Goal: Task Accomplishment & Management: Complete application form

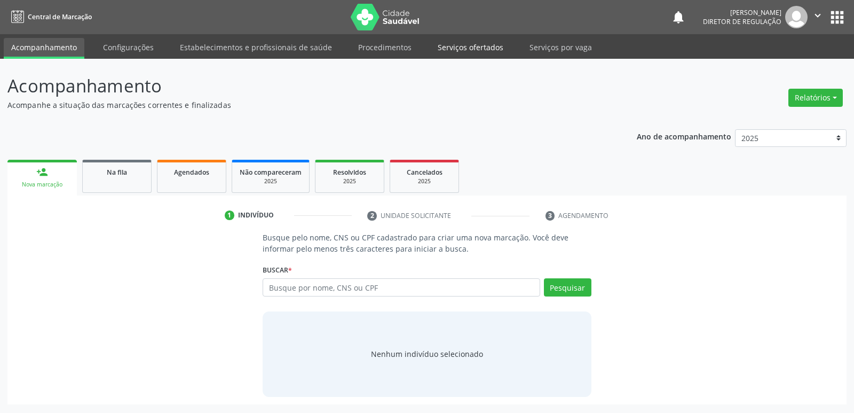
click at [482, 43] on link "Serviços ofertados" at bounding box center [470, 47] width 81 height 19
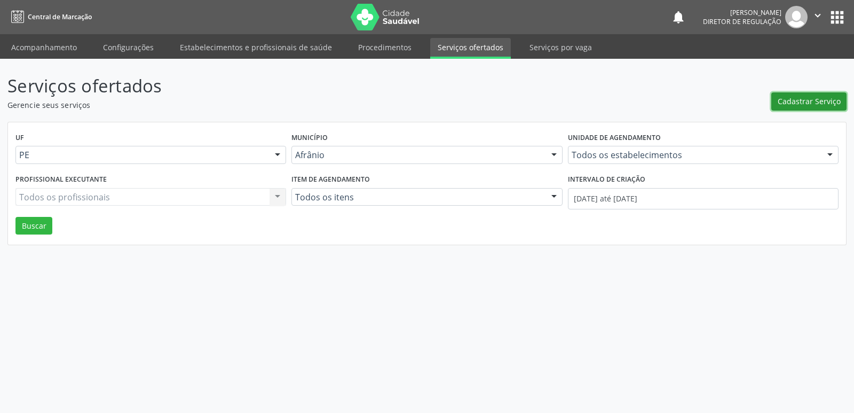
click at [803, 99] on span "Cadastrar Serviço" at bounding box center [809, 101] width 63 height 11
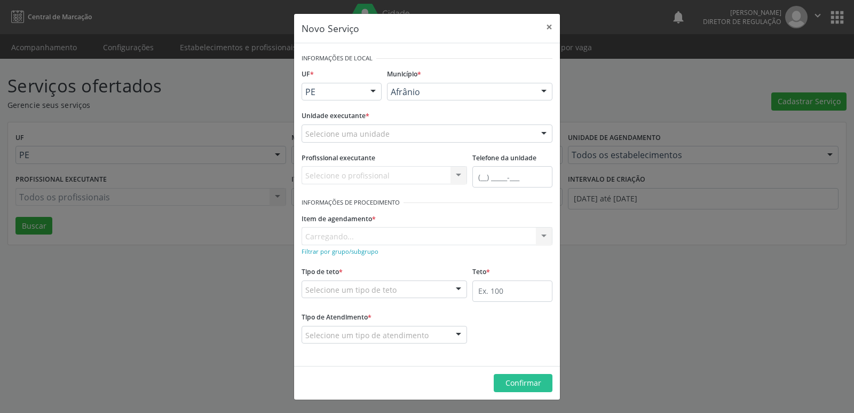
click at [437, 126] on div "Selecione uma unidade" at bounding box center [427, 133] width 251 height 18
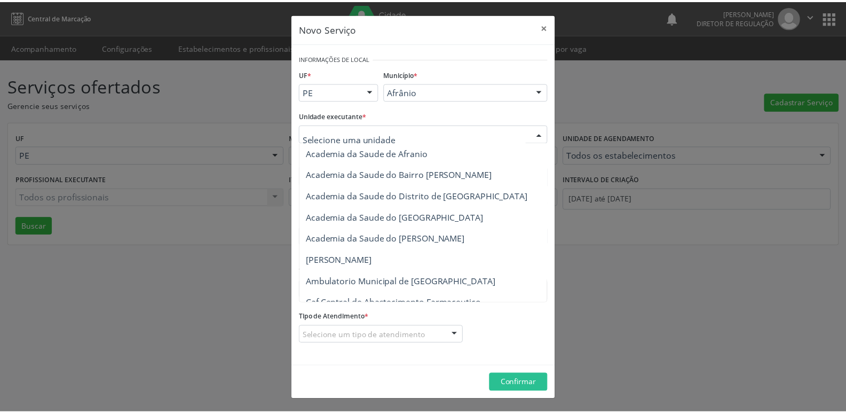
scroll to position [107, 0]
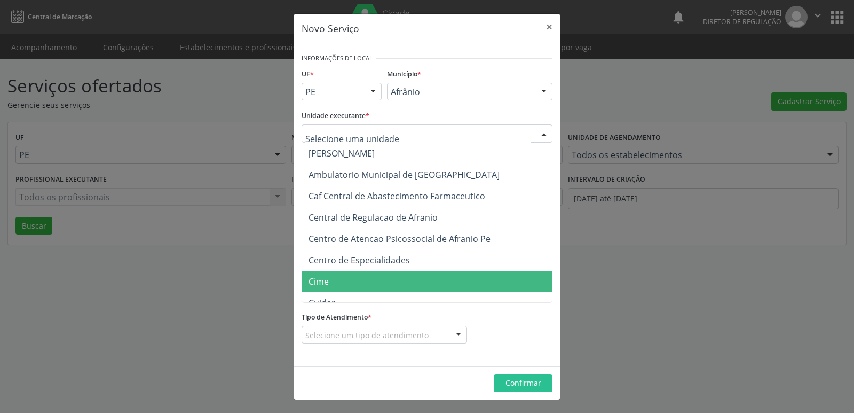
click at [369, 278] on span "Cime" at bounding box center [432, 281] width 261 height 21
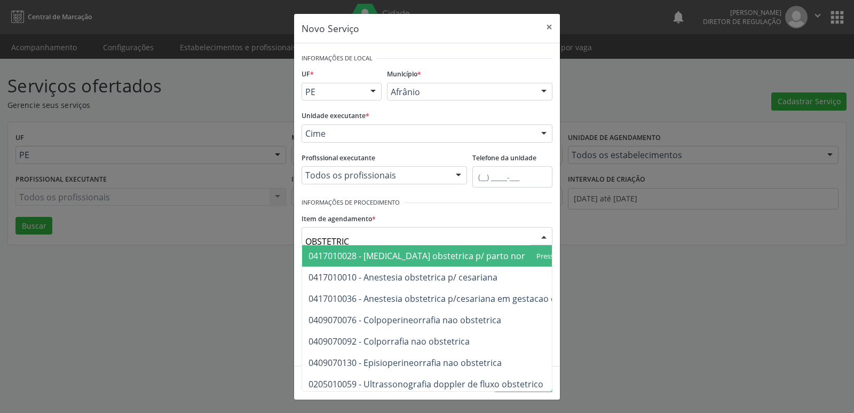
type input "OBSTETRICO"
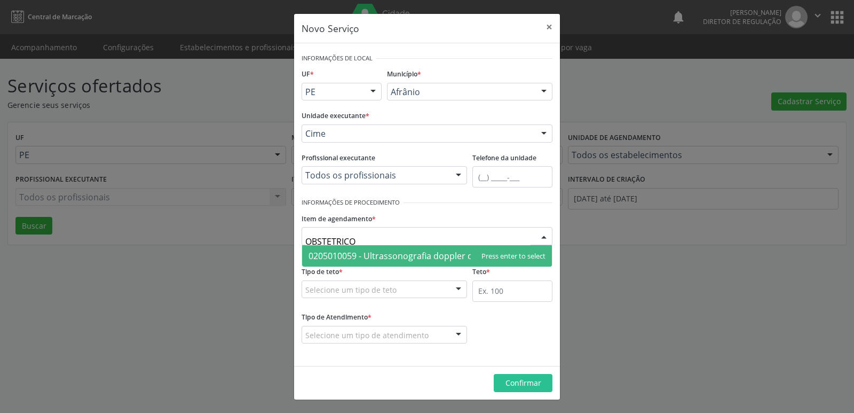
click at [385, 245] on span "0205010059 - Ultrassonografia doppler de fluxo obstetrico" at bounding box center [427, 255] width 250 height 21
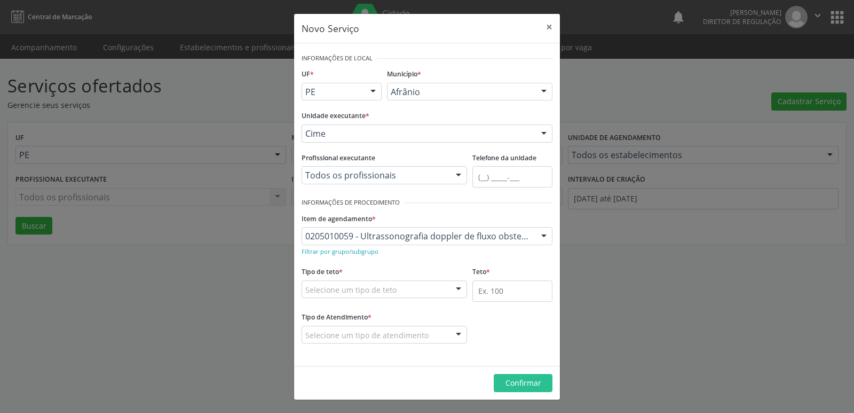
click at [402, 287] on div "Selecione um tipo de teto" at bounding box center [384, 289] width 165 height 18
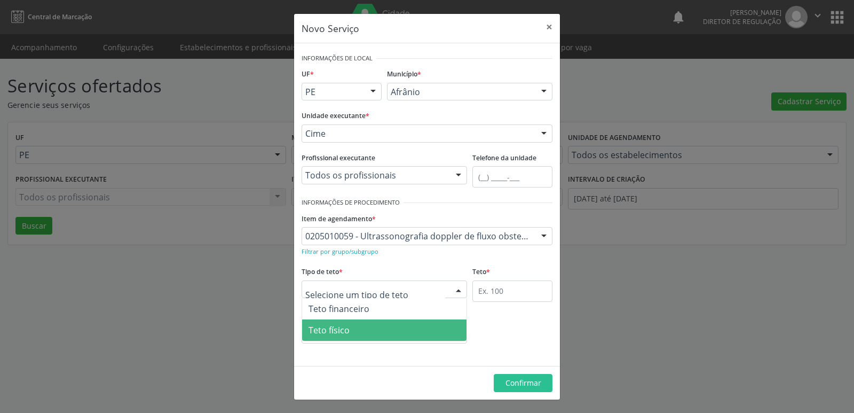
click at [399, 331] on span "Teto físico" at bounding box center [384, 329] width 164 height 21
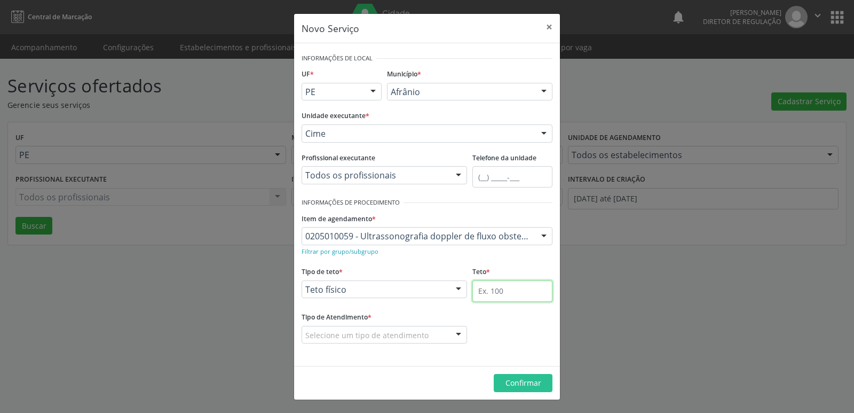
click at [507, 293] on input "text" at bounding box center [512, 290] width 80 height 21
type input "1"
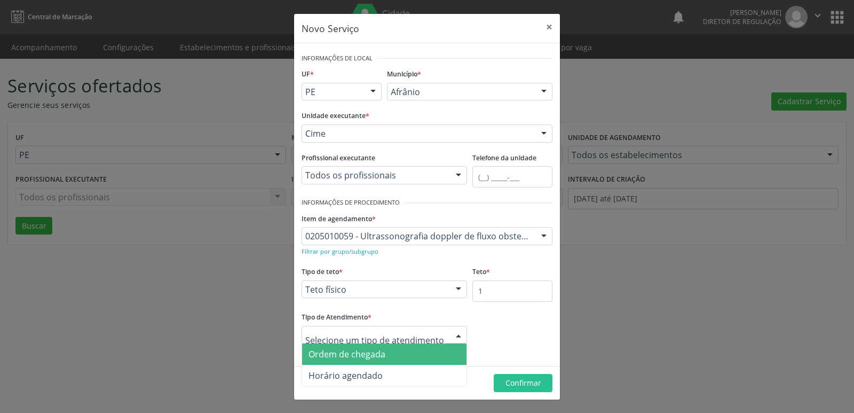
click at [413, 350] on span "Ordem de chegada" at bounding box center [384, 353] width 164 height 21
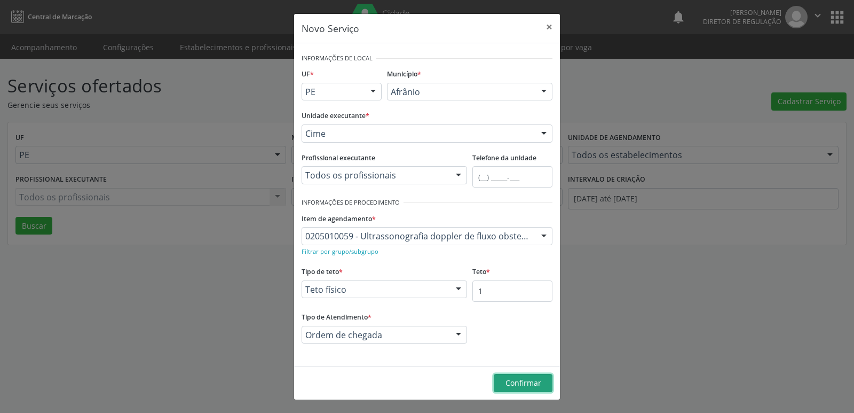
click at [522, 382] on span "Confirmar" at bounding box center [524, 382] width 36 height 10
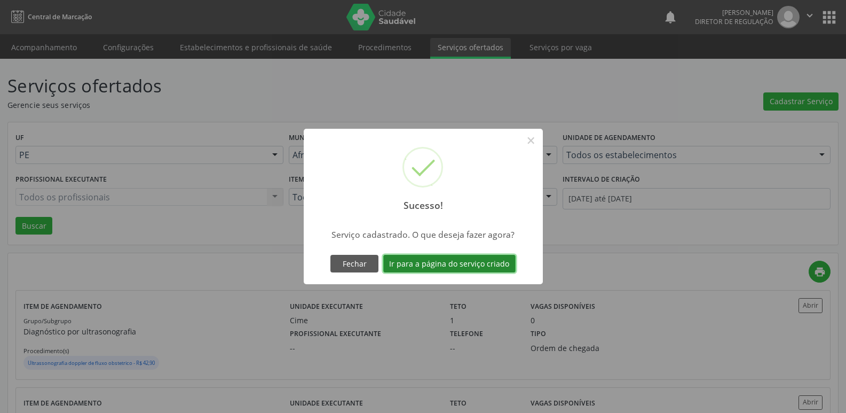
click at [492, 265] on button "Ir para a página do serviço criado" at bounding box center [449, 264] width 132 height 18
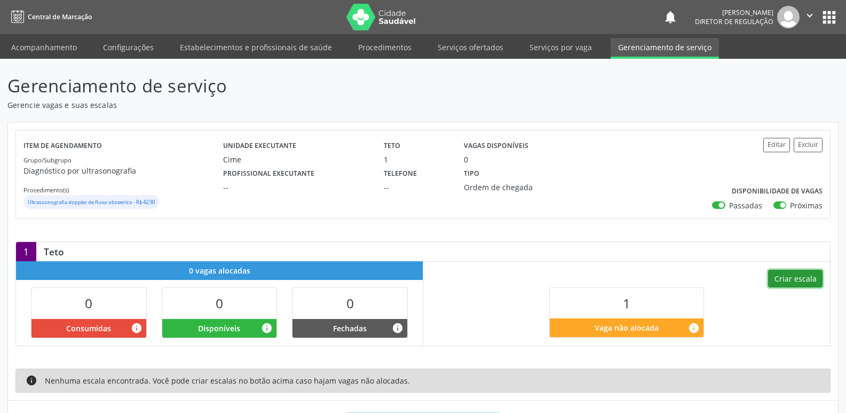
click at [798, 275] on button "Criar escala" at bounding box center [795, 279] width 54 height 18
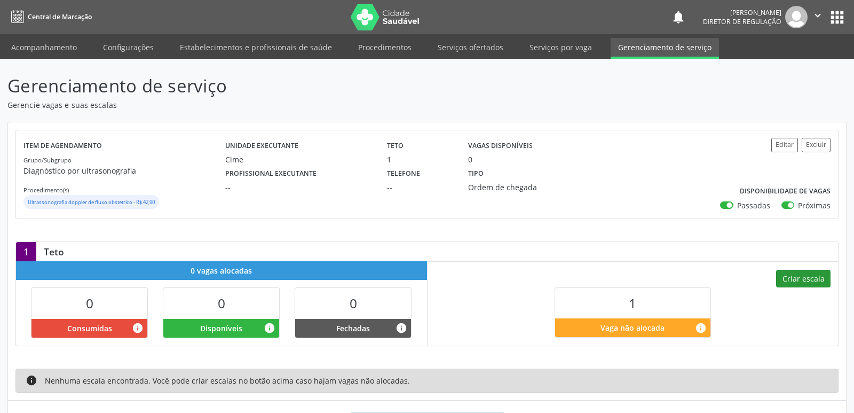
select select "8"
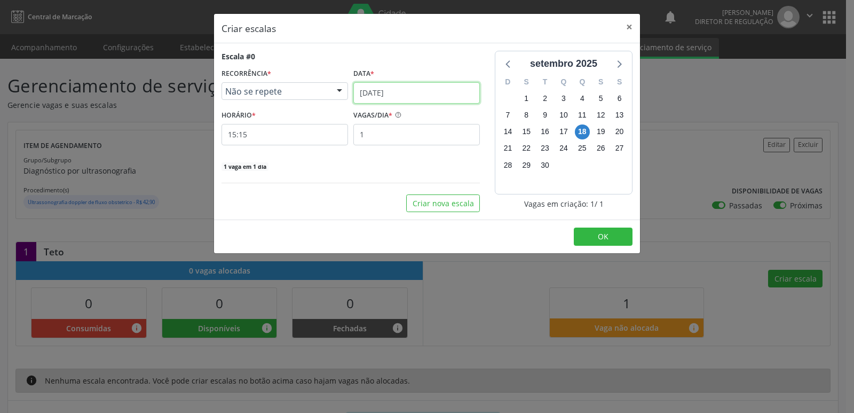
click at [421, 91] on input "[DATE]" at bounding box center [416, 92] width 127 height 21
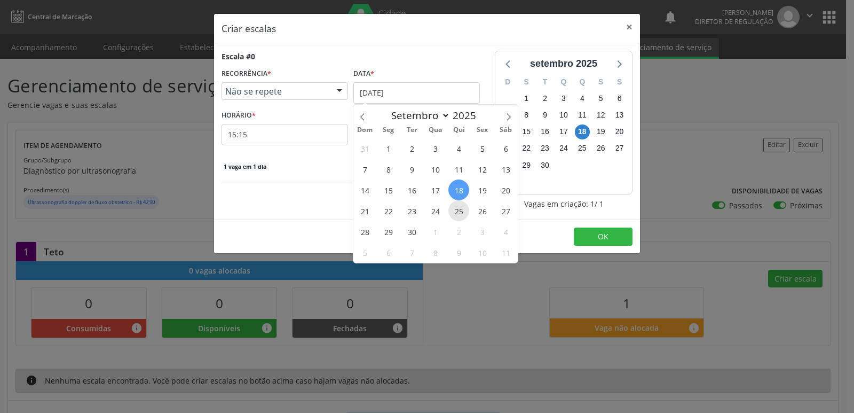
click at [462, 211] on span "25" at bounding box center [458, 210] width 21 height 21
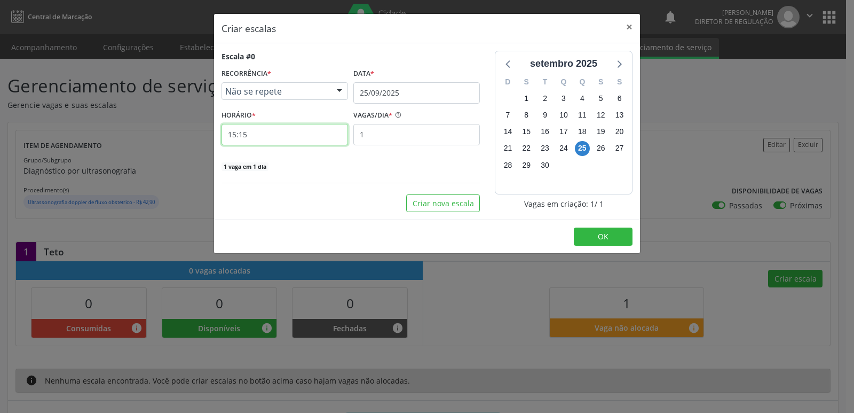
click at [283, 139] on input "15:15" at bounding box center [285, 134] width 127 height 21
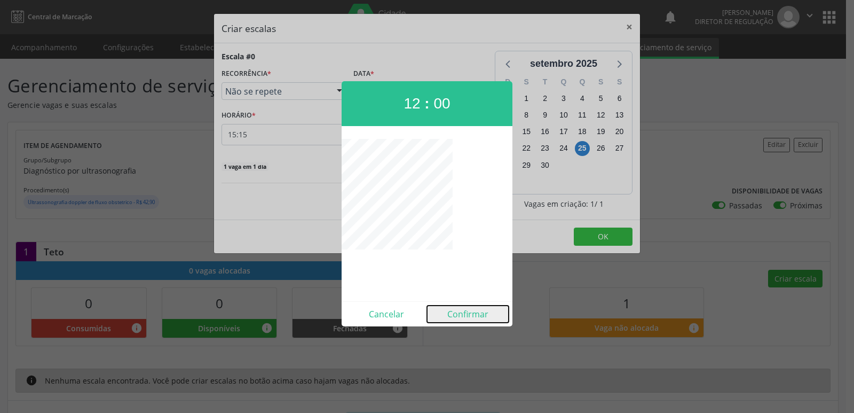
click at [467, 311] on button "Confirmar" at bounding box center [468, 313] width 82 height 17
type input "12:00"
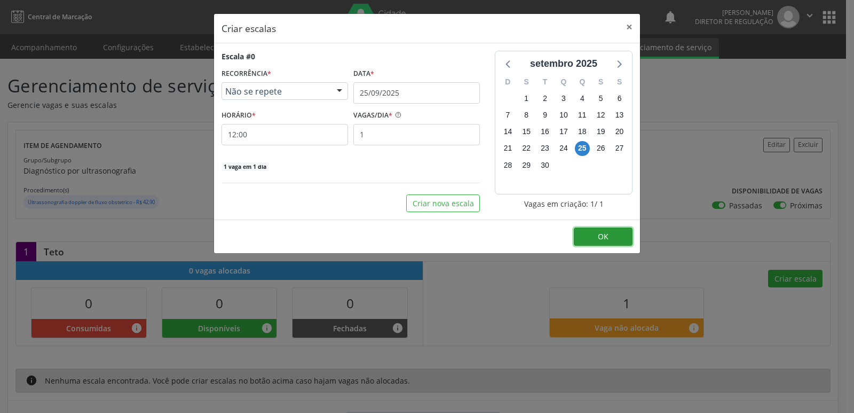
click at [611, 236] on button "OK" at bounding box center [603, 236] width 59 height 18
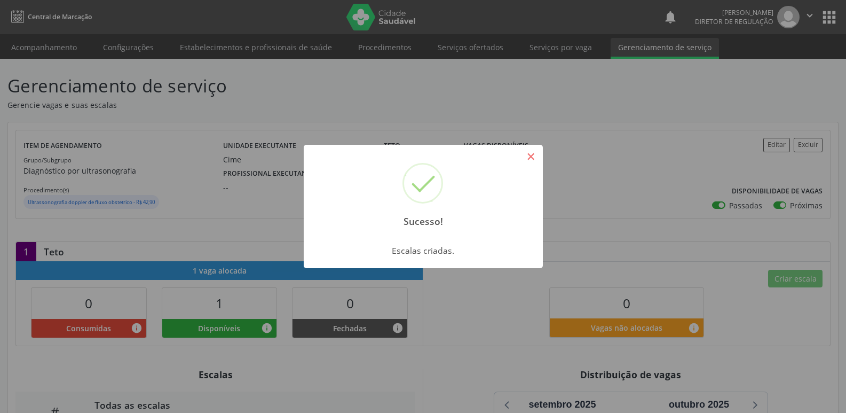
click at [535, 159] on button "×" at bounding box center [531, 156] width 18 height 18
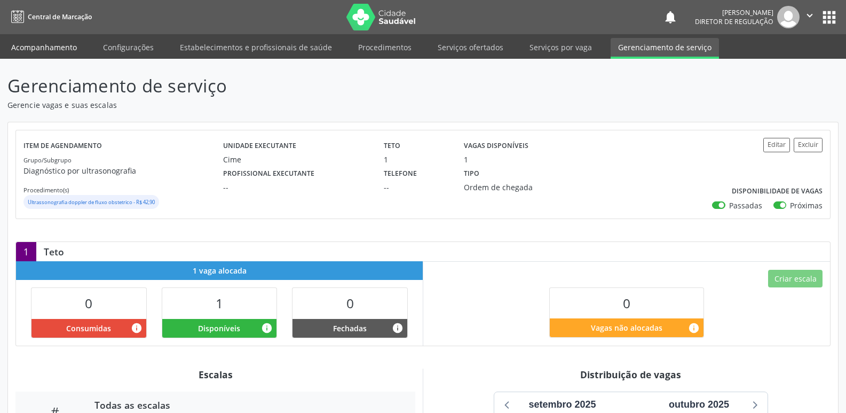
click at [56, 50] on link "Acompanhamento" at bounding box center [44, 47] width 81 height 19
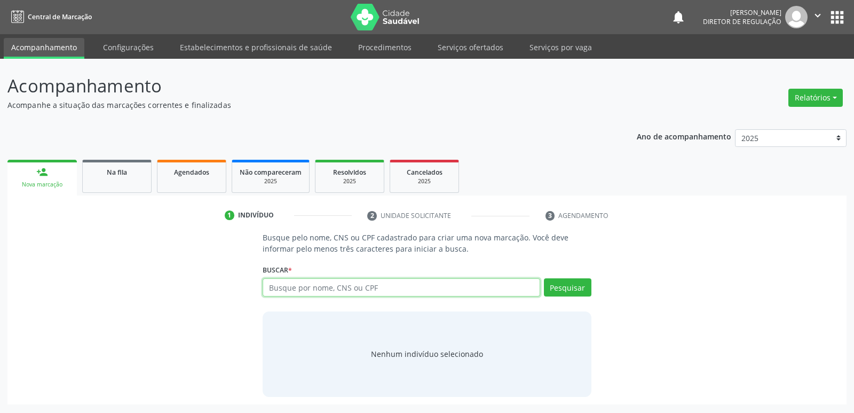
click at [337, 289] on input "text" at bounding box center [401, 287] width 277 height 18
type input "ADRIANA GERALDA"
click at [577, 285] on button "Pesquisar" at bounding box center [568, 287] width 48 height 18
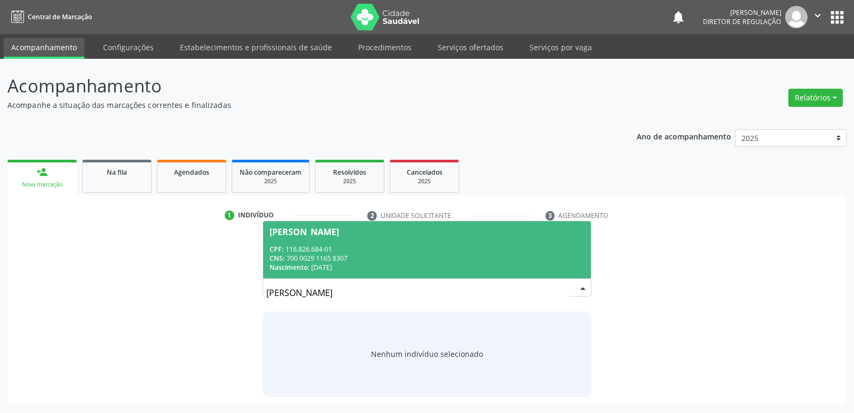
click at [388, 243] on span "Adriana Geralda Rodrigues CPF: 116.826.684-01 CNS: 700 0029 1165 8307 Nasciment…" at bounding box center [426, 249] width 327 height 57
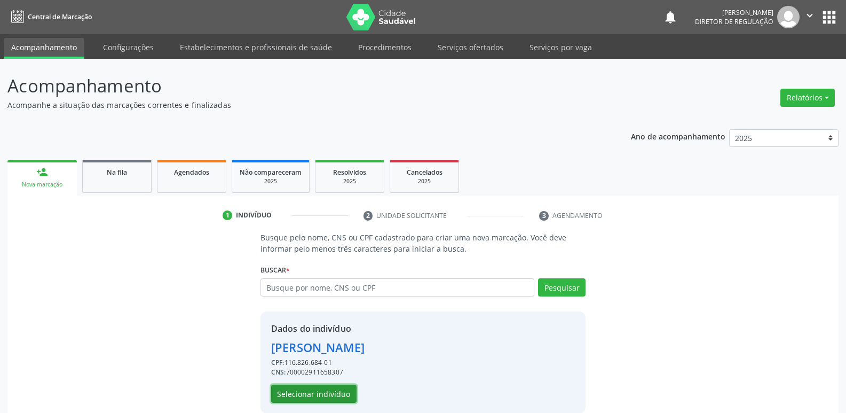
click at [327, 394] on button "Selecionar indivíduo" at bounding box center [313, 393] width 85 height 18
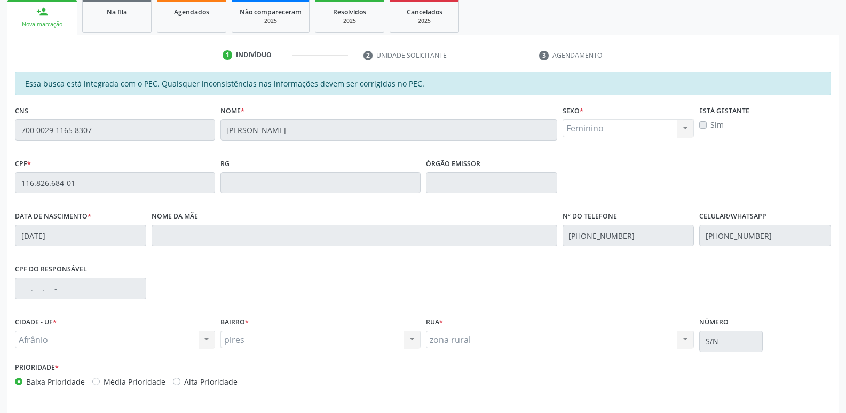
scroll to position [197, 0]
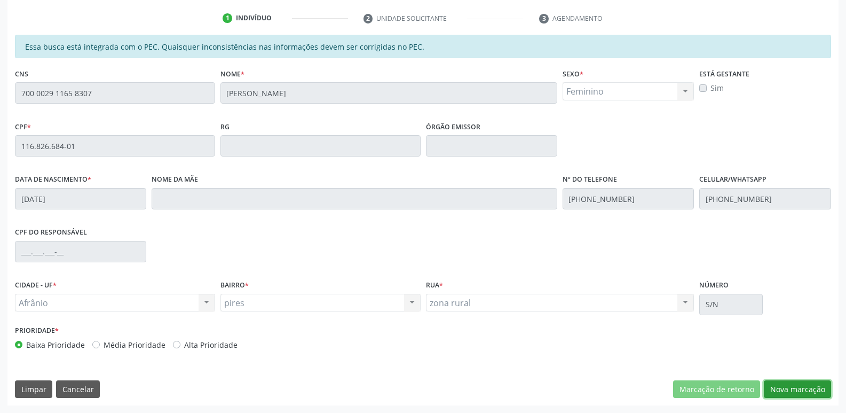
click at [788, 391] on button "Nova marcação" at bounding box center [797, 389] width 67 height 18
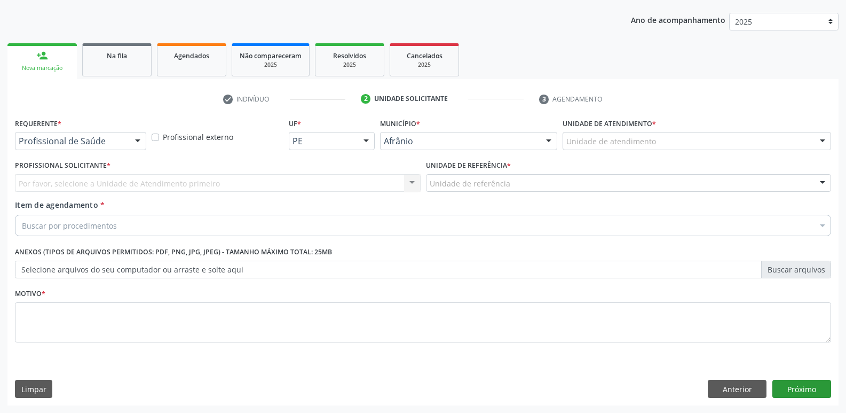
scroll to position [116, 0]
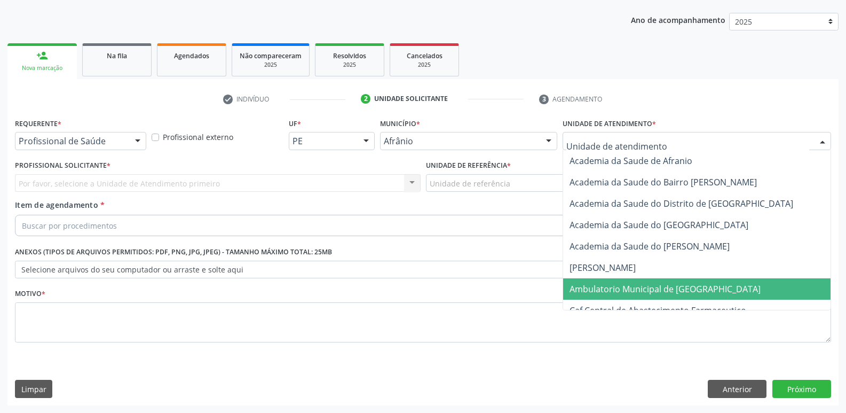
click at [616, 286] on span "Ambulatorio Municipal de [GEOGRAPHIC_DATA]" at bounding box center [665, 289] width 191 height 12
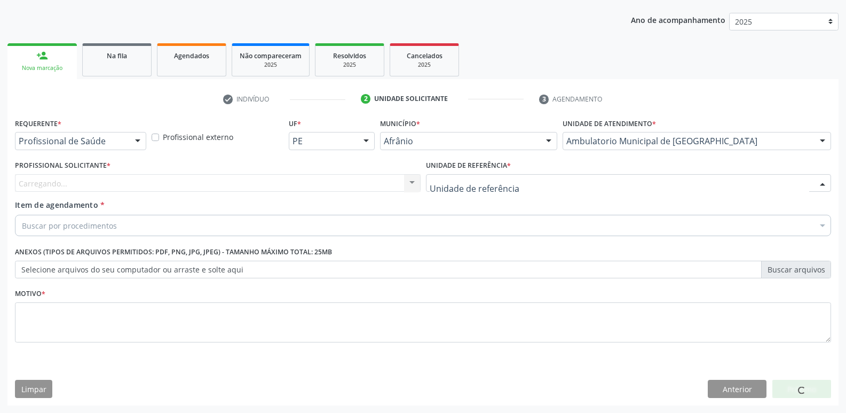
click at [515, 185] on div at bounding box center [629, 183] width 406 height 18
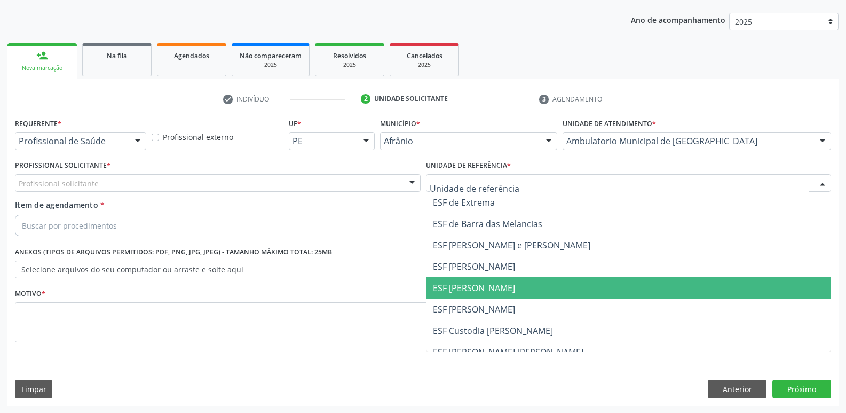
click at [499, 291] on span "ESF [PERSON_NAME]" at bounding box center [474, 288] width 82 height 12
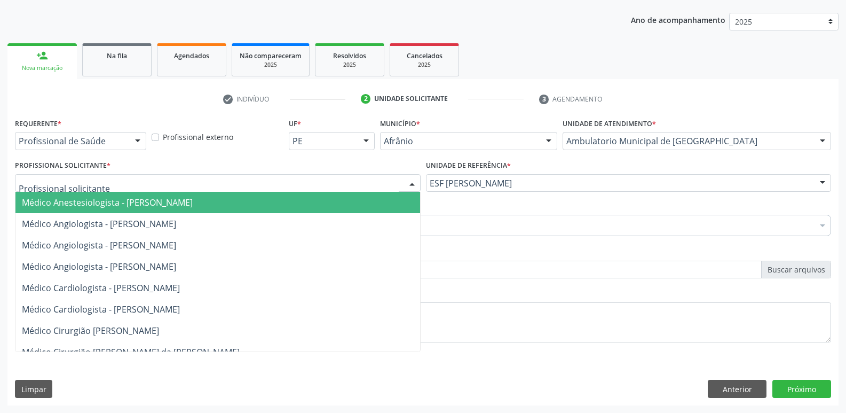
click at [325, 178] on div at bounding box center [218, 183] width 406 height 18
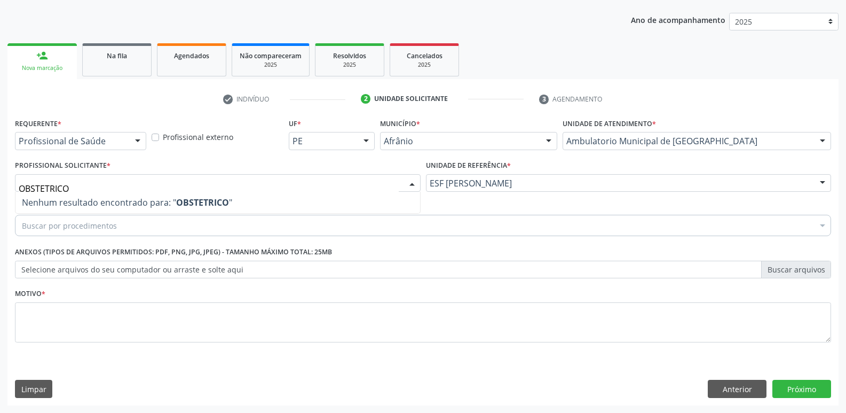
type input "OBSTETRIC"
click at [226, 217] on div "Buscar por procedimentos" at bounding box center [423, 225] width 816 height 21
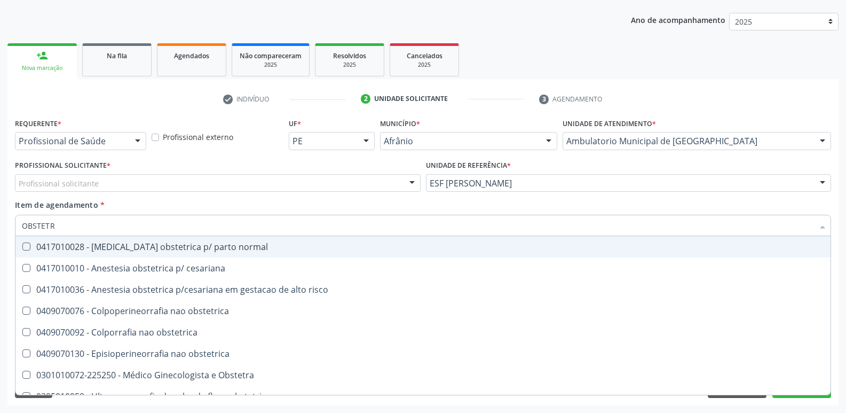
type input "OBSTETRI"
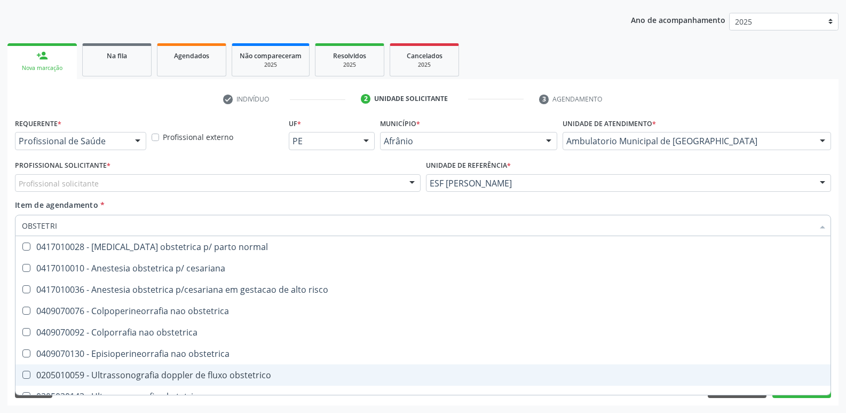
click at [143, 375] on div "0205010059 - Ultrassonografia doppler de fluxo obstetrico" at bounding box center [423, 374] width 802 height 9
checkbox obstetrico "true"
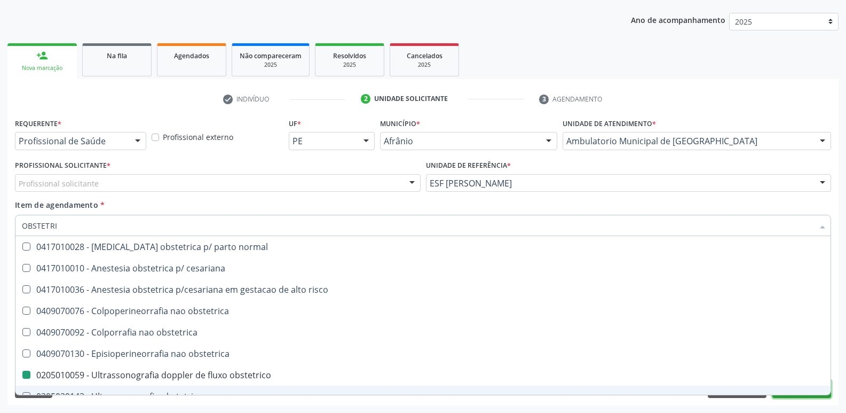
click at [796, 396] on button "Próximo" at bounding box center [801, 389] width 59 height 18
checkbox cesariana "true"
checkbox obstetrico "false"
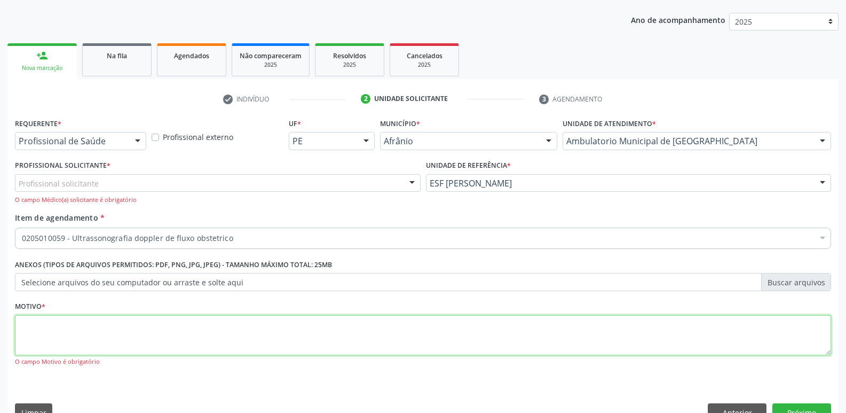
click at [444, 337] on textarea at bounding box center [423, 335] width 816 height 41
type textarea "*"
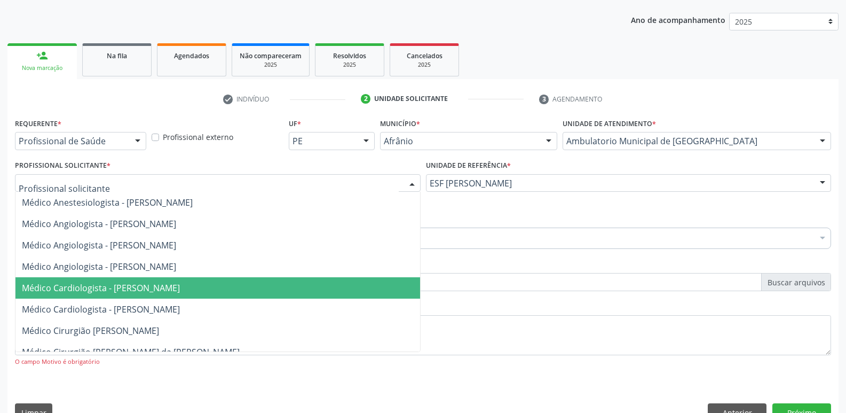
click at [124, 289] on span "Médico Cardiologista - [PERSON_NAME]" at bounding box center [101, 288] width 158 height 12
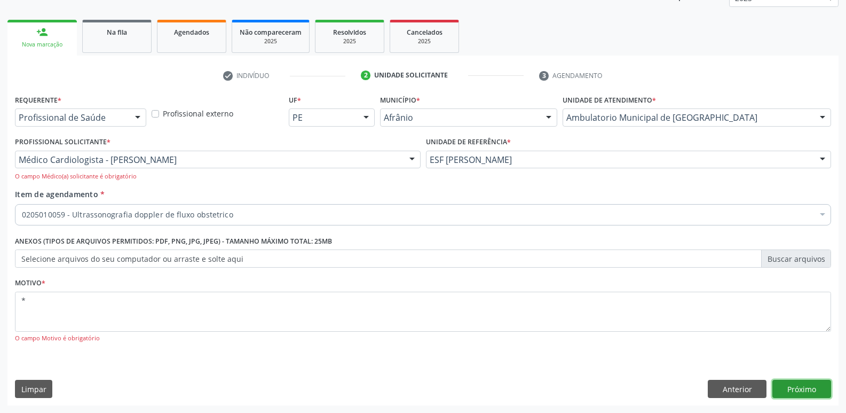
click at [796, 383] on button "Próximo" at bounding box center [801, 389] width 59 height 18
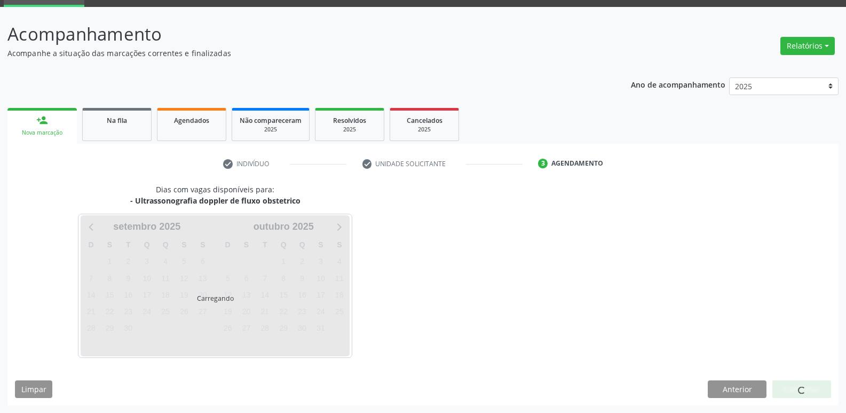
scroll to position [52, 0]
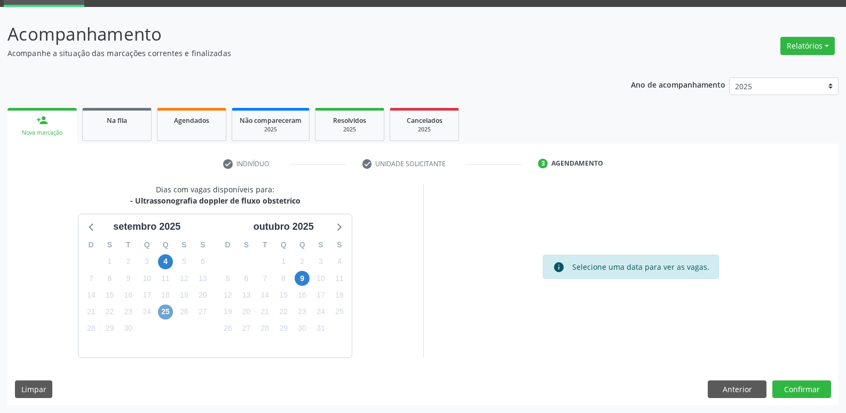
click at [167, 314] on span "25" at bounding box center [165, 311] width 15 height 15
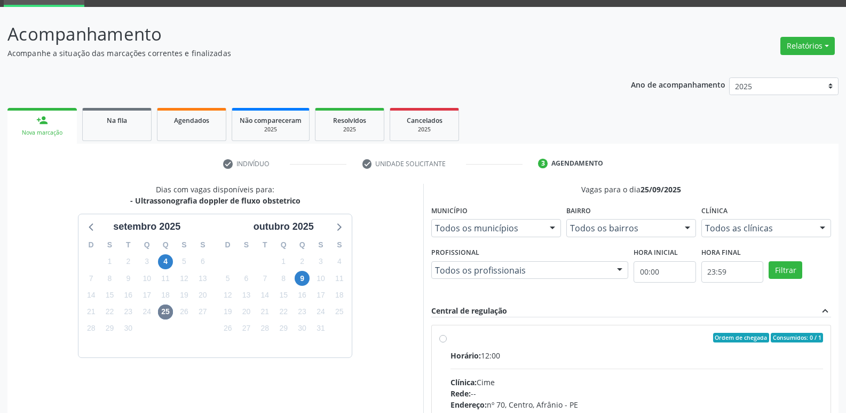
click at [532, 341] on div "Ordem de chegada Consumidos: 0 / 1" at bounding box center [637, 338] width 373 height 10
click at [447, 341] on input "Ordem de chegada Consumidos: 0 / 1 Horário: 12:00 Clínica: Cime Rede: -- Endere…" at bounding box center [442, 338] width 7 height 10
radio input "true"
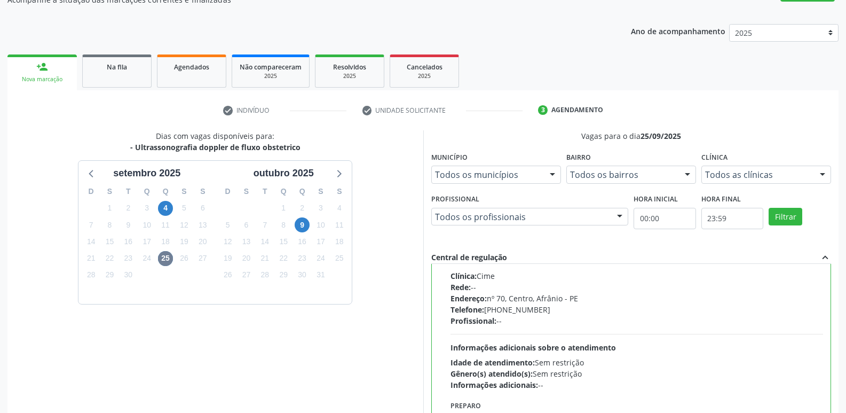
scroll to position [225, 0]
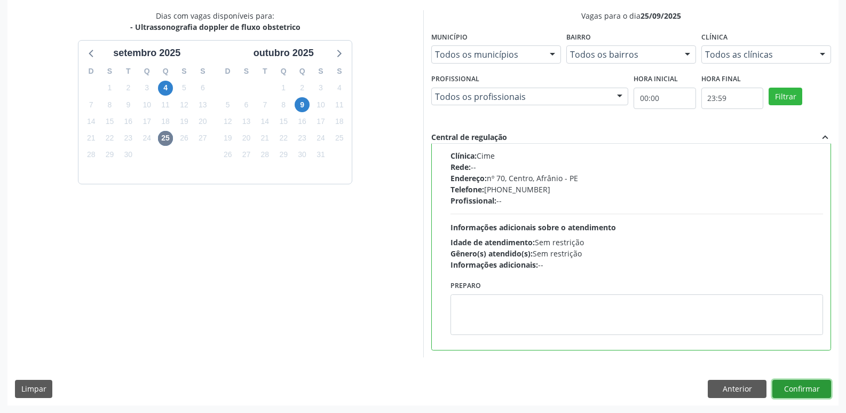
click at [790, 388] on button "Confirmar" at bounding box center [801, 389] width 59 height 18
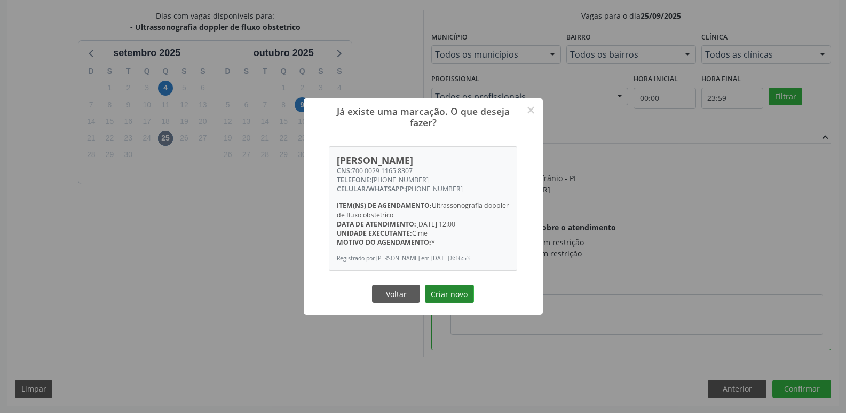
click at [452, 298] on button "Criar novo" at bounding box center [449, 294] width 49 height 18
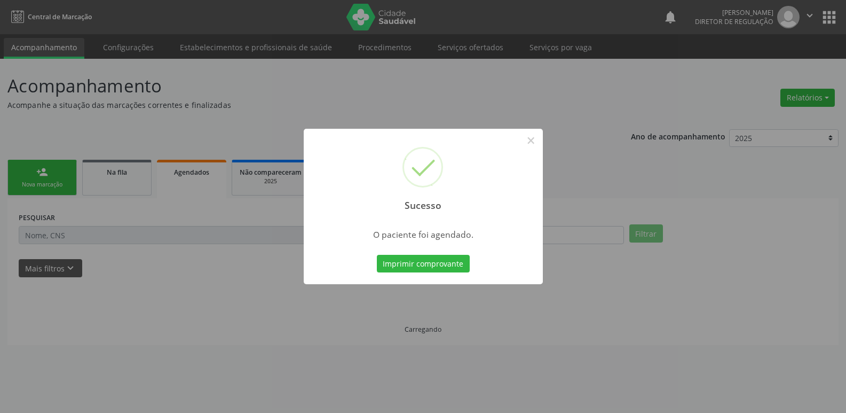
scroll to position [0, 0]
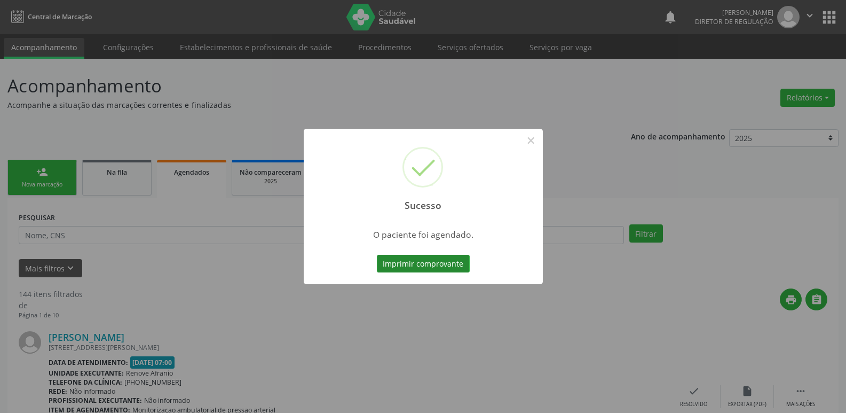
click at [460, 265] on button "Imprimir comprovante" at bounding box center [423, 264] width 93 height 18
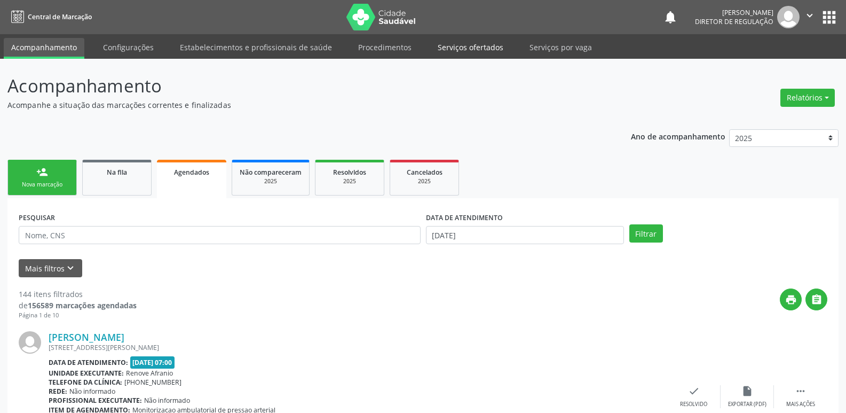
click at [491, 45] on link "Serviços ofertados" at bounding box center [470, 47] width 81 height 19
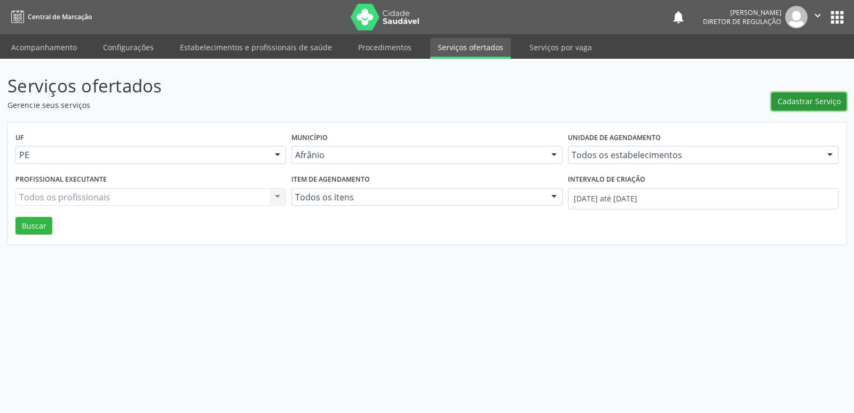
click at [798, 96] on span "Cadastrar Serviço" at bounding box center [809, 101] width 63 height 11
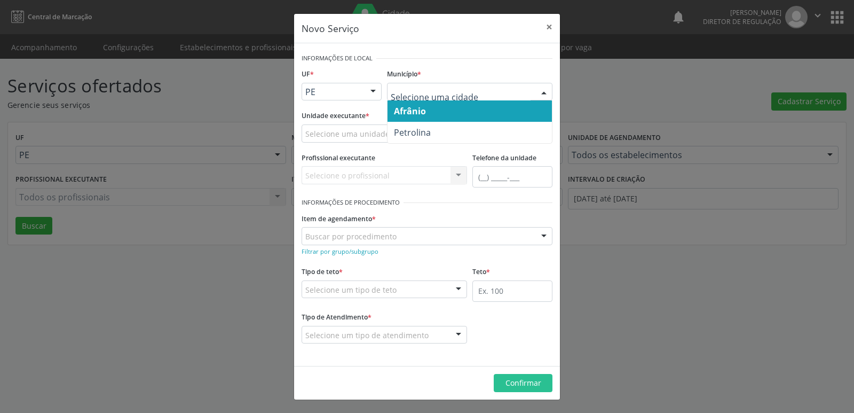
click at [374, 92] on div at bounding box center [373, 92] width 16 height 18
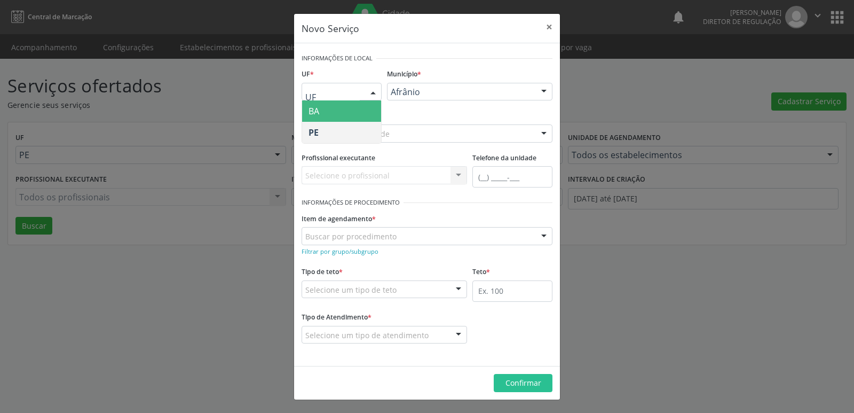
click at [358, 111] on span "BA" at bounding box center [341, 110] width 79 height 21
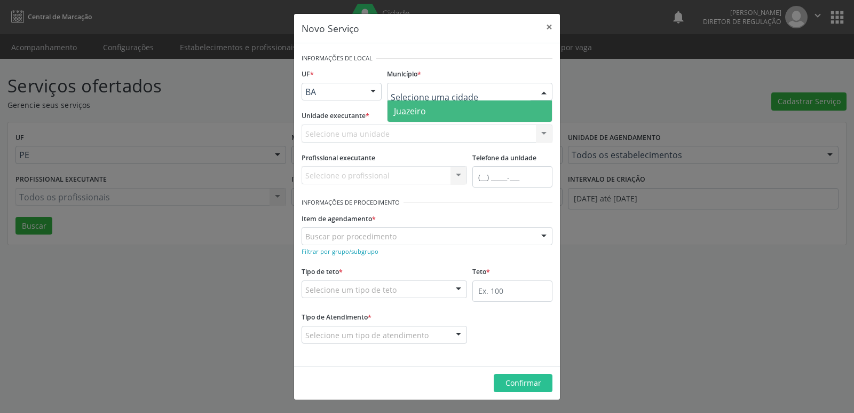
click at [424, 107] on span "Juazeiro" at bounding box center [410, 111] width 32 height 12
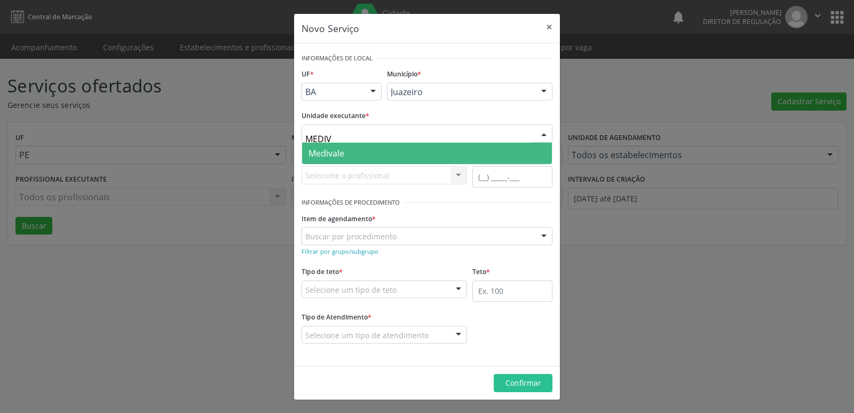
type input "MEDIVA"
click at [371, 149] on span "Medivale" at bounding box center [427, 153] width 250 height 21
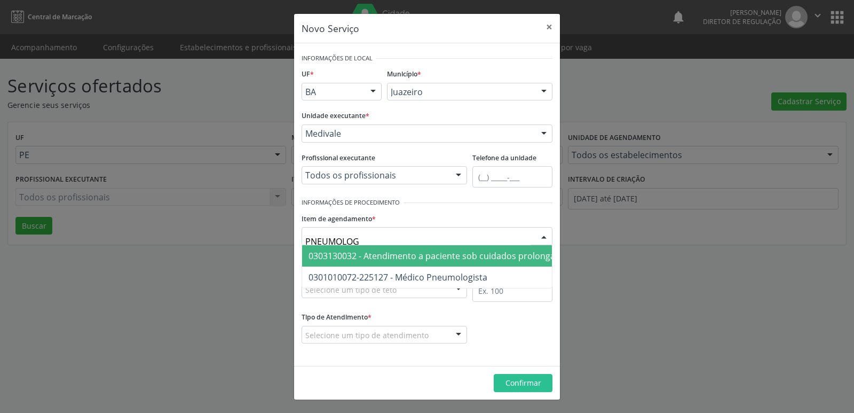
type input "PNEUMOLOGI"
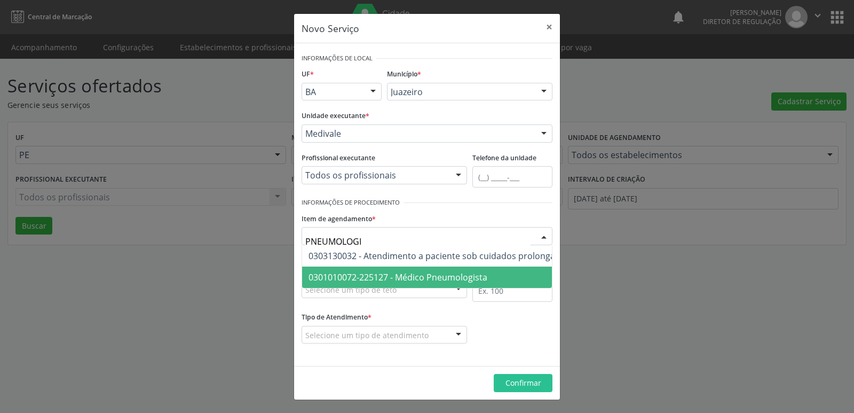
click at [408, 277] on span "0301010072-225127 - Médico Pneumologista" at bounding box center [398, 277] width 179 height 12
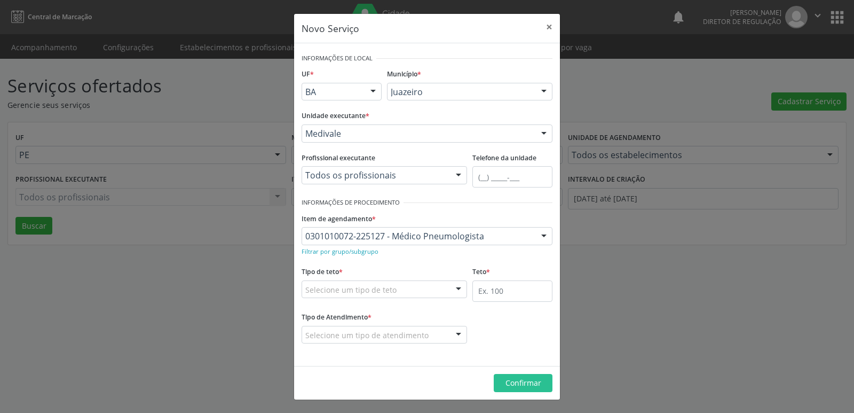
click at [407, 288] on div "Selecione um tipo de teto" at bounding box center [384, 289] width 165 height 18
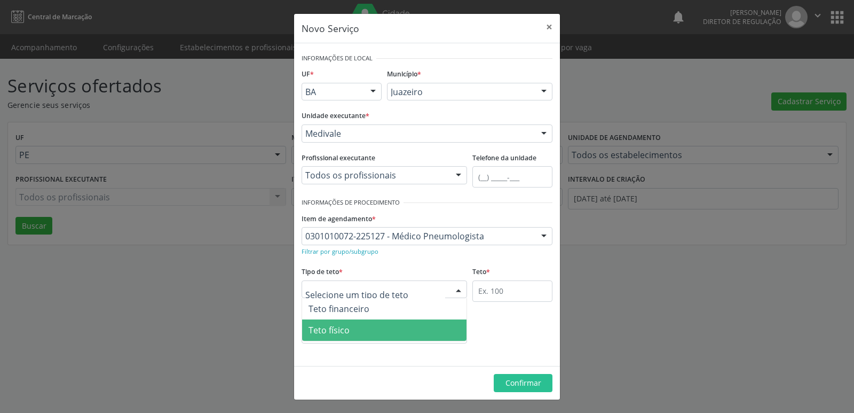
click at [361, 328] on span "Teto físico" at bounding box center [384, 329] width 164 height 21
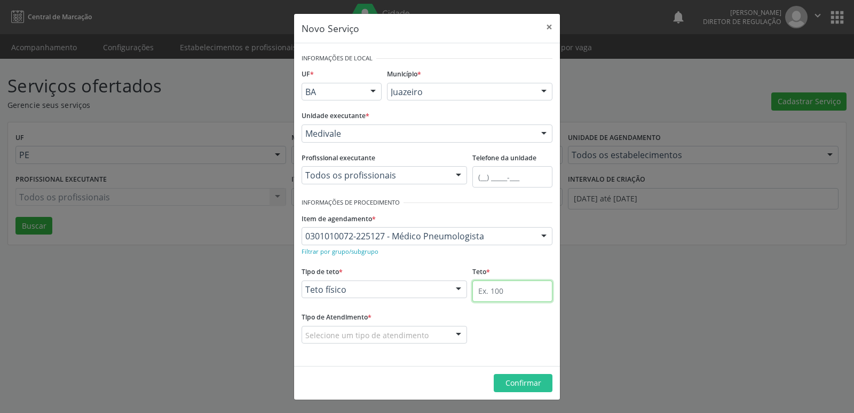
click at [515, 292] on input "text" at bounding box center [512, 290] width 80 height 21
type input "1"
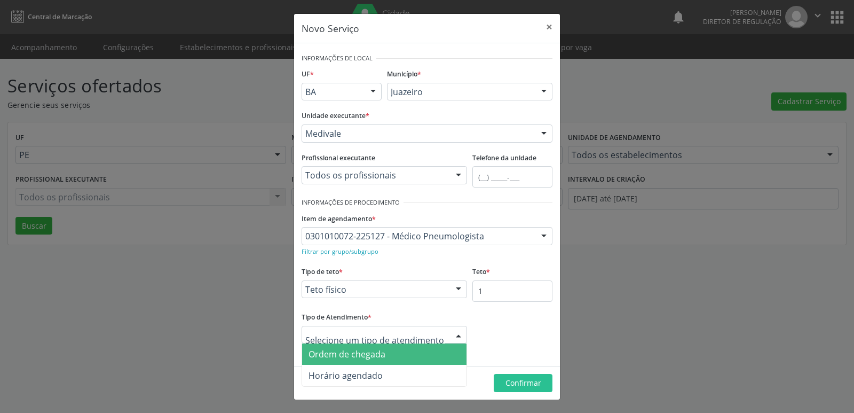
click at [388, 355] on span "Ordem de chegada" at bounding box center [384, 353] width 164 height 21
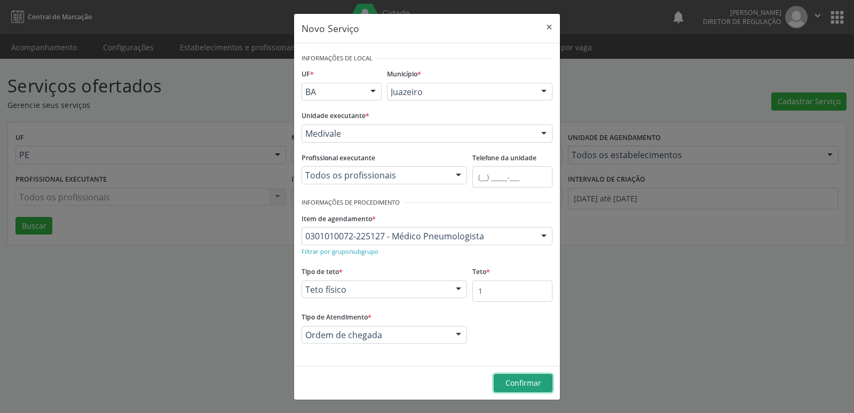
click at [519, 382] on span "Confirmar" at bounding box center [524, 382] width 36 height 10
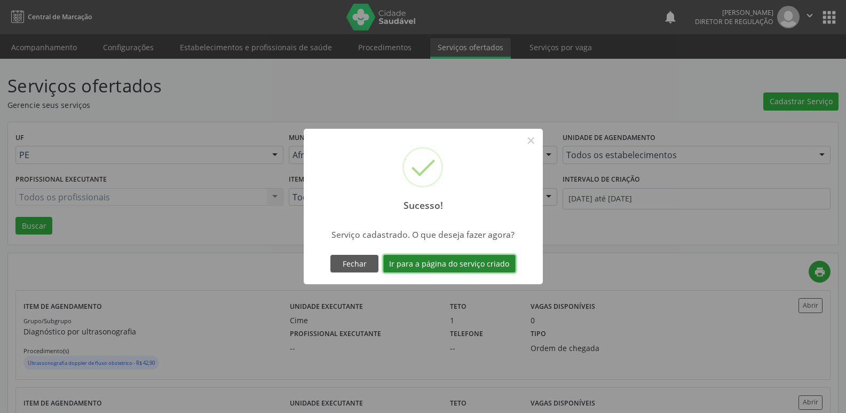
click at [469, 265] on button "Ir para a página do serviço criado" at bounding box center [449, 264] width 132 height 18
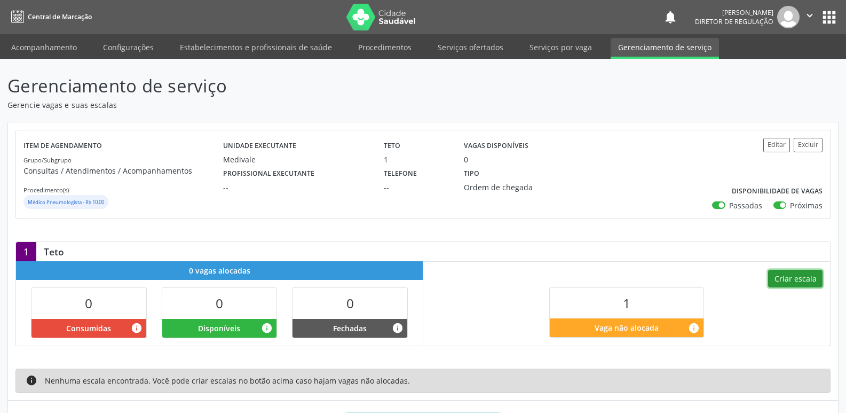
click at [787, 277] on button "Criar escala" at bounding box center [795, 279] width 54 height 18
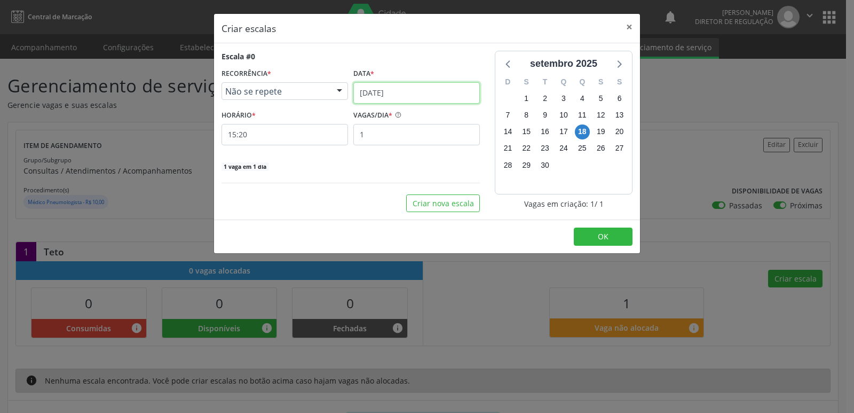
click at [408, 89] on input "[DATE]" at bounding box center [416, 92] width 127 height 21
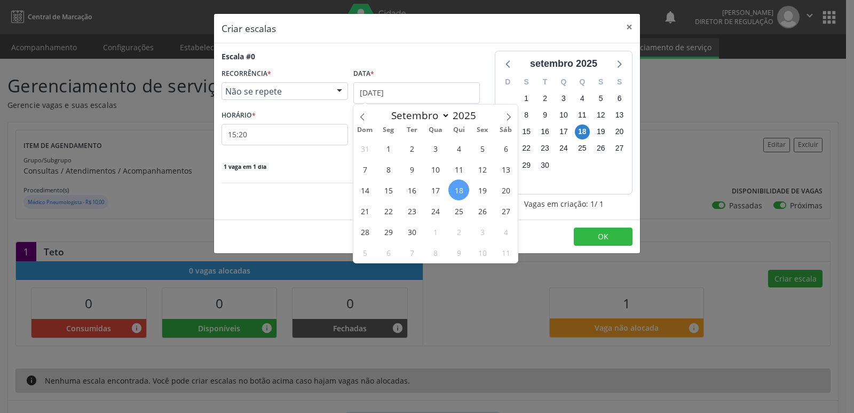
click at [487, 188] on span "19" at bounding box center [482, 189] width 21 height 21
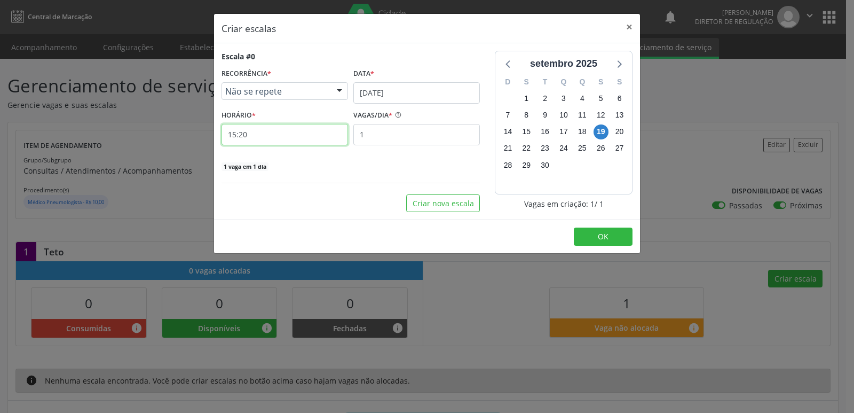
click at [307, 133] on input "15:20" at bounding box center [285, 134] width 127 height 21
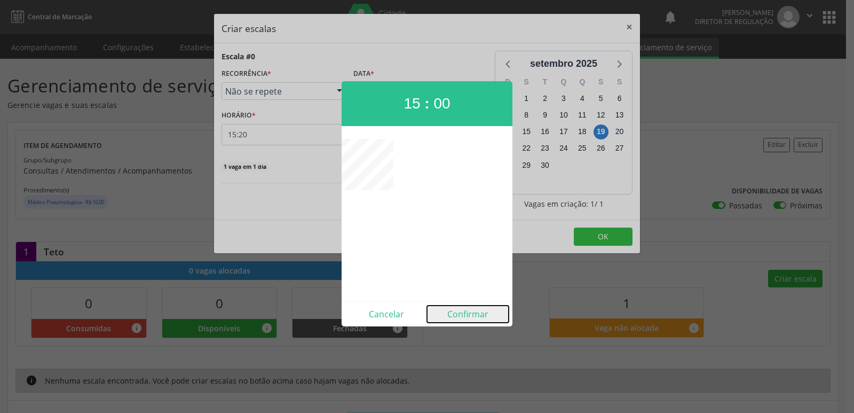
click at [468, 315] on button "Confirmar" at bounding box center [468, 313] width 82 height 17
type input "15:00"
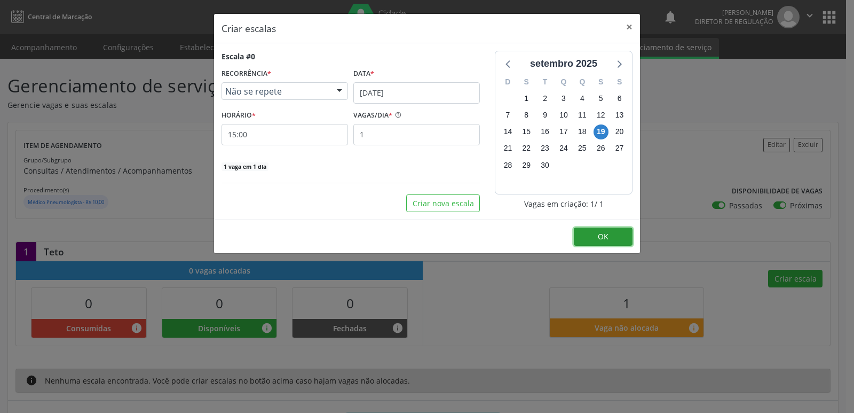
click at [593, 239] on button "OK" at bounding box center [603, 236] width 59 height 18
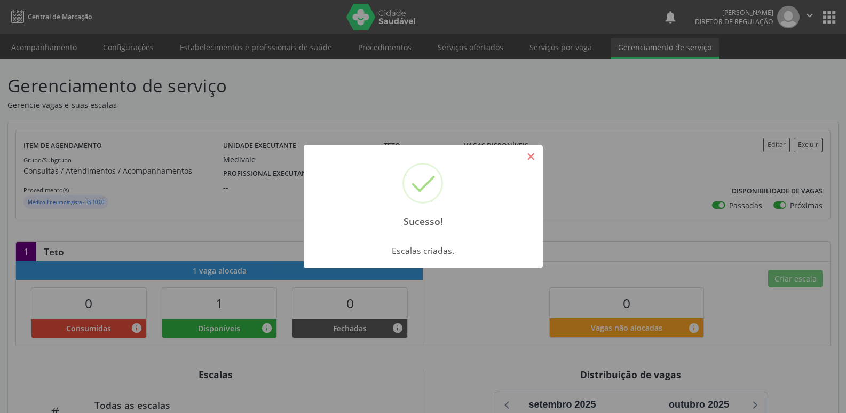
click at [534, 162] on button "×" at bounding box center [531, 156] width 18 height 18
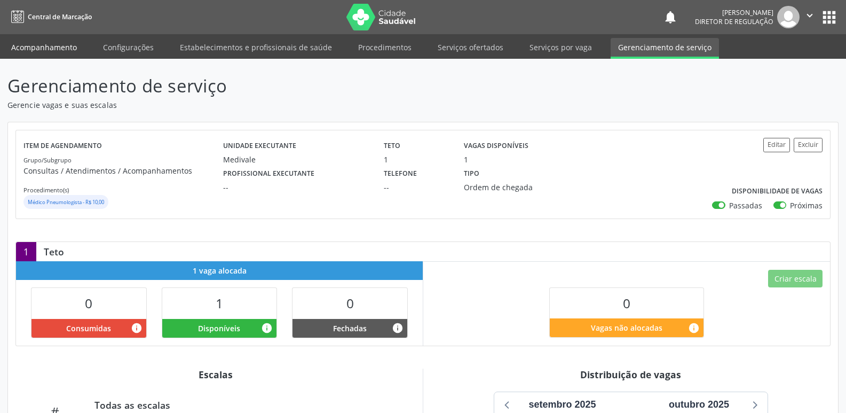
click at [55, 47] on link "Acompanhamento" at bounding box center [44, 47] width 81 height 19
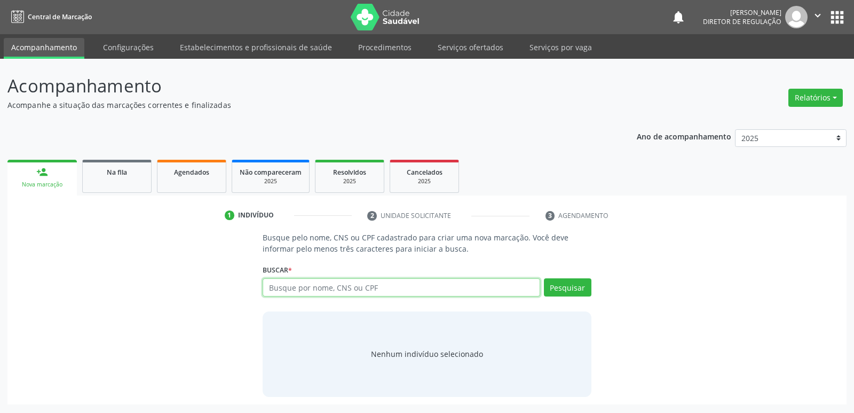
click at [317, 286] on input "text" at bounding box center [401, 287] width 277 height 18
type input "700503558521951"
click at [580, 290] on button "Pesquisar" at bounding box center [568, 287] width 48 height 18
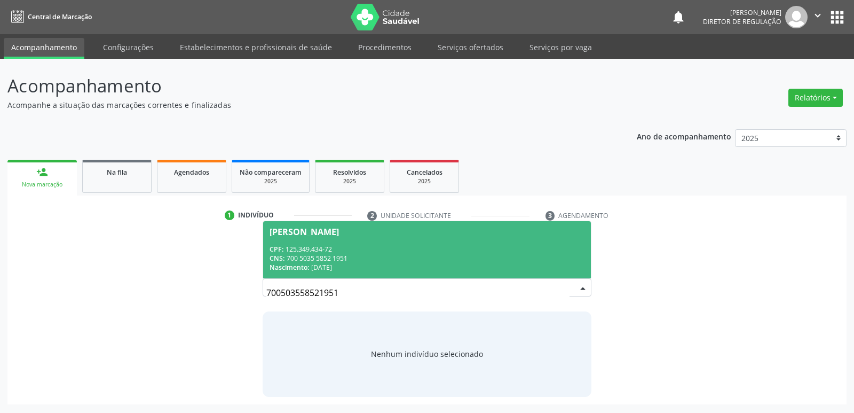
click at [329, 246] on div "CPF: 125.349.434-72" at bounding box center [427, 248] width 314 height 9
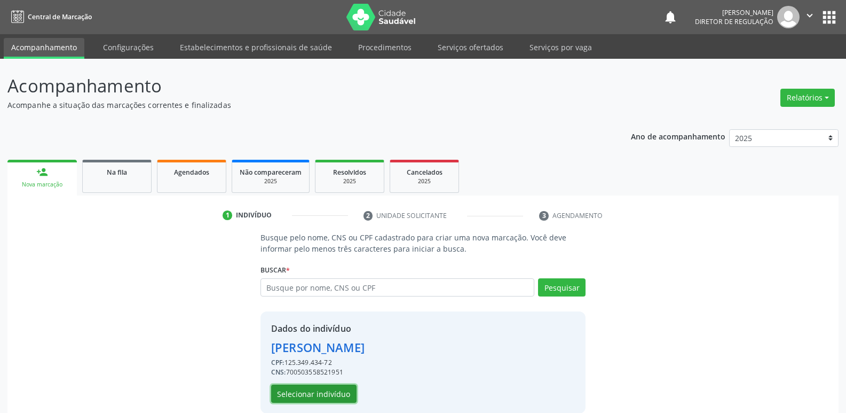
click at [325, 393] on button "Selecionar indivíduo" at bounding box center [313, 393] width 85 height 18
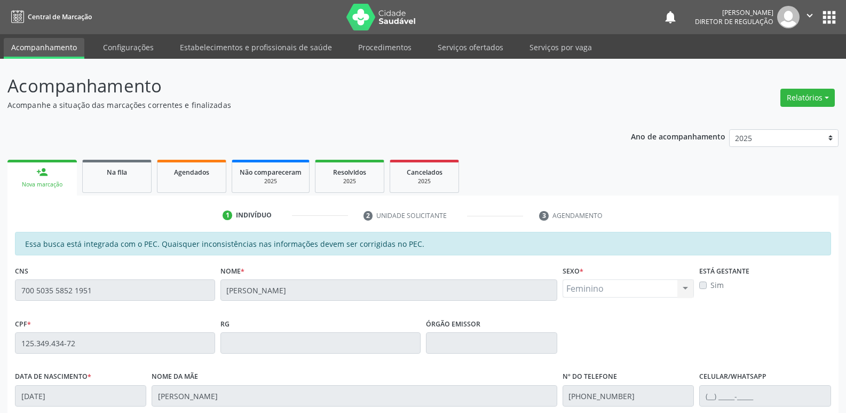
scroll to position [197, 0]
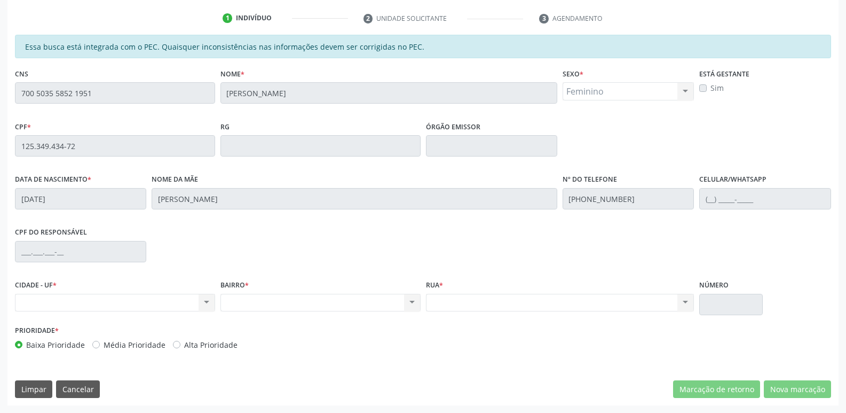
click at [8, 95] on div "Essa busca está integrada com o PEC. Quaisquer inconsistências nas informações …" at bounding box center [422, 220] width 831 height 370
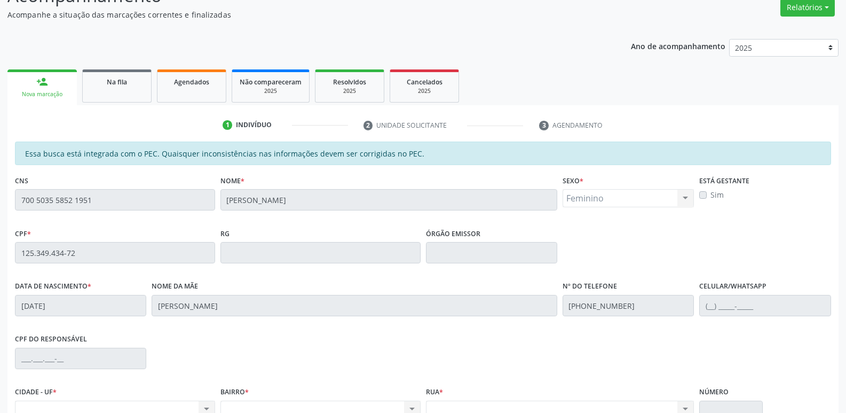
scroll to position [37, 0]
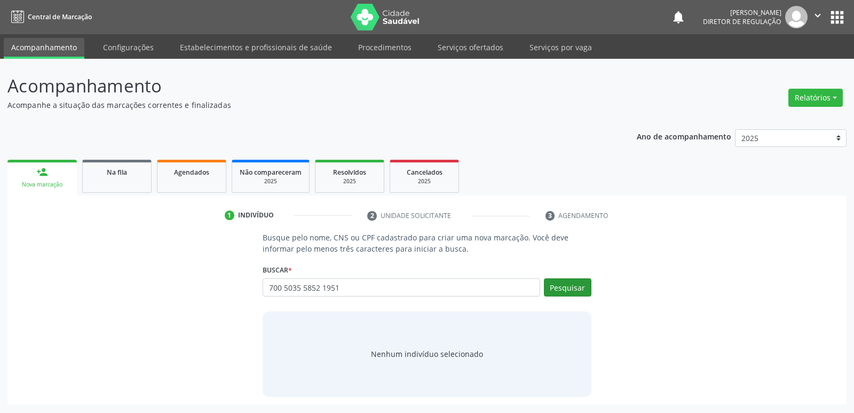
type input "700 5035 5852 1951"
click at [573, 285] on button "Pesquisar" at bounding box center [568, 287] width 48 height 18
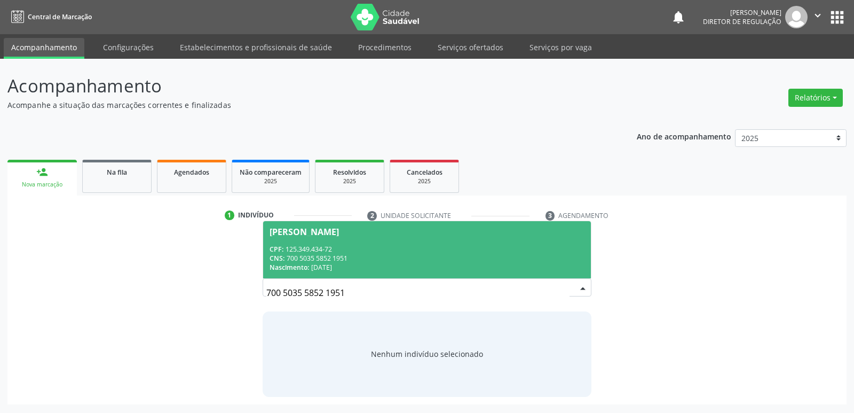
click at [332, 255] on div "CNS: 700 5035 5852 1951" at bounding box center [427, 258] width 314 height 9
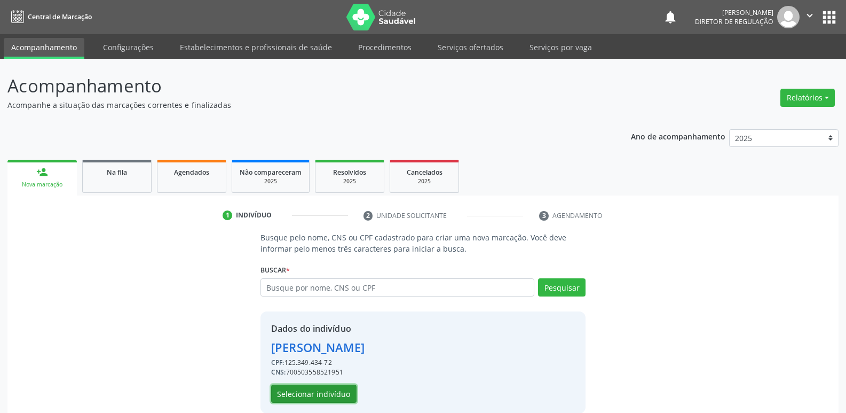
click at [337, 395] on button "Selecionar indivíduo" at bounding box center [313, 393] width 85 height 18
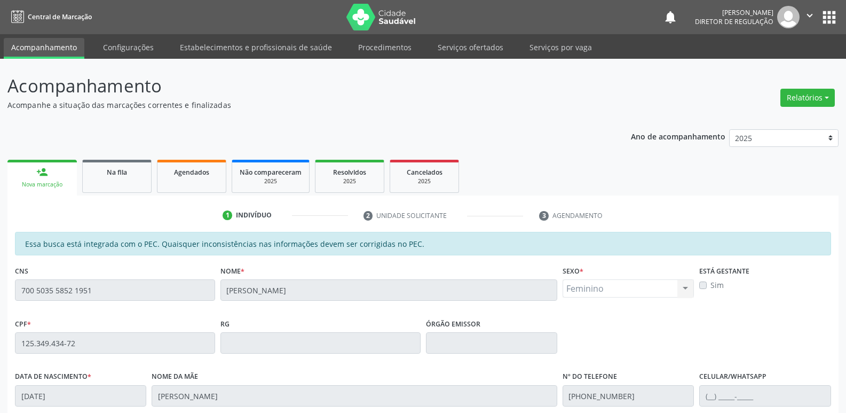
scroll to position [160, 0]
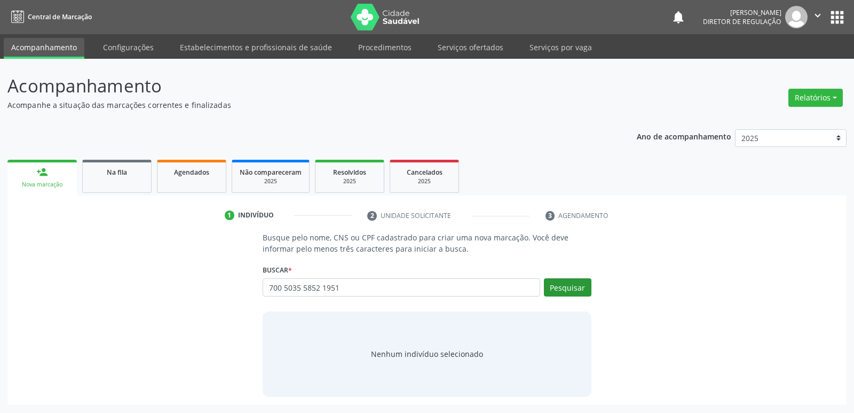
type input "700 5035 5852 1951"
click at [567, 288] on button "Pesquisar" at bounding box center [568, 287] width 48 height 18
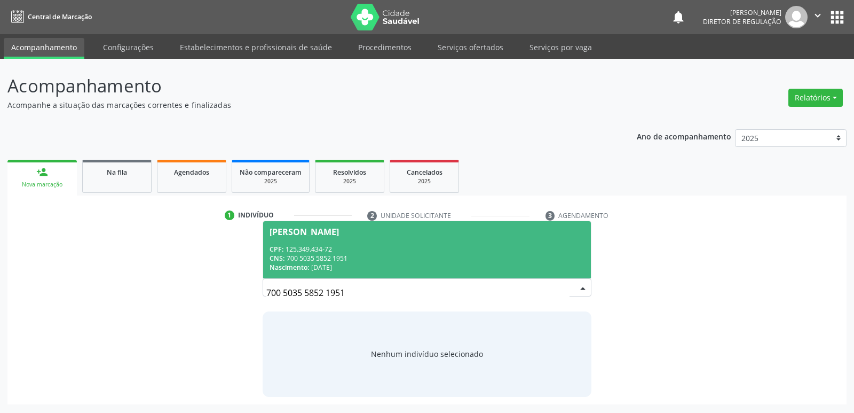
click at [311, 266] on div "Nascimento: 15/01/1942" at bounding box center [427, 267] width 314 height 9
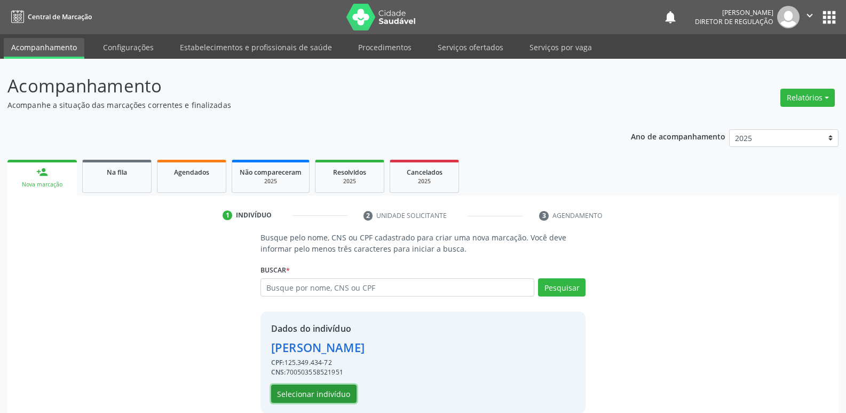
click at [334, 393] on button "Selecionar indivíduo" at bounding box center [313, 393] width 85 height 18
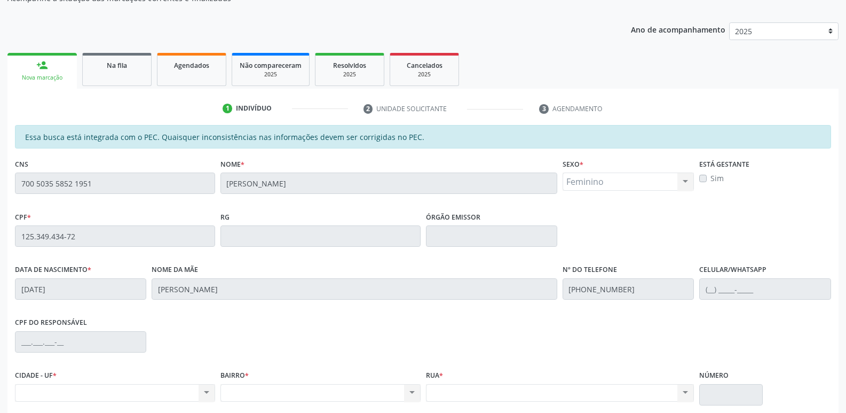
scroll to position [53, 0]
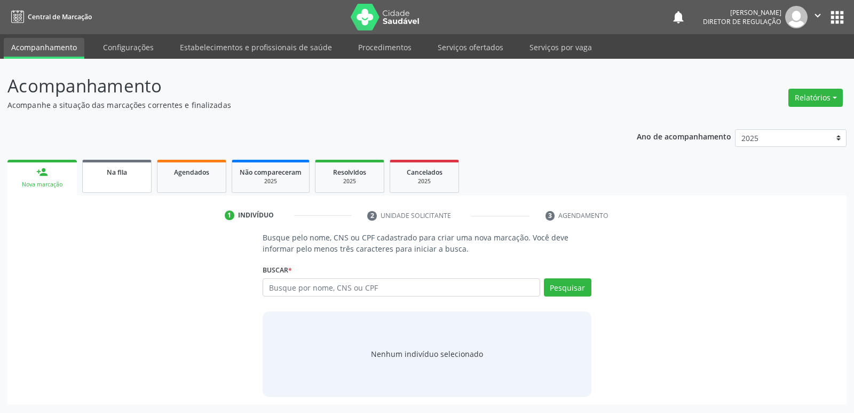
click at [128, 177] on div "Na fila" at bounding box center [116, 171] width 53 height 11
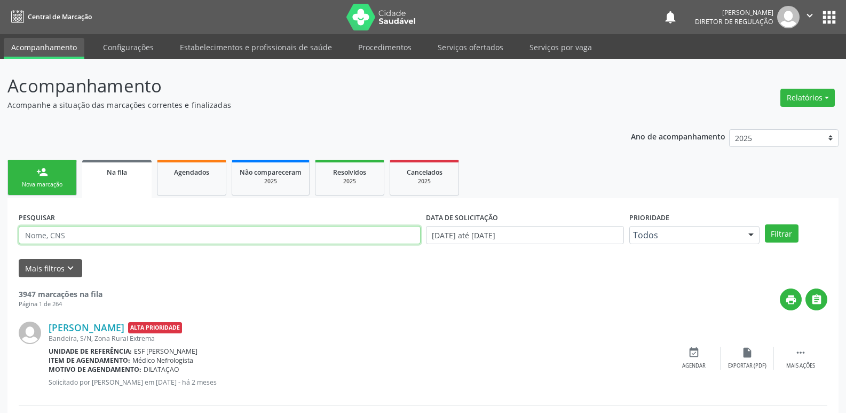
paste input "700 5035 5852 1951"
type input "700 5035 5852 1951"
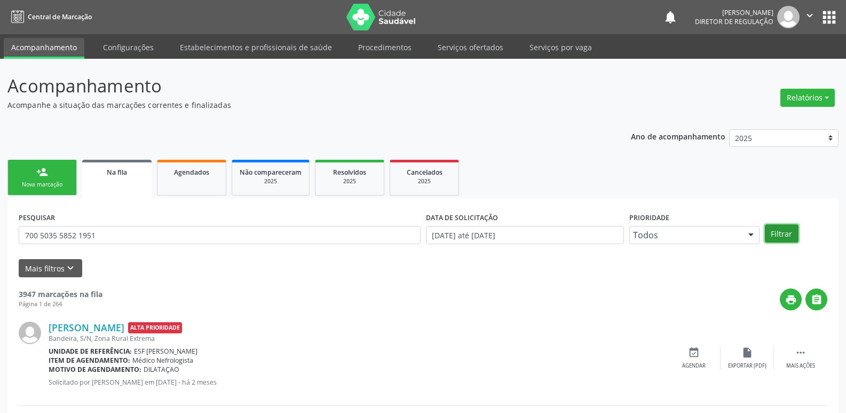
click at [780, 235] on button "Filtrar" at bounding box center [782, 233] width 34 height 18
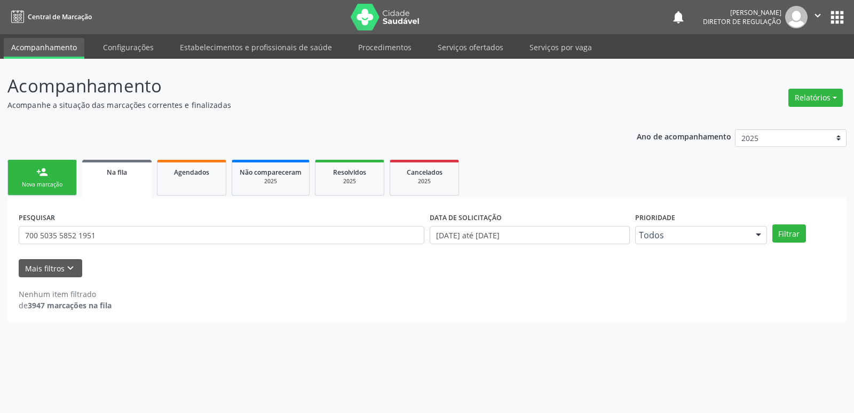
click at [46, 176] on div "person_add" at bounding box center [42, 172] width 12 height 12
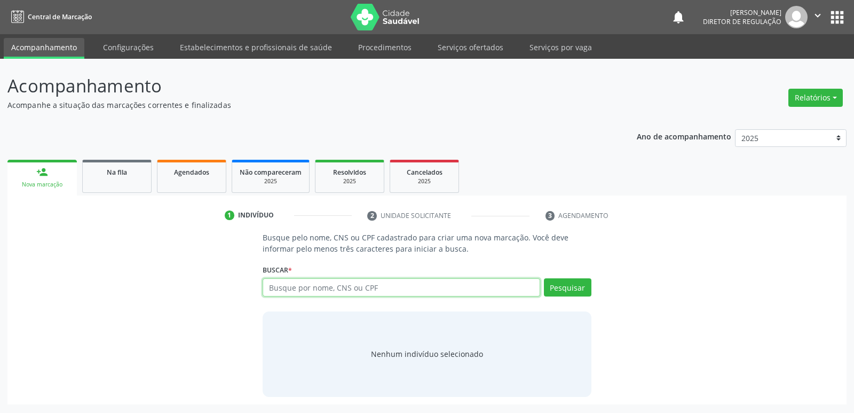
paste input "700 5035 5852 1951"
type input "700 5035 5852 1951"
click at [571, 286] on button "Pesquisar" at bounding box center [568, 287] width 48 height 18
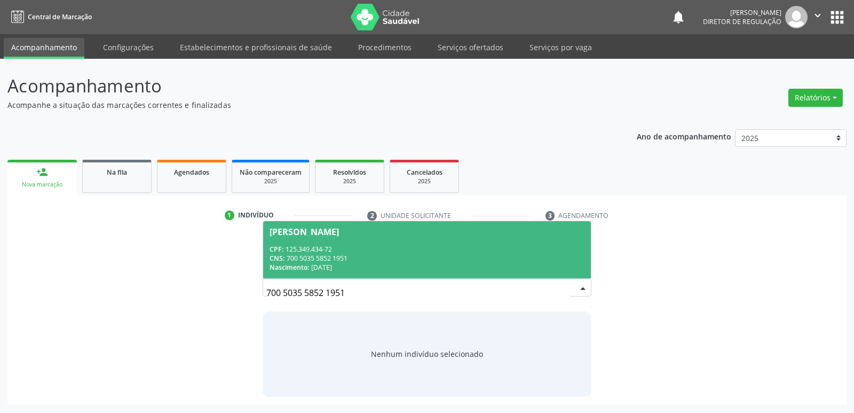
click at [356, 254] on div "CNS: 700 5035 5852 1951" at bounding box center [427, 258] width 314 height 9
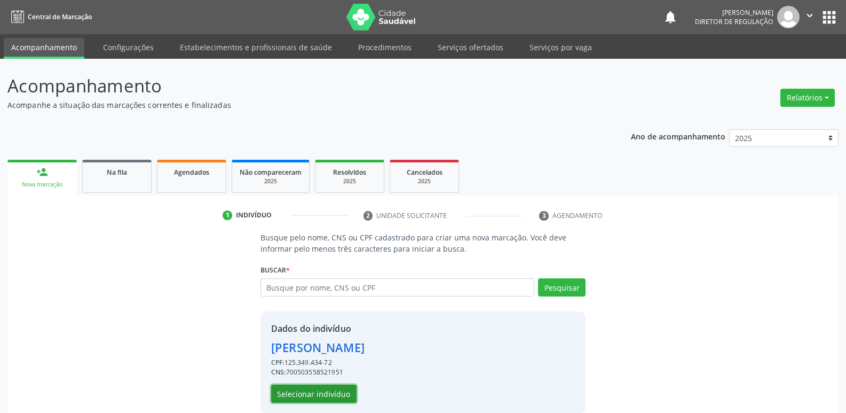
click at [342, 393] on button "Selecionar indivíduo" at bounding box center [313, 393] width 85 height 18
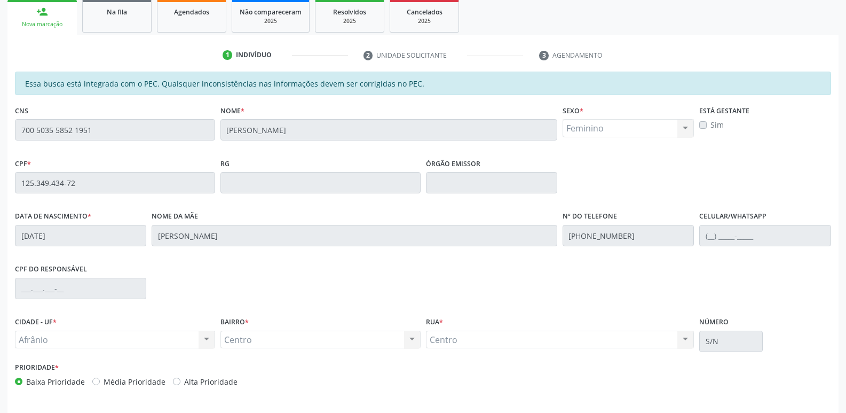
scroll to position [197, 0]
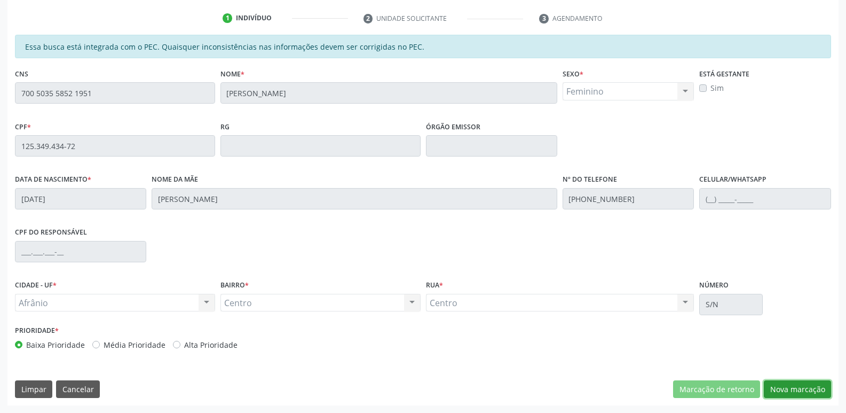
click at [790, 390] on button "Nova marcação" at bounding box center [797, 389] width 67 height 18
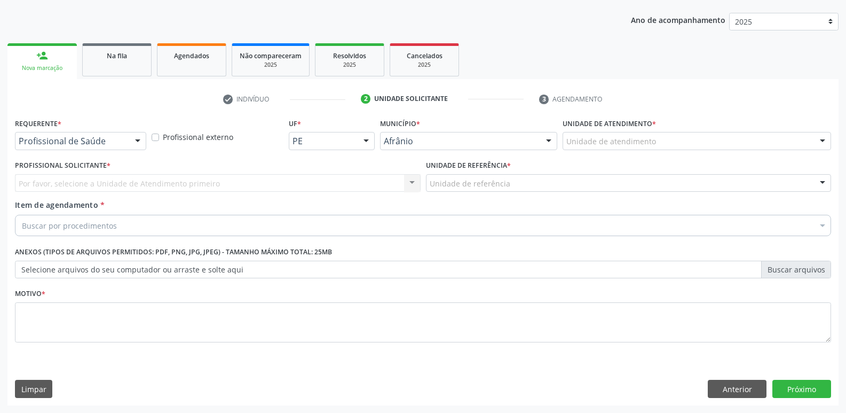
scroll to position [116, 0]
click at [658, 138] on div "Unidade de atendimento" at bounding box center [697, 141] width 269 height 18
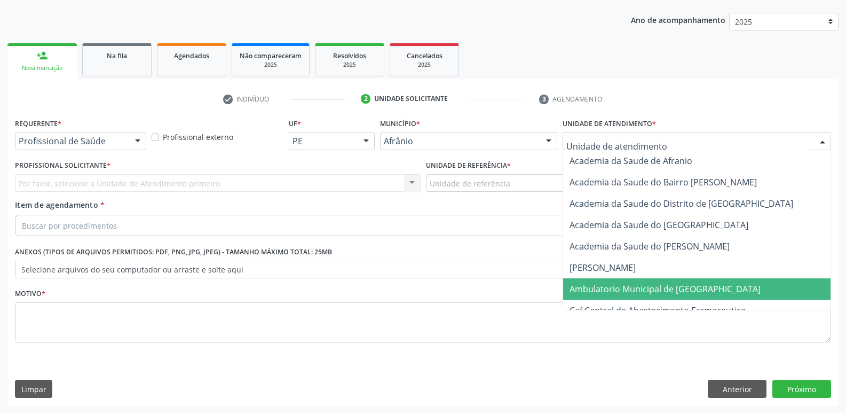
click at [674, 289] on span "Ambulatorio Municipal de [GEOGRAPHIC_DATA]" at bounding box center [665, 289] width 191 height 12
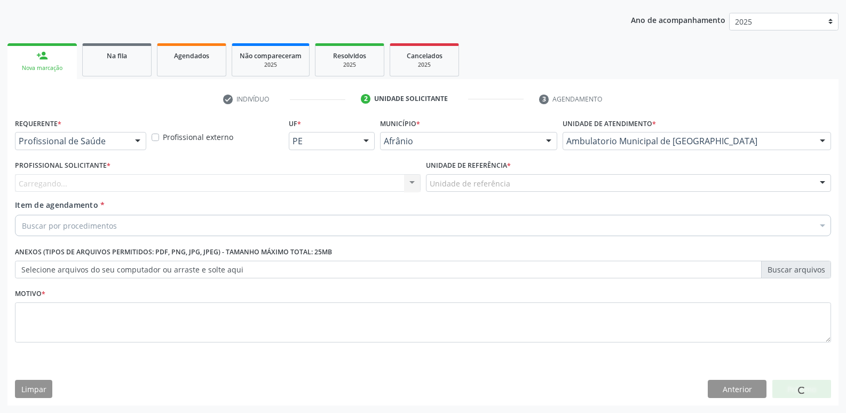
click at [554, 180] on div "Unidade de referência" at bounding box center [629, 183] width 406 height 18
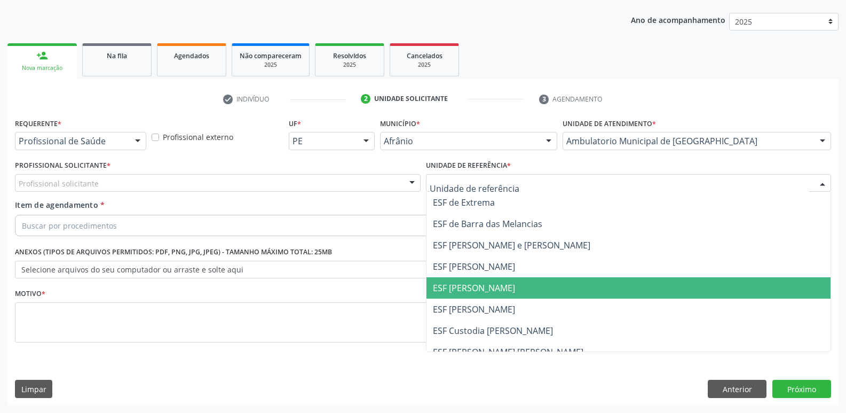
click at [520, 284] on span "ESF [PERSON_NAME]" at bounding box center [629, 287] width 405 height 21
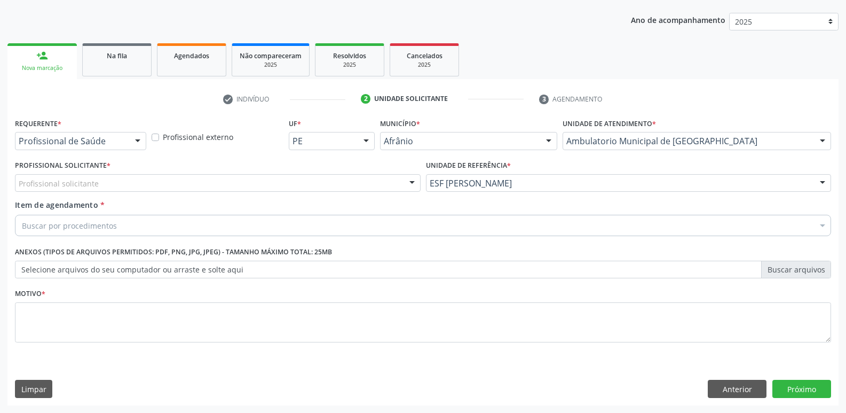
click at [235, 179] on div "Profissional solicitante" at bounding box center [218, 183] width 406 height 18
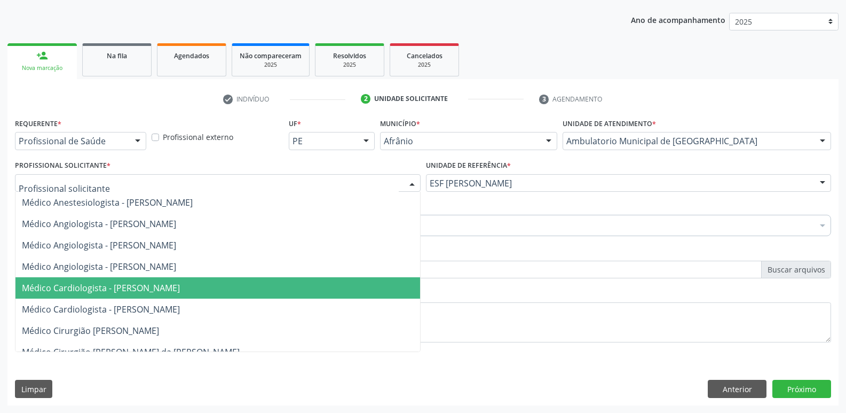
click at [180, 287] on span "Médico Cardiologista - [PERSON_NAME]" at bounding box center [101, 288] width 158 height 12
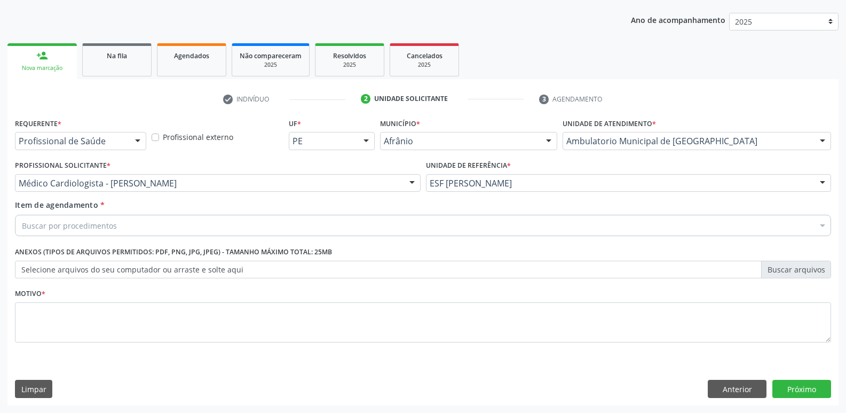
click at [177, 229] on div "Buscar por procedimentos" at bounding box center [423, 225] width 816 height 21
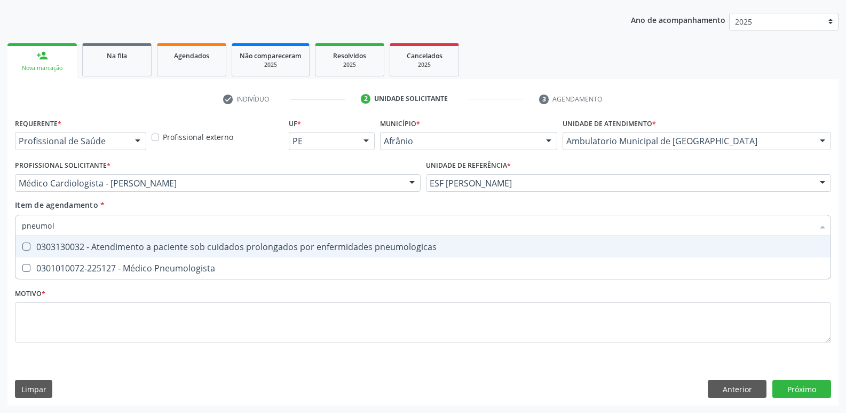
type input "pneumolo"
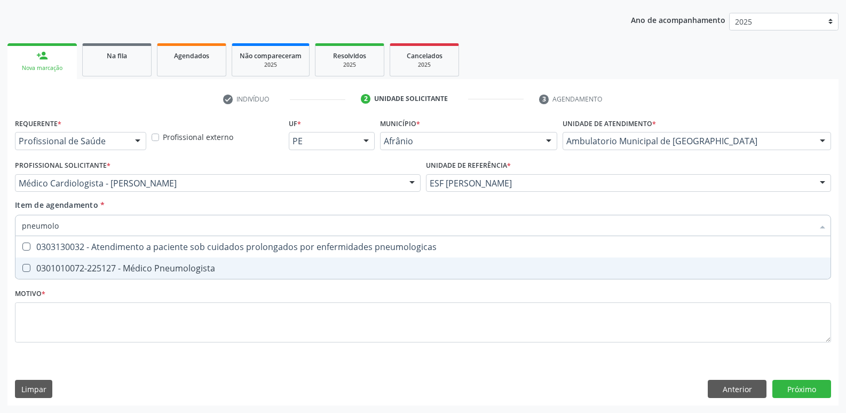
click at [179, 268] on div "0301010072-225127 - Médico Pneumologista" at bounding box center [423, 268] width 802 height 9
checkbox Pneumologista "true"
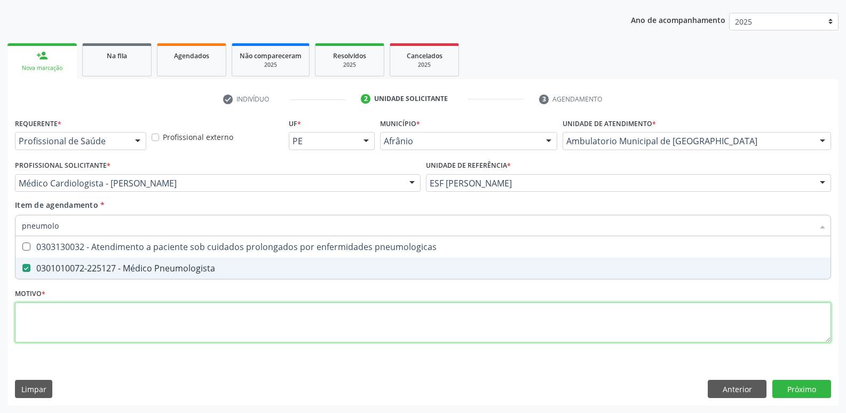
click at [180, 309] on div "Requerente * Profissional de Saúde Profissional de Saúde Paciente Nenhum result…" at bounding box center [423, 236] width 816 height 242
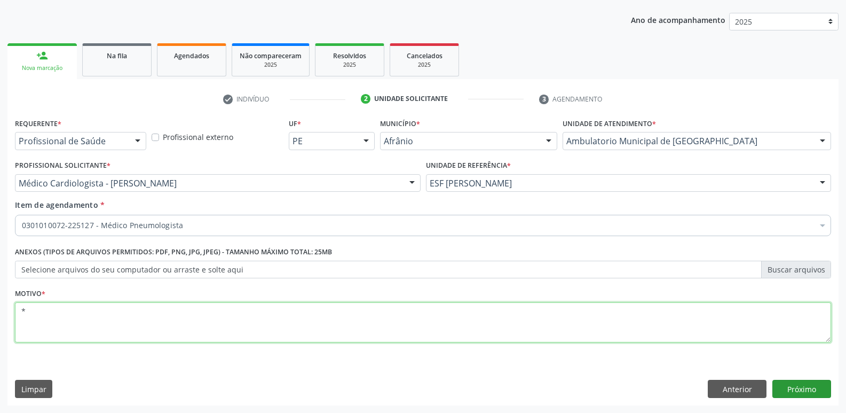
type textarea "*"
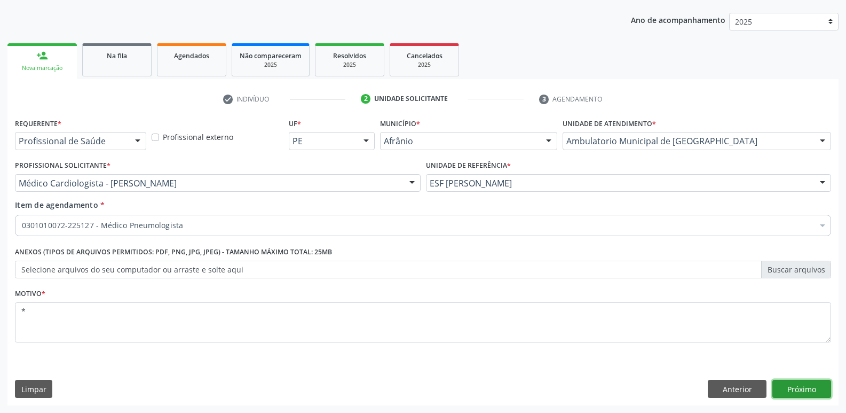
click at [810, 390] on button "Próximo" at bounding box center [801, 389] width 59 height 18
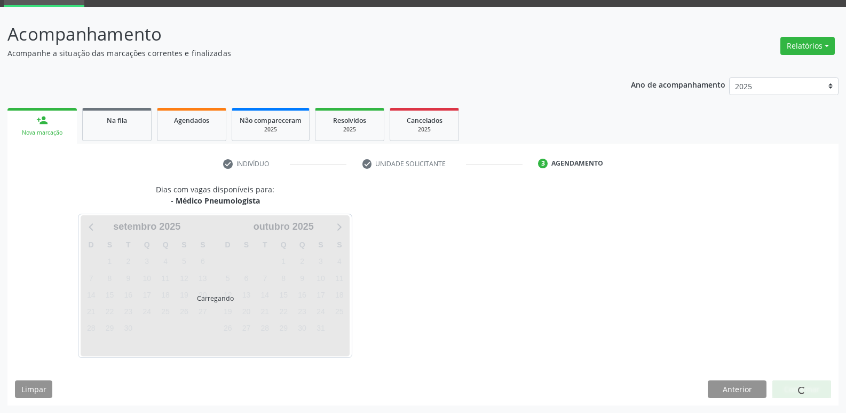
scroll to position [52, 0]
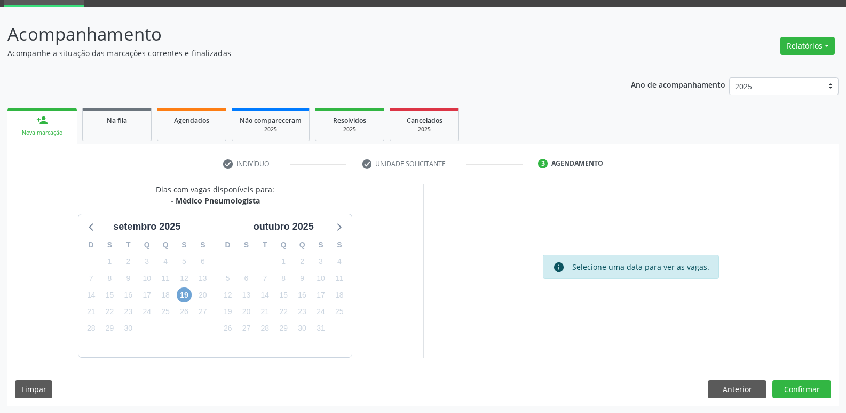
click at [186, 293] on span "19" at bounding box center [184, 294] width 15 height 15
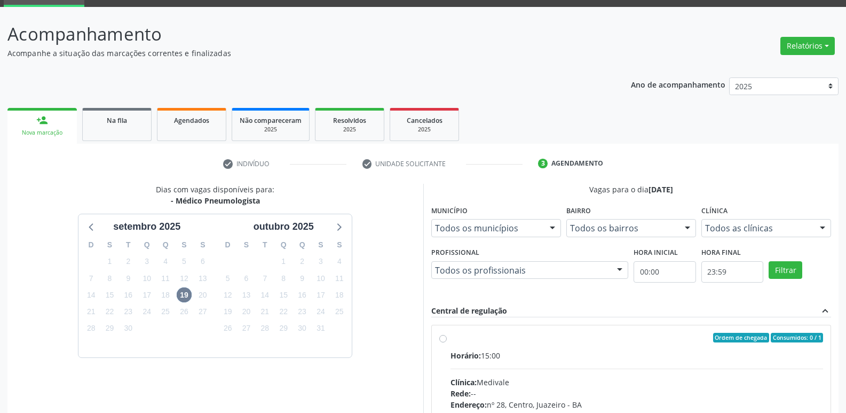
click at [457, 338] on div "Ordem de chegada Consumidos: 0 / 1" at bounding box center [637, 338] width 373 height 10
click at [447, 338] on input "Ordem de chegada Consumidos: 0 / 1 Horário: 15:00 Clínica: Medivale Rede: -- En…" at bounding box center [442, 338] width 7 height 10
radio input "true"
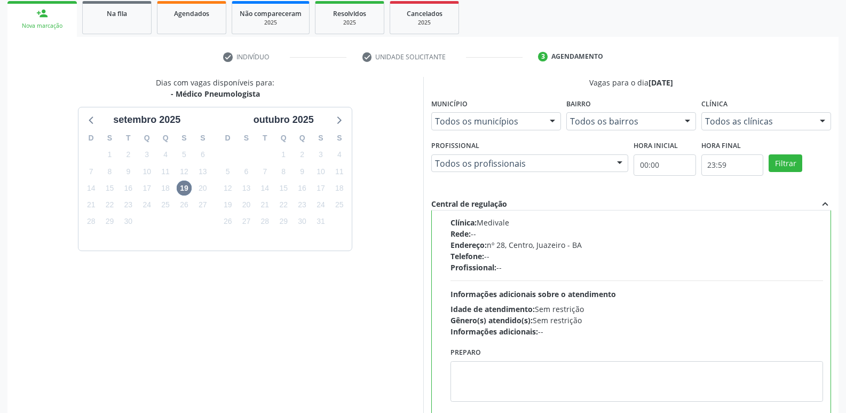
scroll to position [225, 0]
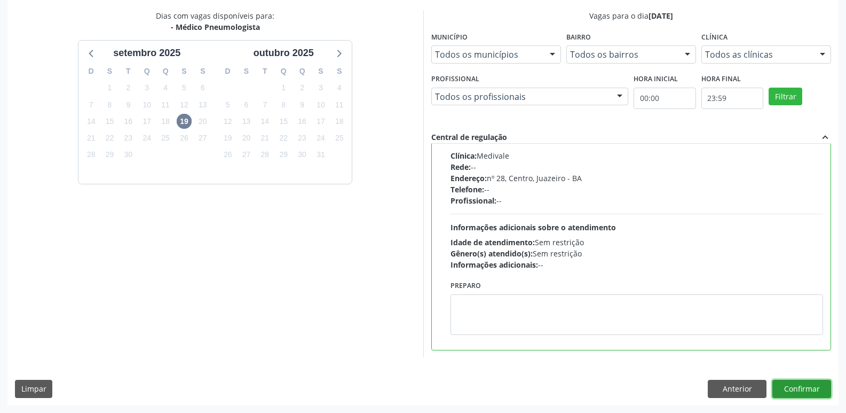
click at [810, 390] on button "Confirmar" at bounding box center [801, 389] width 59 height 18
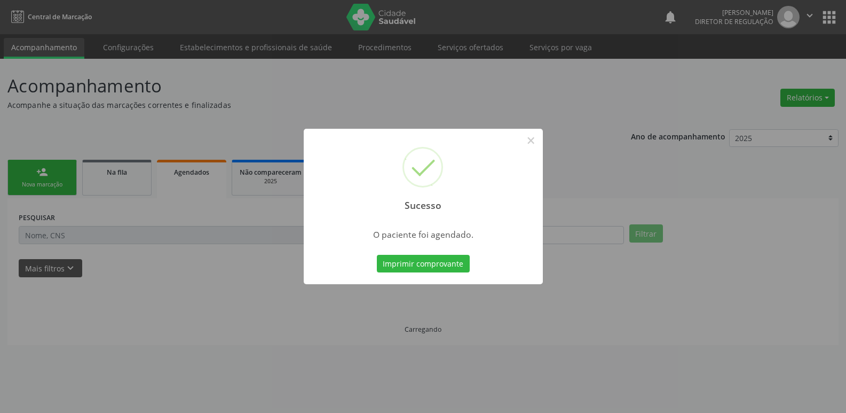
scroll to position [0, 0]
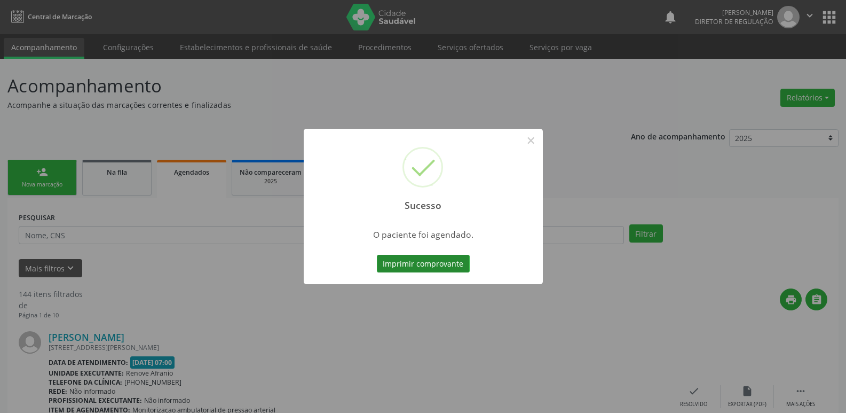
click at [436, 263] on button "Imprimir comprovante" at bounding box center [423, 264] width 93 height 18
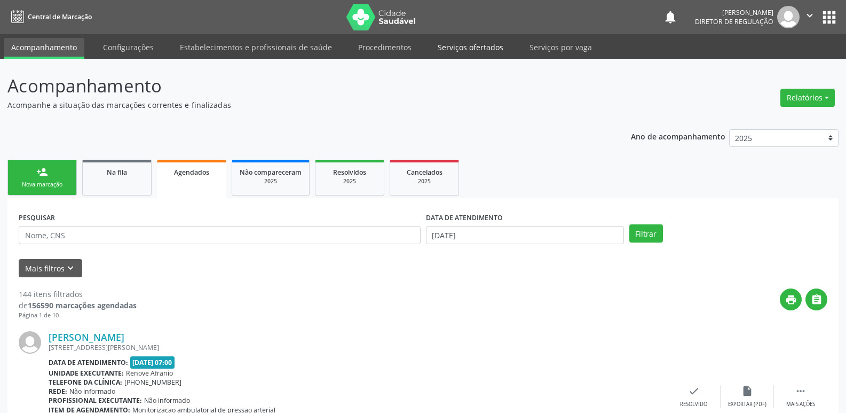
click at [478, 50] on link "Serviços ofertados" at bounding box center [470, 47] width 81 height 19
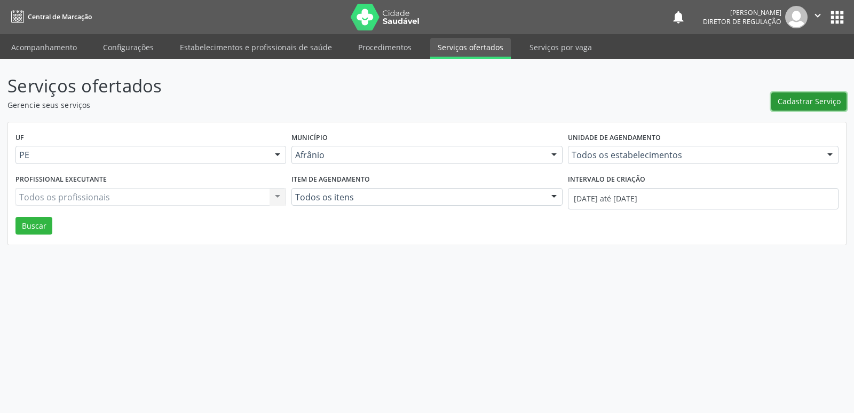
click at [816, 103] on span "Cadastrar Serviço" at bounding box center [809, 101] width 63 height 11
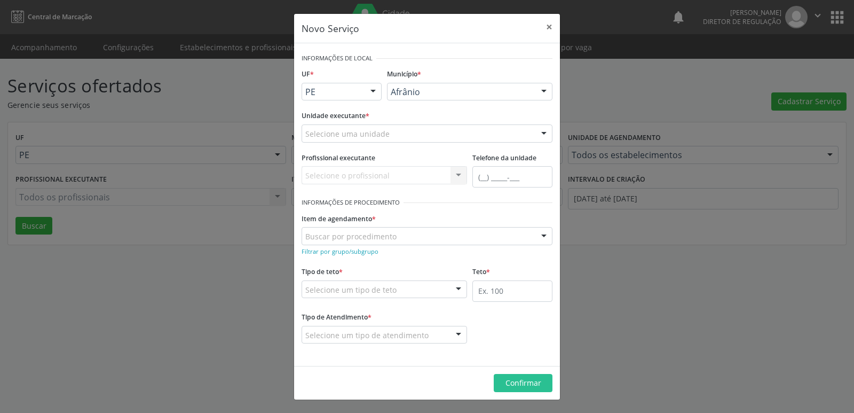
click at [374, 92] on div at bounding box center [373, 92] width 16 height 18
click at [364, 108] on span "BA" at bounding box center [341, 110] width 79 height 21
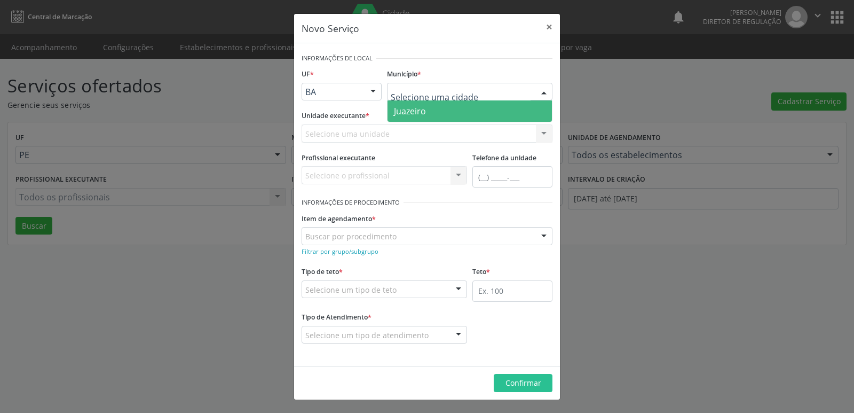
click at [433, 111] on span "Juazeiro" at bounding box center [470, 110] width 164 height 21
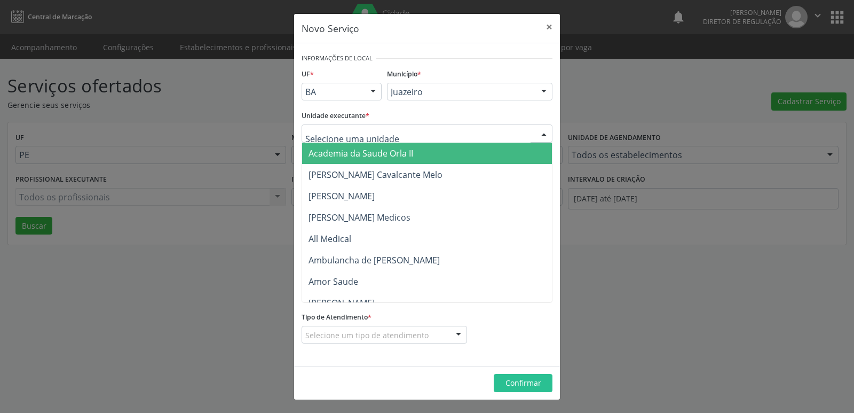
click at [389, 132] on div at bounding box center [427, 133] width 251 height 18
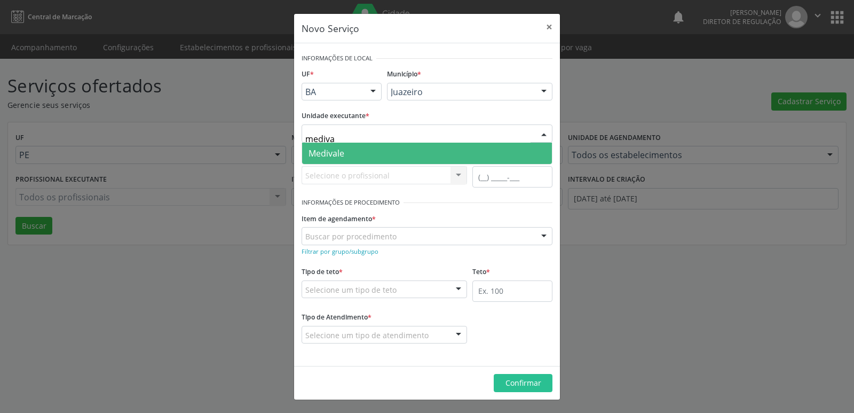
type input "medival"
click at [363, 156] on span "Medivale" at bounding box center [427, 153] width 250 height 21
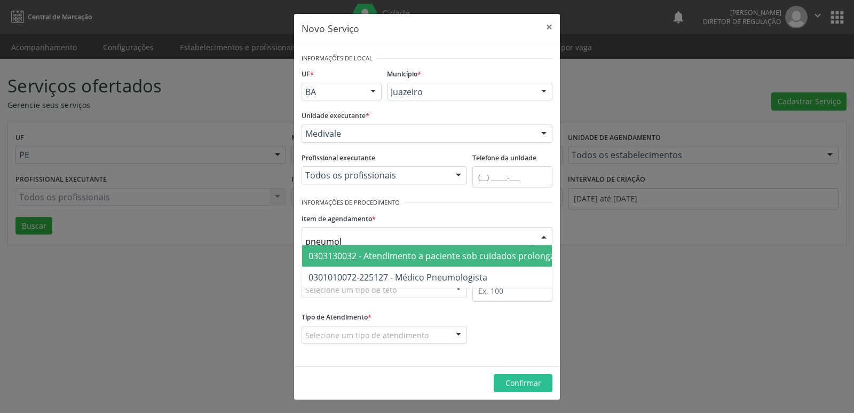
type input "pneumolo"
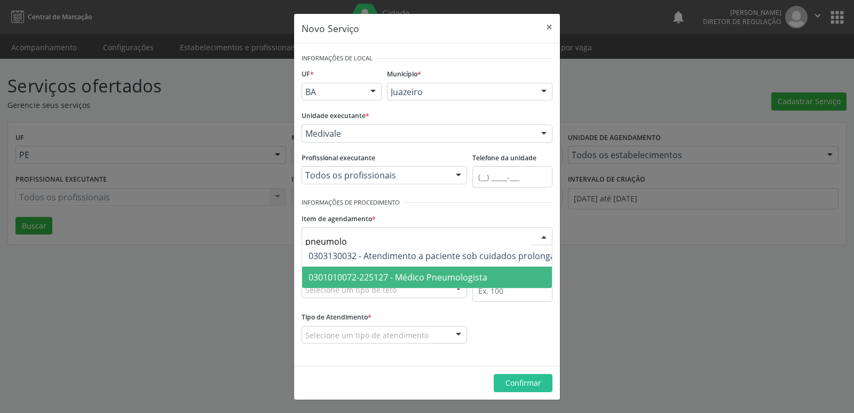
click at [393, 278] on span "0301010072-225127 - Médico Pneumologista" at bounding box center [398, 277] width 179 height 12
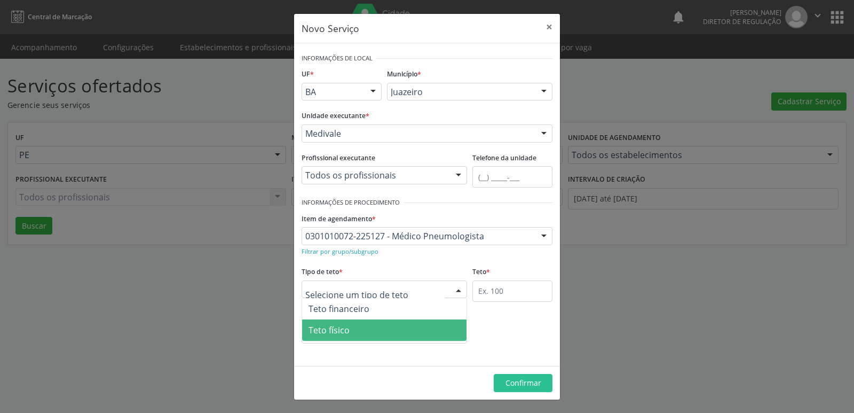
click at [362, 334] on span "Teto físico" at bounding box center [384, 329] width 164 height 21
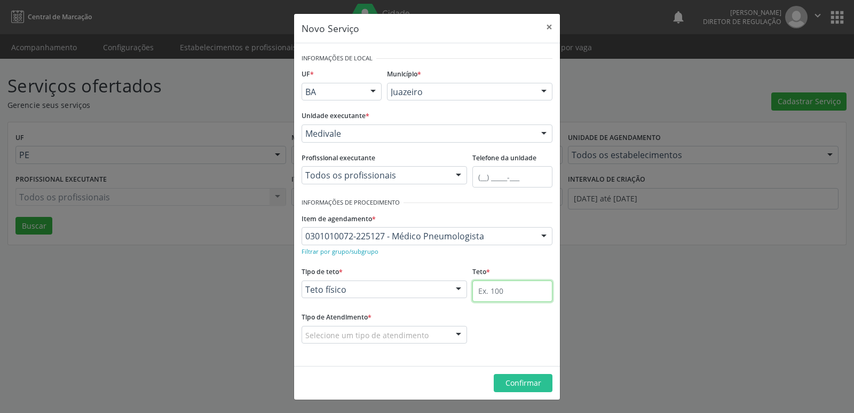
click at [504, 290] on input "text" at bounding box center [512, 290] width 80 height 21
type input "1"
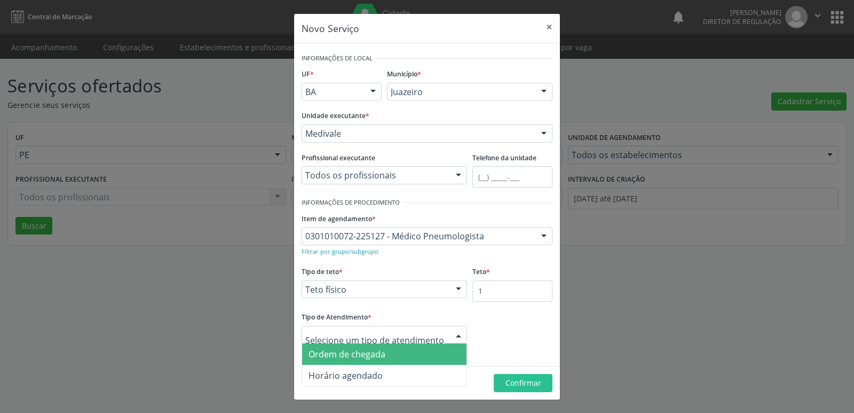
click at [403, 354] on span "Ordem de chegada" at bounding box center [384, 353] width 164 height 21
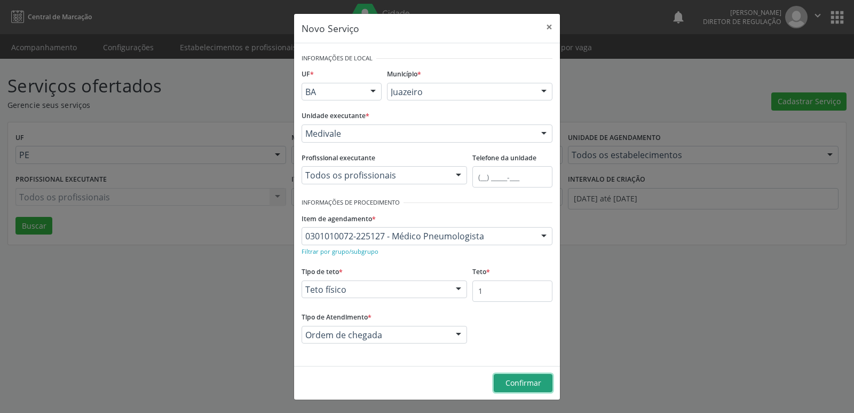
click at [527, 382] on span "Confirmar" at bounding box center [524, 382] width 36 height 10
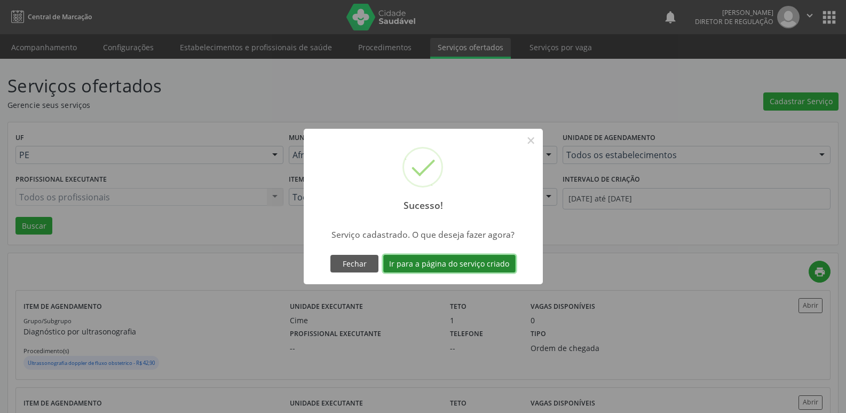
click at [491, 262] on button "Ir para a página do serviço criado" at bounding box center [449, 264] width 132 height 18
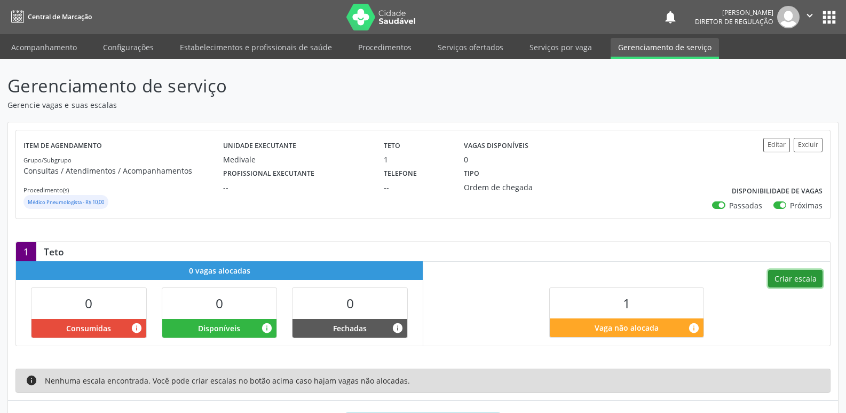
click at [806, 275] on button "Criar escala" at bounding box center [795, 279] width 54 height 18
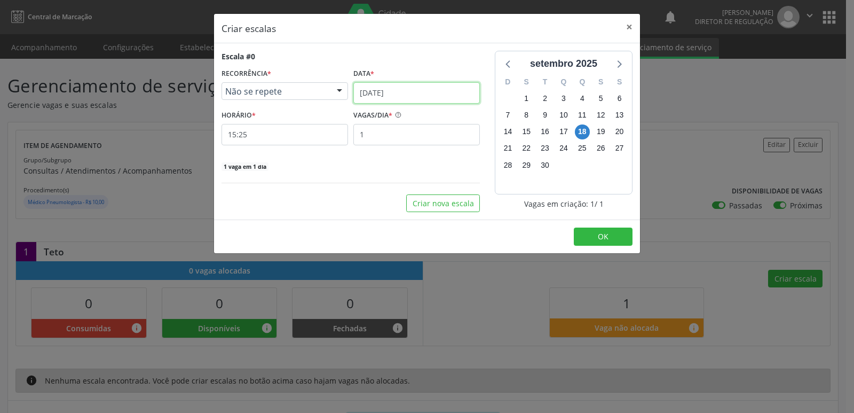
click at [433, 98] on input "[DATE]" at bounding box center [416, 92] width 127 height 21
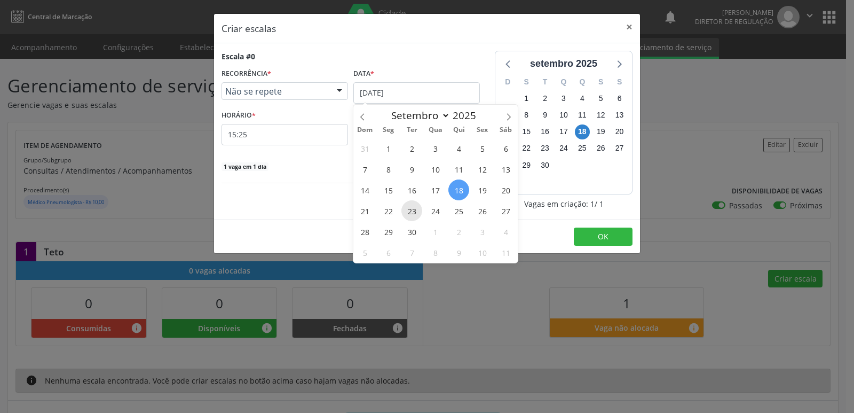
click at [409, 210] on span "23" at bounding box center [411, 210] width 21 height 21
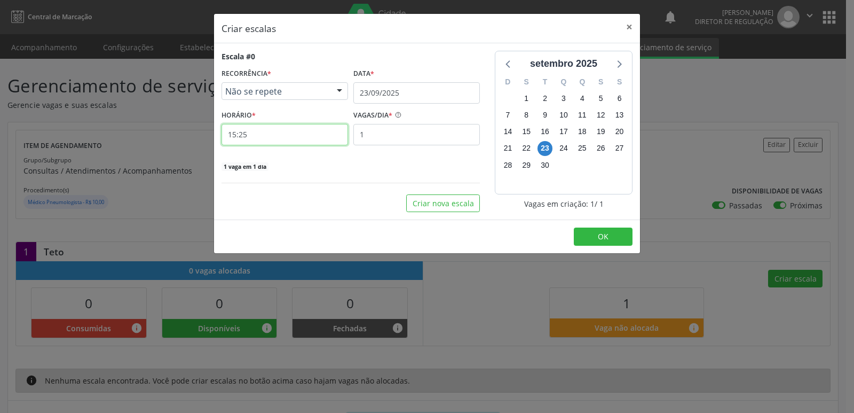
click at [259, 134] on input "15:25" at bounding box center [285, 134] width 127 height 21
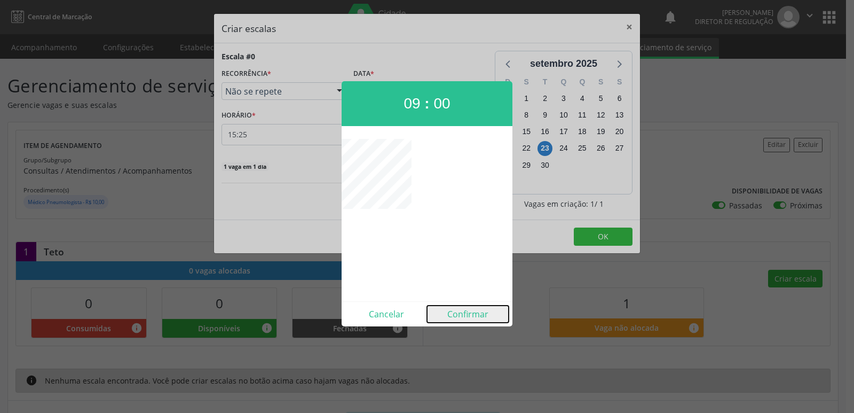
click at [460, 313] on button "Confirmar" at bounding box center [468, 313] width 82 height 17
type input "09:00"
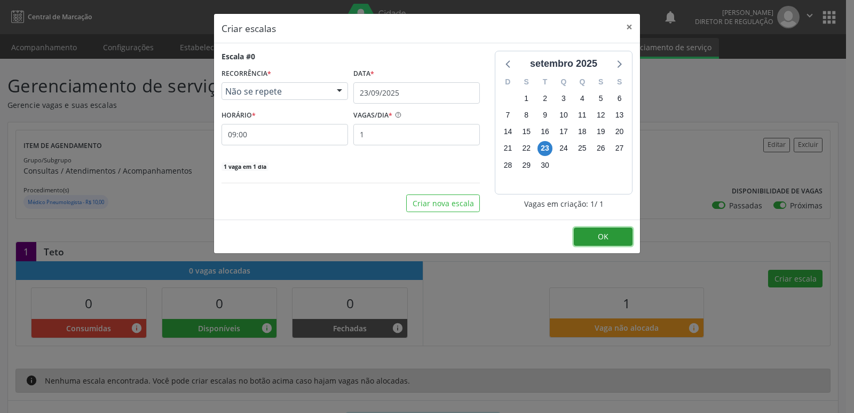
click at [603, 234] on span "OK" at bounding box center [603, 236] width 11 height 10
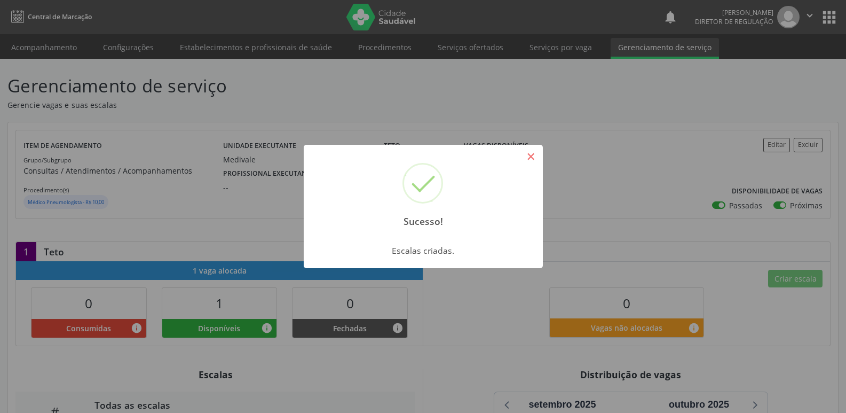
click at [530, 157] on button "×" at bounding box center [531, 156] width 18 height 18
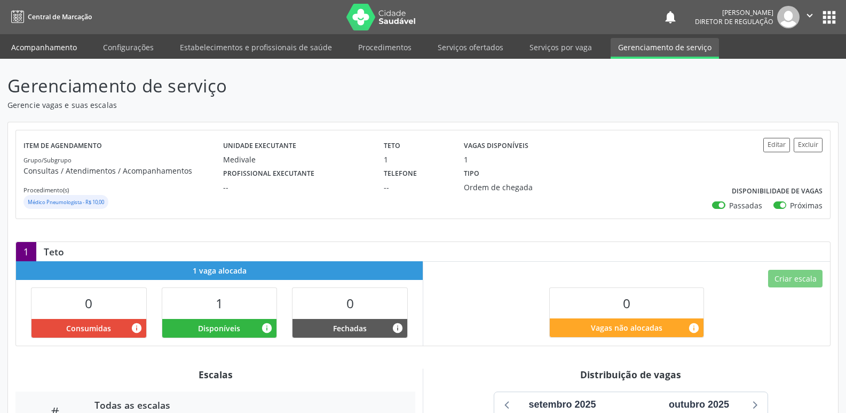
click at [53, 47] on link "Acompanhamento" at bounding box center [44, 47] width 81 height 19
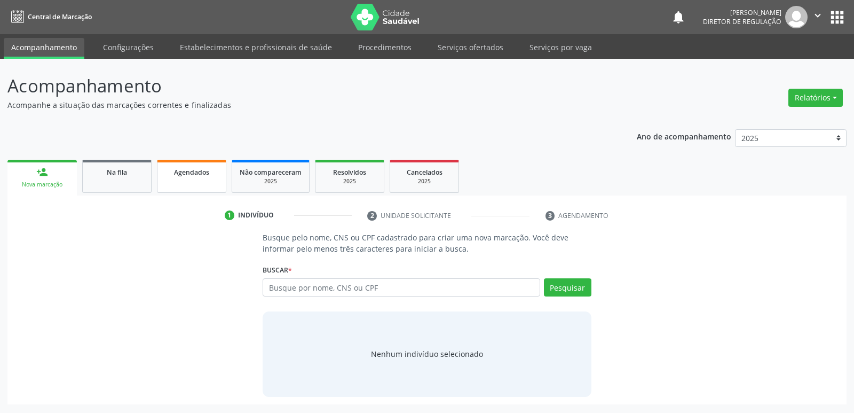
click at [204, 176] on span "Agendados" at bounding box center [191, 172] width 35 height 9
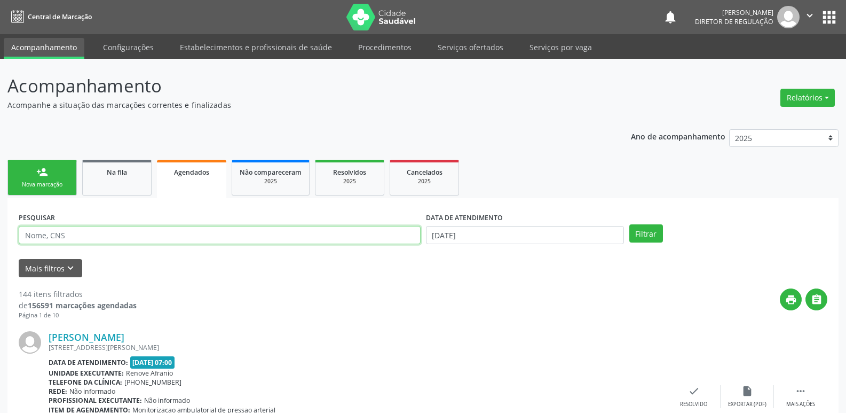
click at [195, 233] on input "text" at bounding box center [220, 235] width 402 height 18
type input "[PERSON_NAME]"
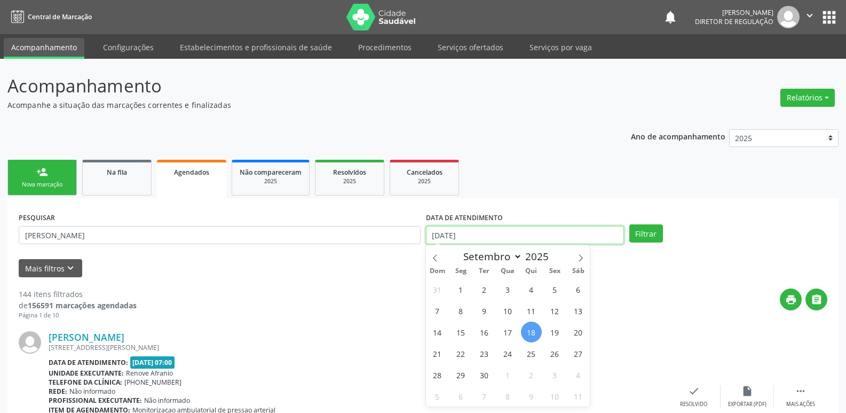
click at [480, 235] on input "[DATE]" at bounding box center [525, 235] width 198 height 18
click at [433, 258] on icon at bounding box center [435, 257] width 4 height 7
select select "7"
click at [579, 335] on span "16" at bounding box center [578, 331] width 21 height 21
type input "[DATE]"
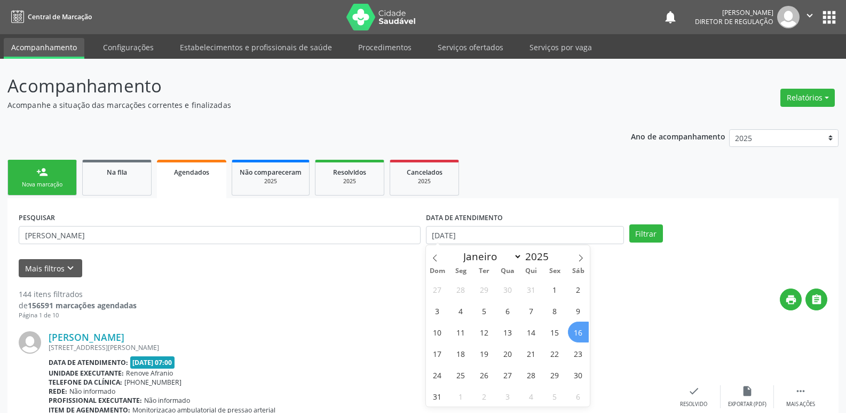
click at [579, 335] on span "16" at bounding box center [578, 331] width 21 height 21
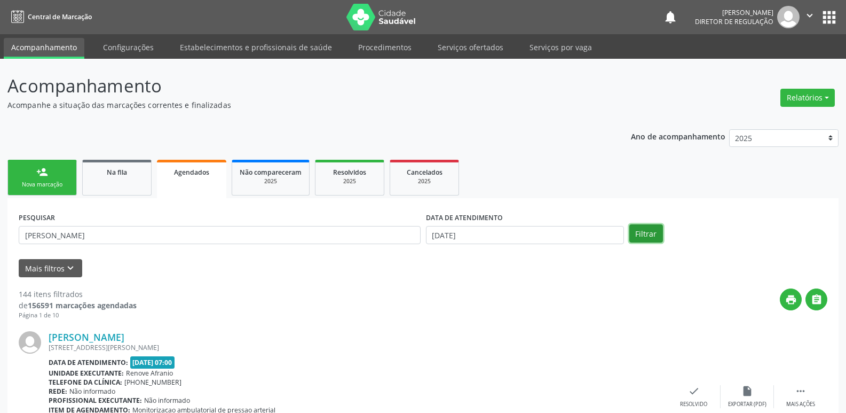
click at [656, 233] on button "Filtrar" at bounding box center [646, 233] width 34 height 18
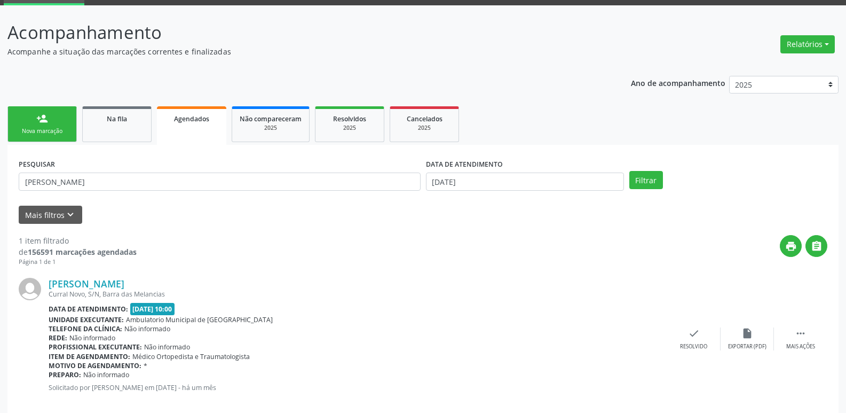
scroll to position [70, 0]
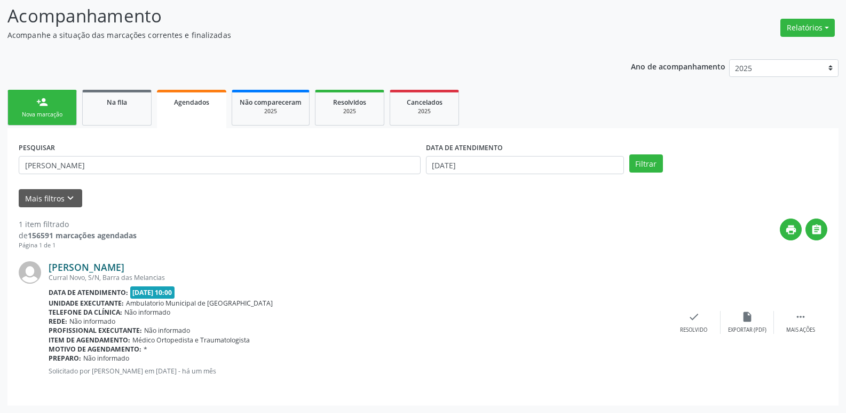
click at [124, 270] on link "[PERSON_NAME]" at bounding box center [87, 267] width 76 height 12
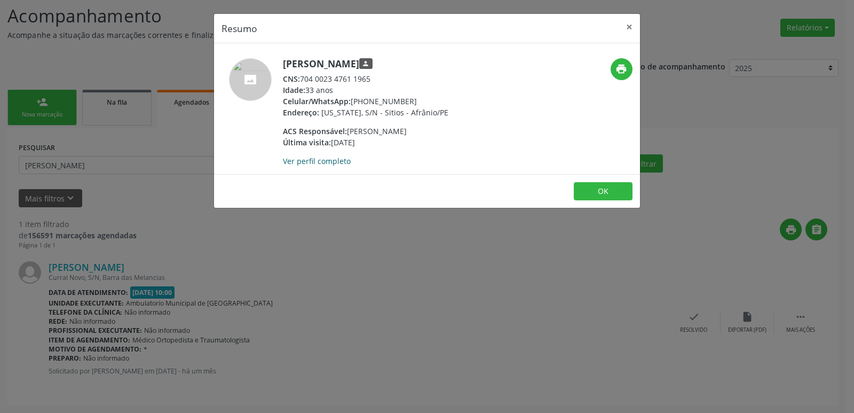
click at [304, 160] on link "Ver perfil completo" at bounding box center [317, 161] width 68 height 10
click at [596, 195] on button "OK" at bounding box center [603, 191] width 59 height 18
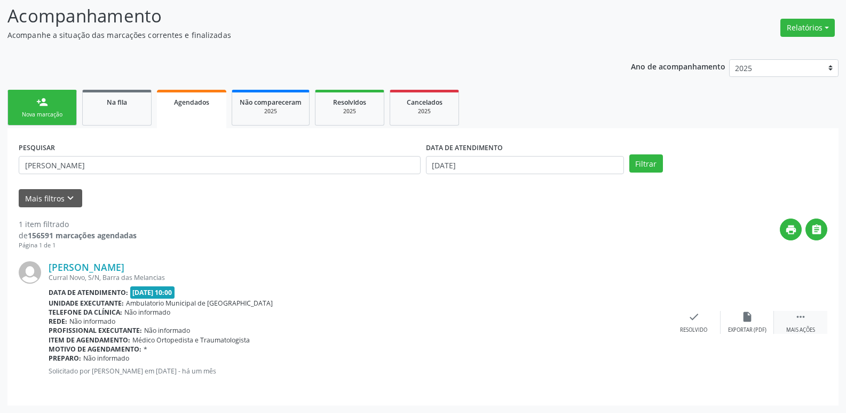
click at [798, 317] on icon "" at bounding box center [801, 317] width 12 height 12
click at [589, 319] on icon "print" at bounding box center [587, 317] width 12 height 12
click at [57, 114] on div "Nova marcação" at bounding box center [41, 115] width 53 height 8
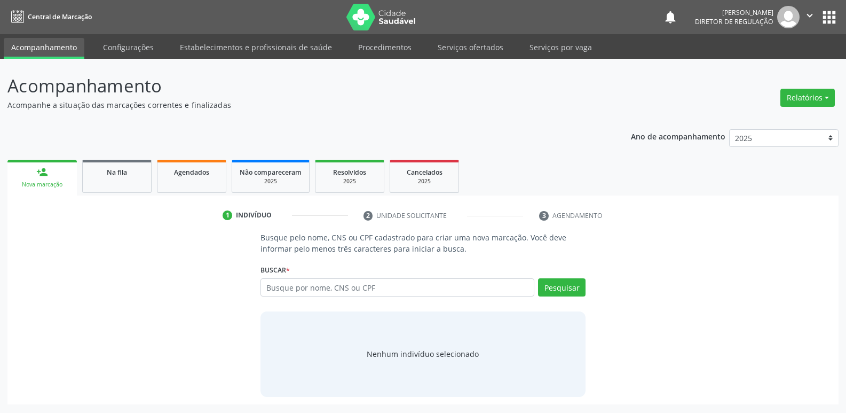
scroll to position [0, 0]
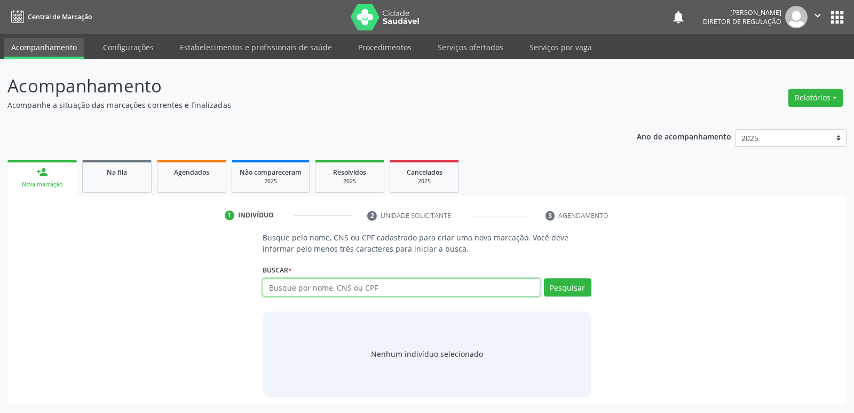
click at [369, 287] on input "text" at bounding box center [401, 287] width 277 height 18
type input "H"
type input "702606717473644"
click at [574, 286] on button "Pesquisar" at bounding box center [568, 287] width 48 height 18
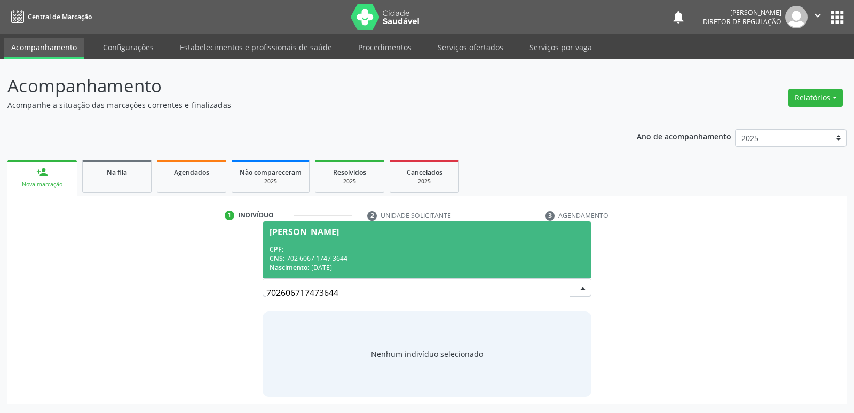
click at [364, 259] on div "CNS: 702 6067 1747 3644" at bounding box center [427, 258] width 314 height 9
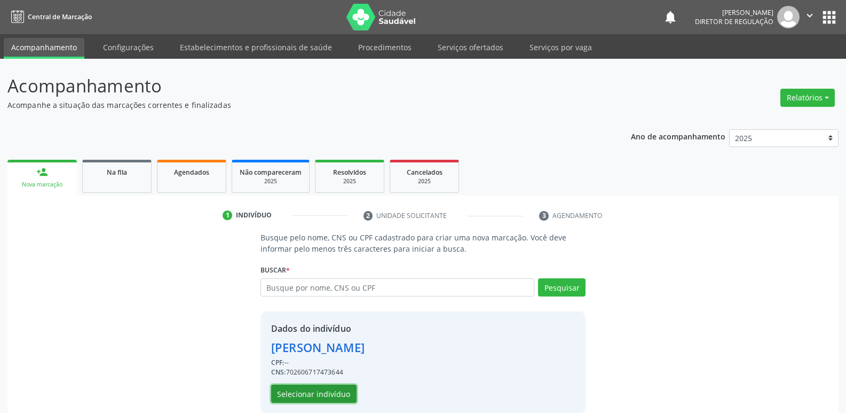
click at [340, 393] on button "Selecionar indivíduo" at bounding box center [313, 393] width 85 height 18
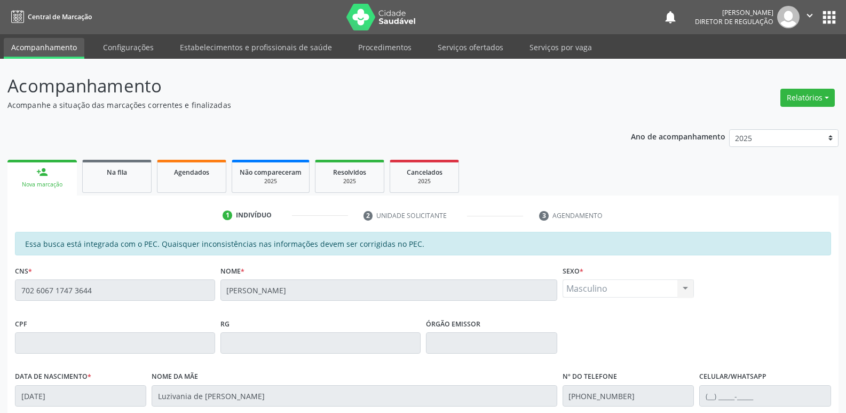
scroll to position [53, 0]
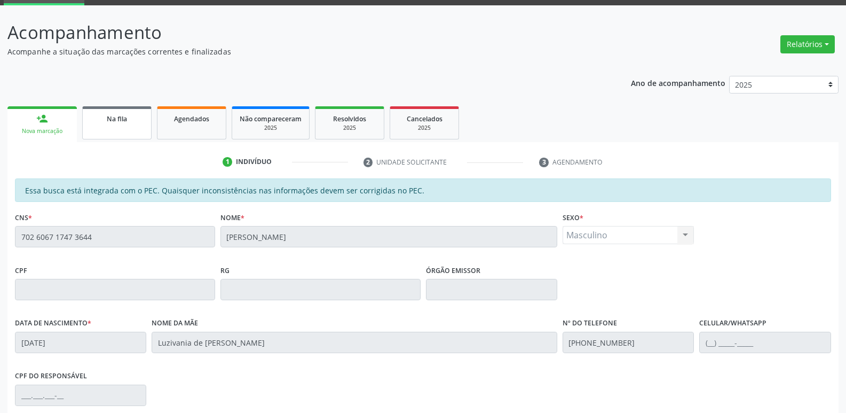
click at [125, 118] on span "Na fila" at bounding box center [117, 118] width 20 height 9
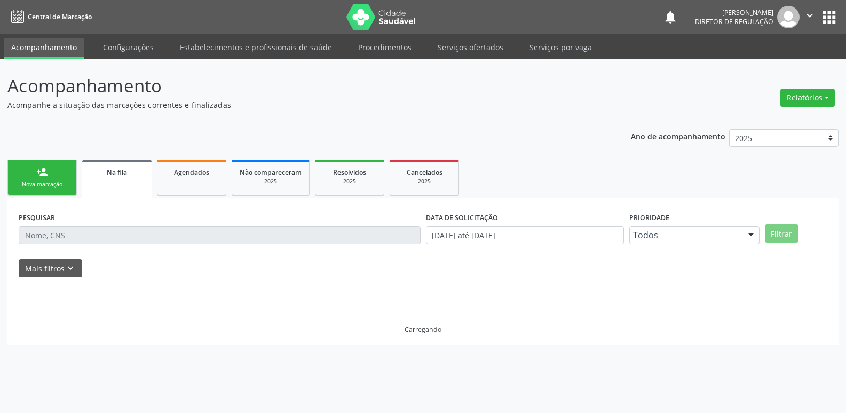
scroll to position [0, 0]
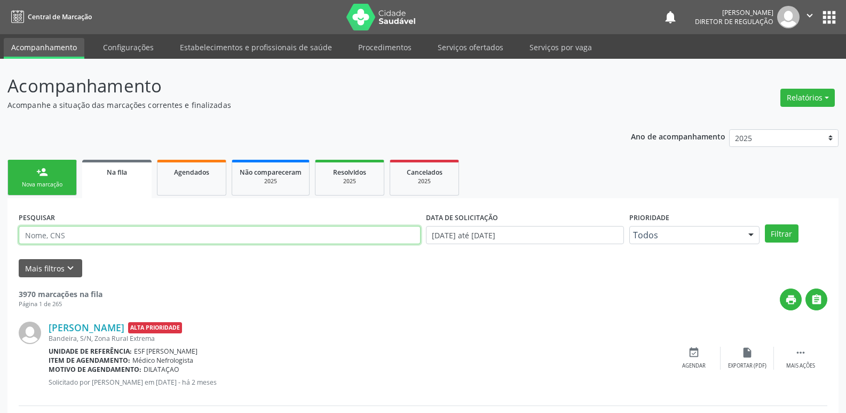
click at [125, 234] on input "text" at bounding box center [220, 235] width 402 height 18
paste input "[PERSON_NAME]"
type input "[PERSON_NAME]"
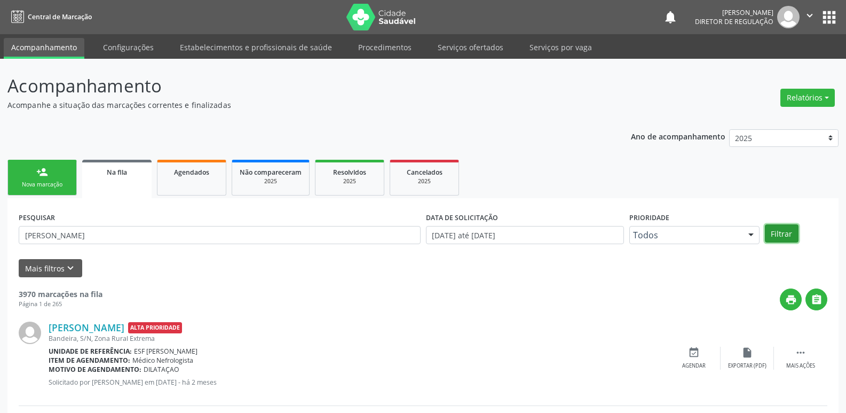
click at [784, 231] on button "Filtrar" at bounding box center [782, 233] width 34 height 18
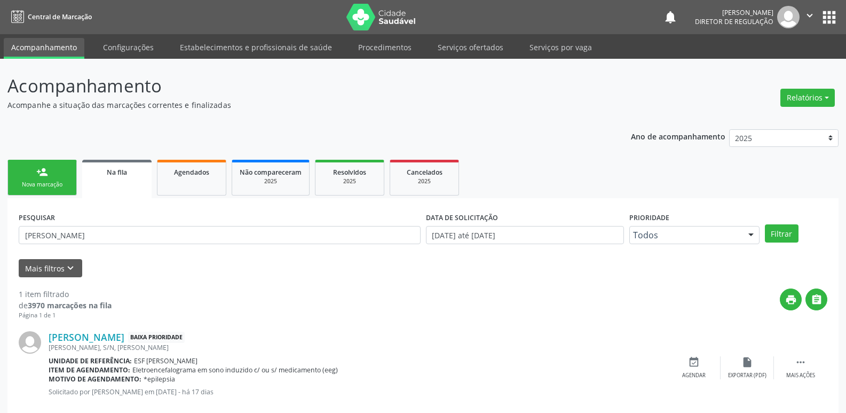
scroll to position [21, 0]
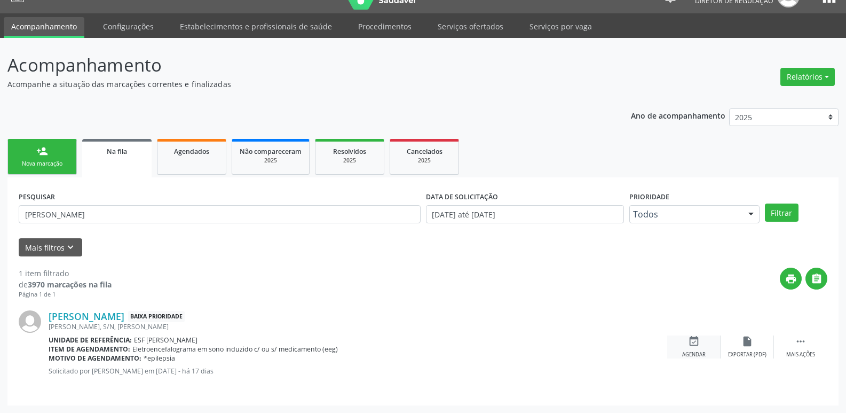
click at [695, 342] on icon "event_available" at bounding box center [694, 341] width 12 height 12
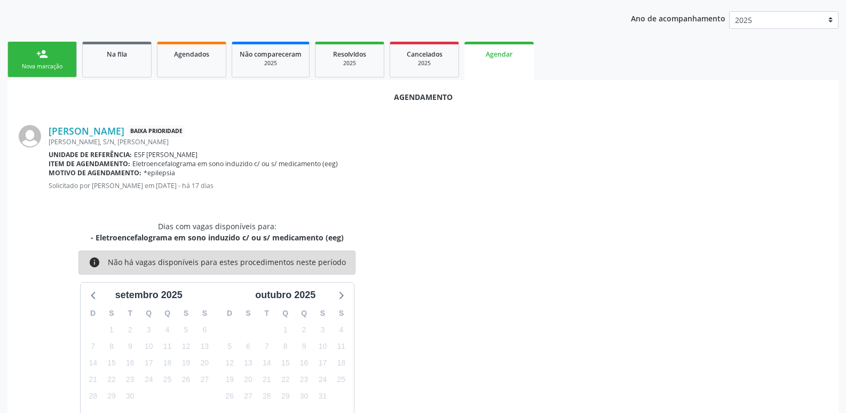
scroll to position [65, 0]
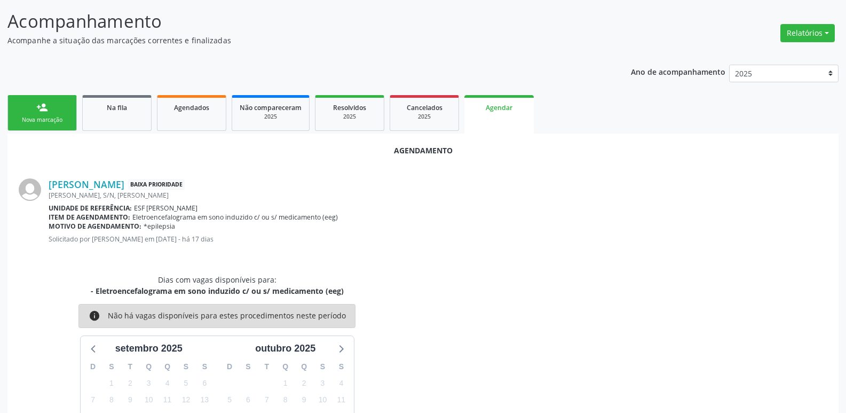
click at [63, 117] on div "Nova marcação" at bounding box center [41, 120] width 53 height 8
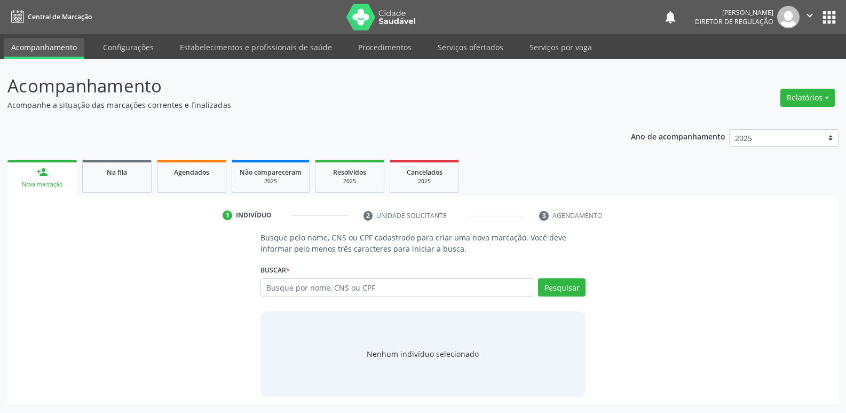
scroll to position [0, 0]
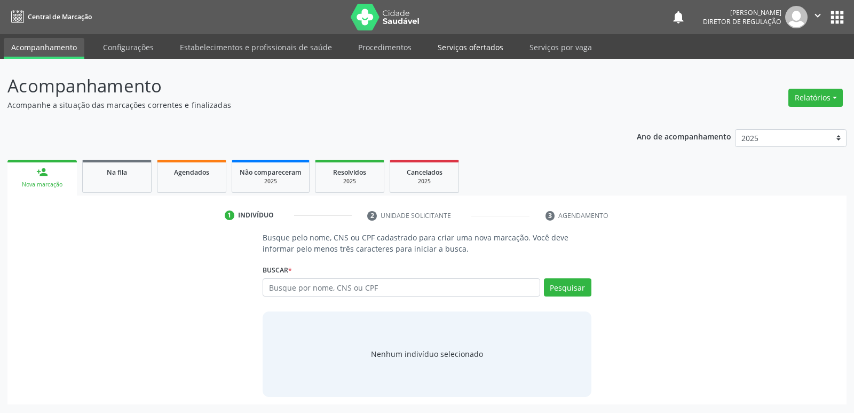
click at [465, 49] on link "Serviços ofertados" at bounding box center [470, 47] width 81 height 19
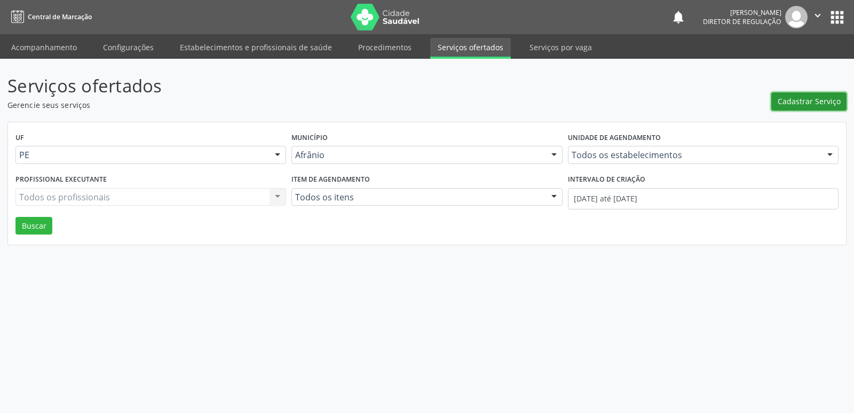
click at [800, 105] on span "Cadastrar Serviço" at bounding box center [809, 101] width 63 height 11
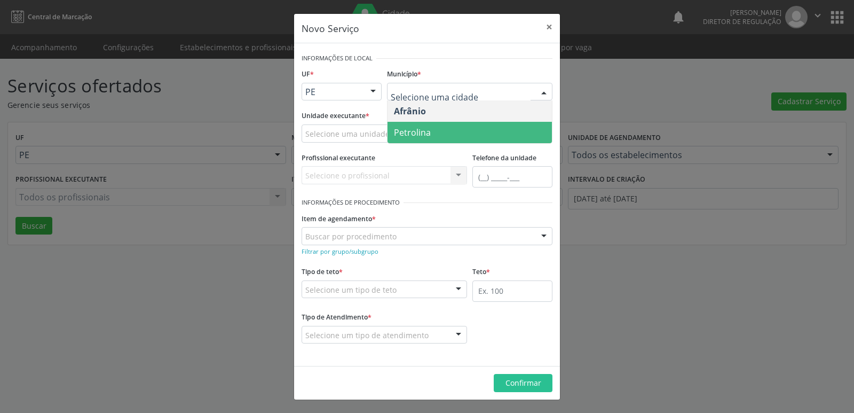
click at [459, 129] on span "Petrolina" at bounding box center [470, 132] width 164 height 21
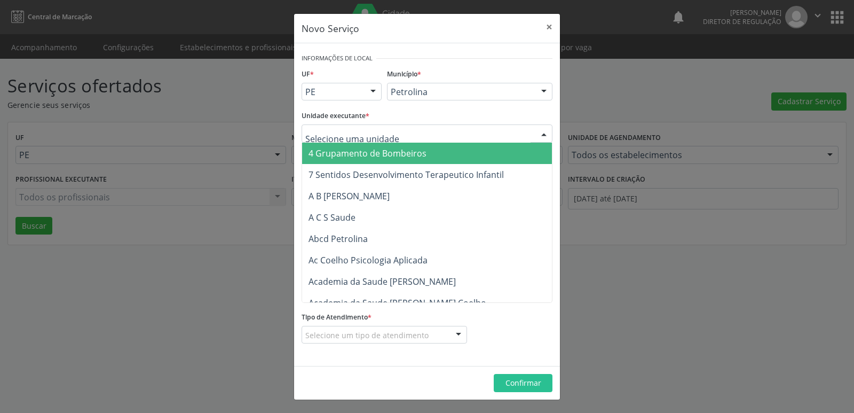
click at [407, 129] on div at bounding box center [427, 133] width 251 height 18
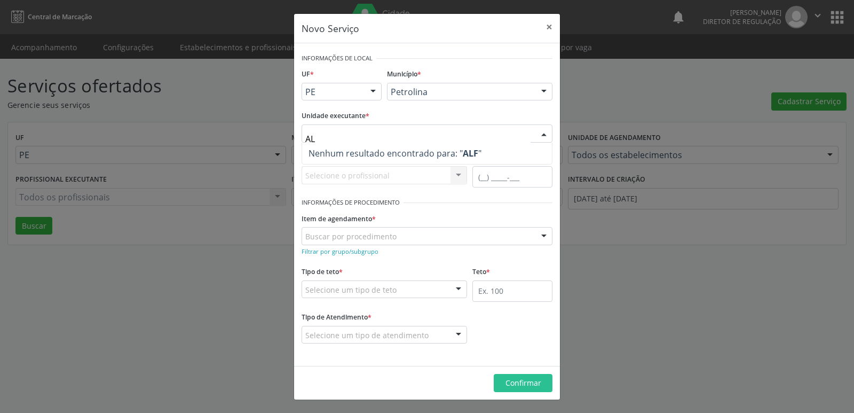
type input "A"
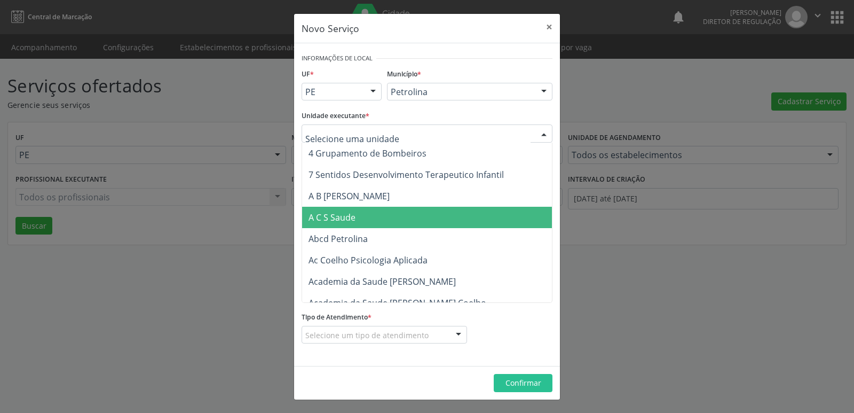
click at [377, 209] on span "A C S Saude" at bounding box center [447, 217] width 290 height 21
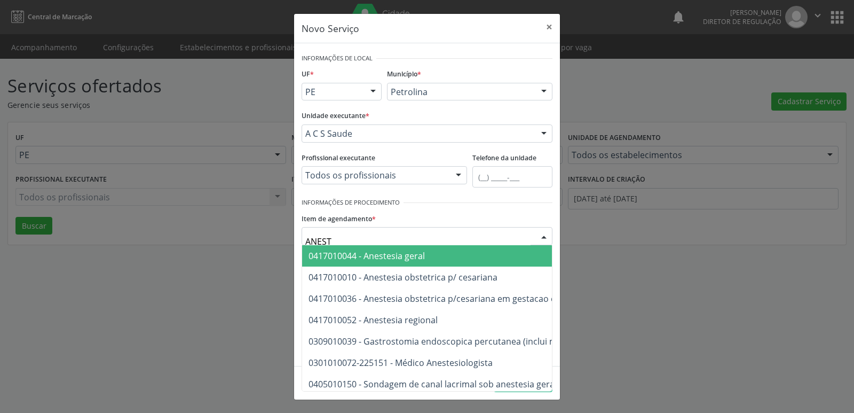
type input "ANESTE"
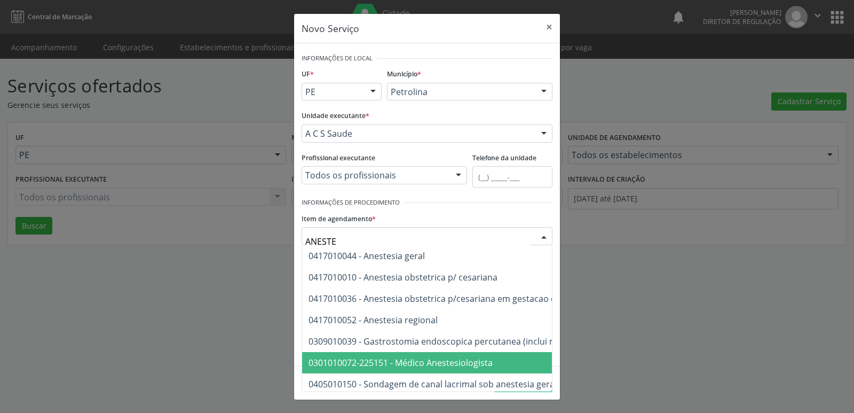
click at [419, 362] on span "0301010072-225151 - Médico Anestesiologista" at bounding box center [401, 363] width 184 height 12
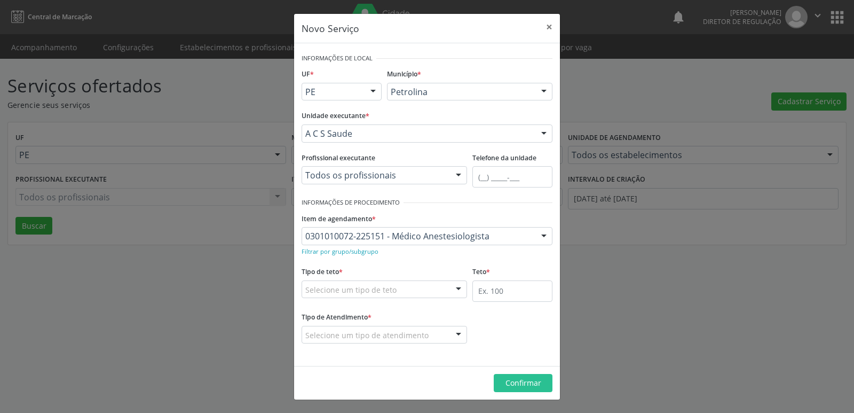
click at [415, 291] on div "Selecione um tipo de teto" at bounding box center [384, 289] width 165 height 18
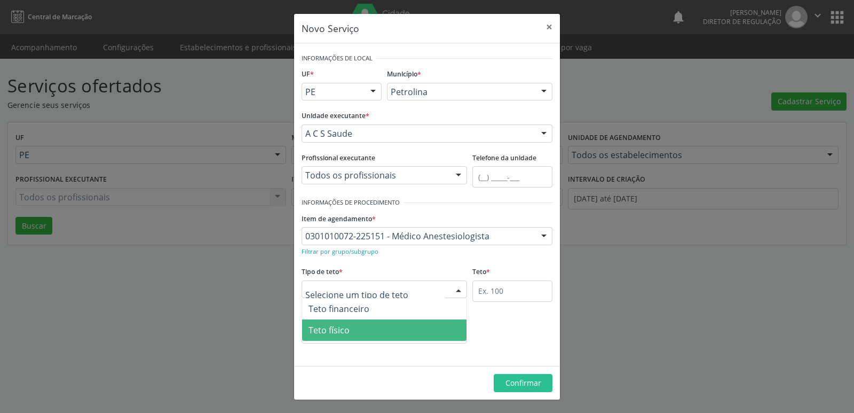
click at [398, 336] on span "Teto físico" at bounding box center [384, 329] width 164 height 21
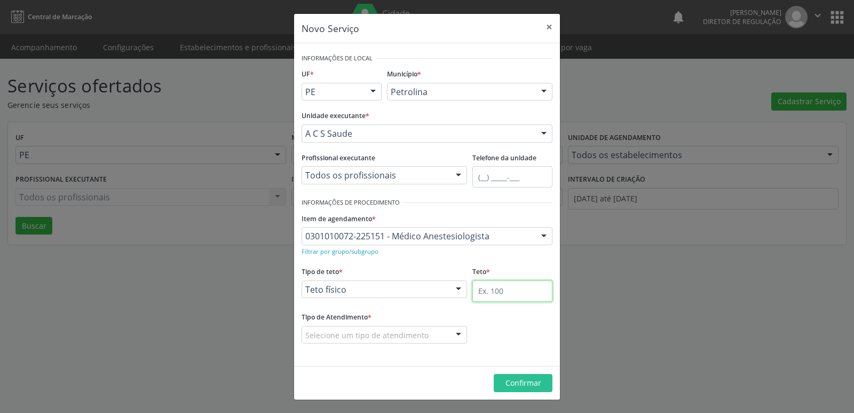
click at [499, 287] on input "text" at bounding box center [512, 290] width 80 height 21
type input "2"
click at [390, 346] on fieldset "Tipo de Atendimento * Selecione um tipo de atendimento Ordem de chegada Horário…" at bounding box center [384, 330] width 165 height 42
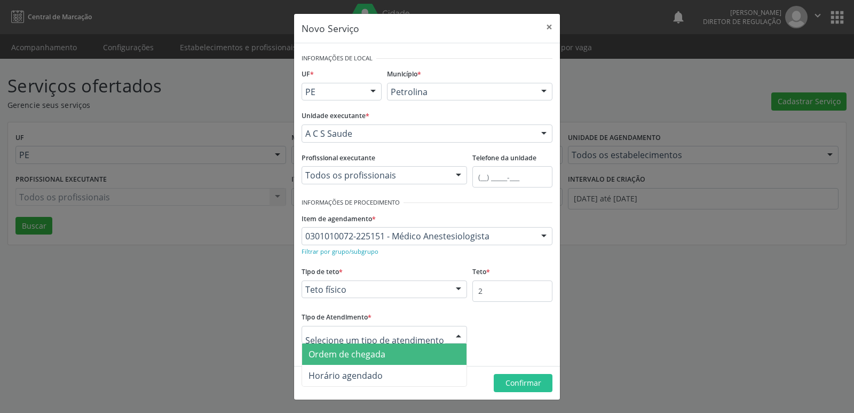
click at [391, 351] on span "Ordem de chegada" at bounding box center [384, 353] width 164 height 21
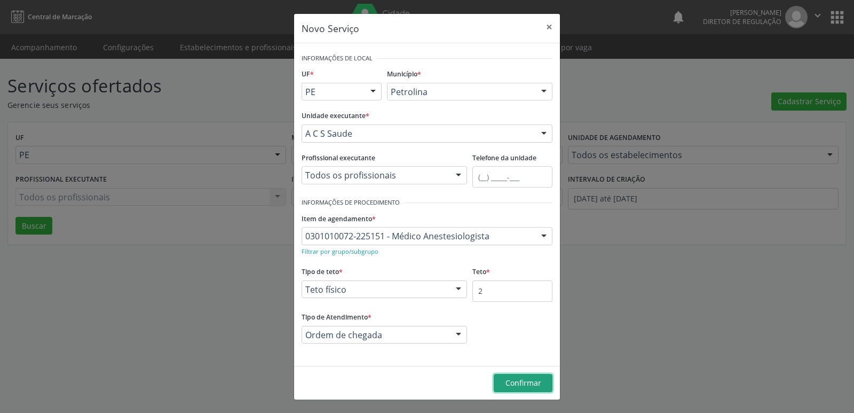
click at [517, 380] on span "Confirmar" at bounding box center [524, 382] width 36 height 10
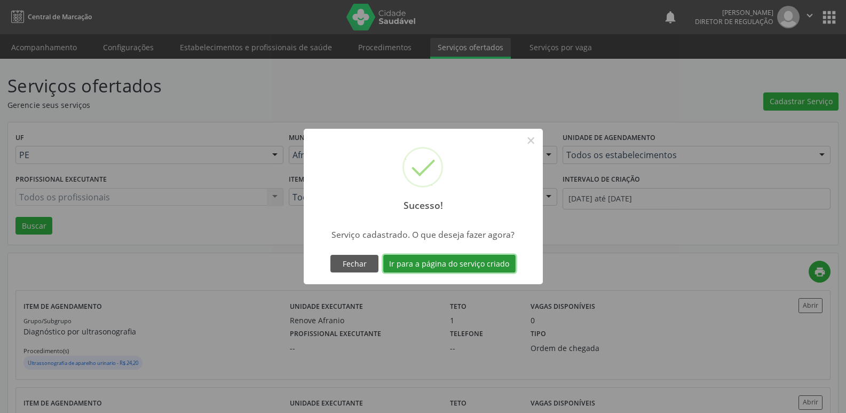
click at [478, 261] on button "Ir para a página do serviço criado" at bounding box center [449, 264] width 132 height 18
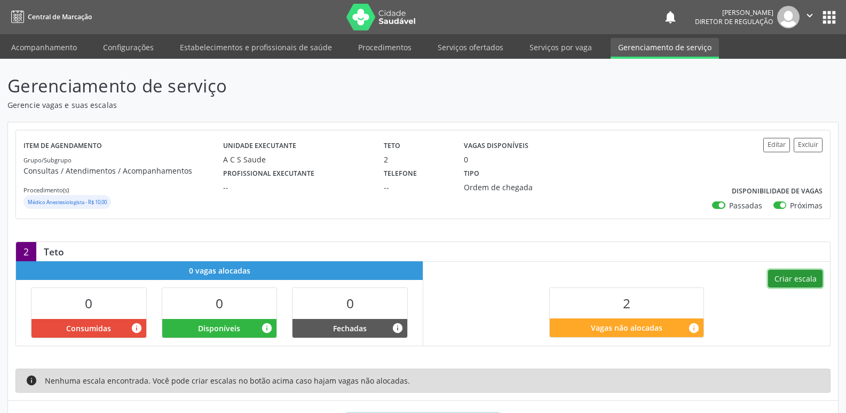
click at [792, 277] on button "Criar escala" at bounding box center [795, 279] width 54 height 18
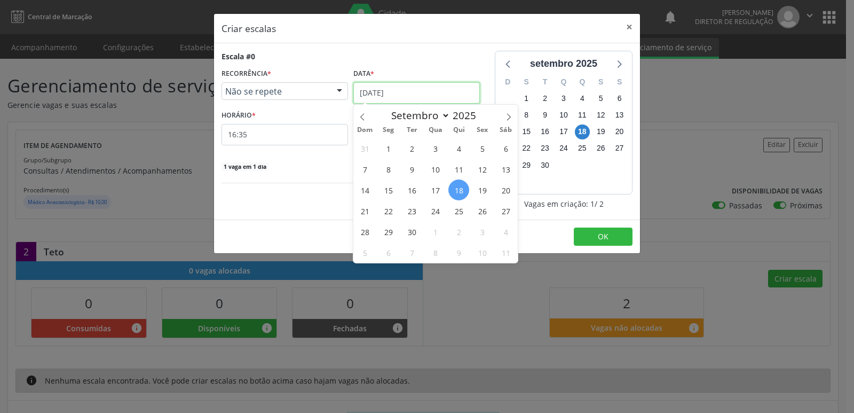
click at [399, 92] on input "[DATE]" at bounding box center [416, 92] width 127 height 21
click at [385, 254] on span "6" at bounding box center [388, 252] width 21 height 21
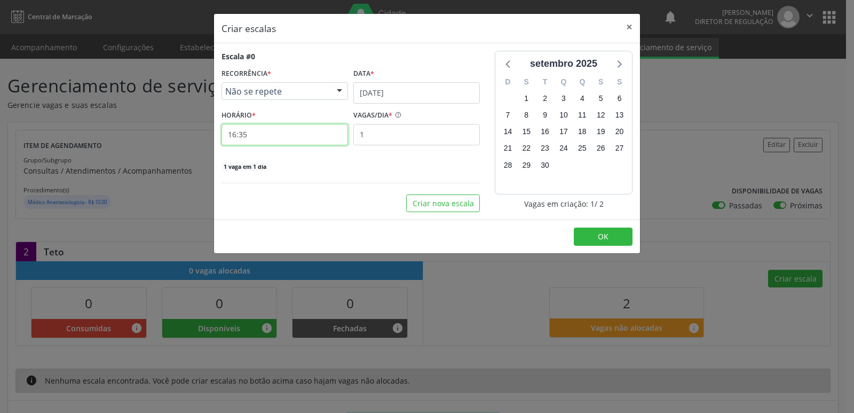
click at [278, 136] on input "16:35" at bounding box center [285, 134] width 127 height 21
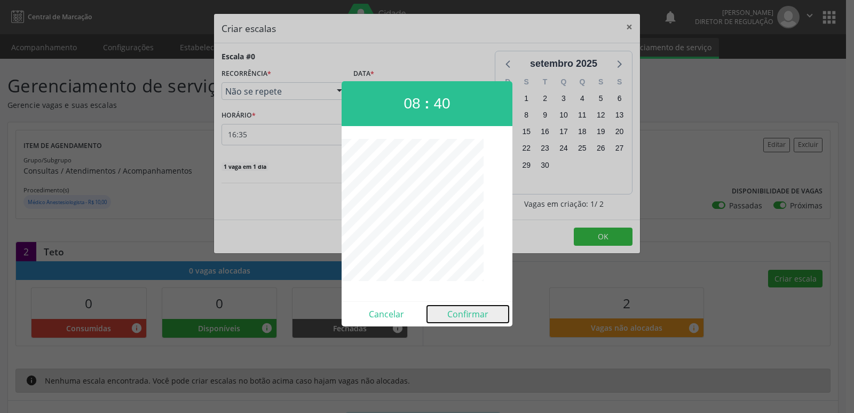
click at [475, 314] on button "Confirmar" at bounding box center [468, 313] width 82 height 17
type input "08:40"
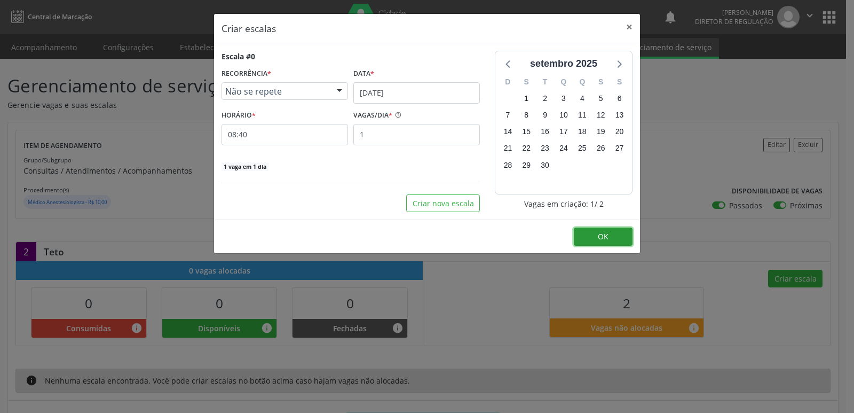
click at [606, 236] on span "OK" at bounding box center [603, 236] width 11 height 10
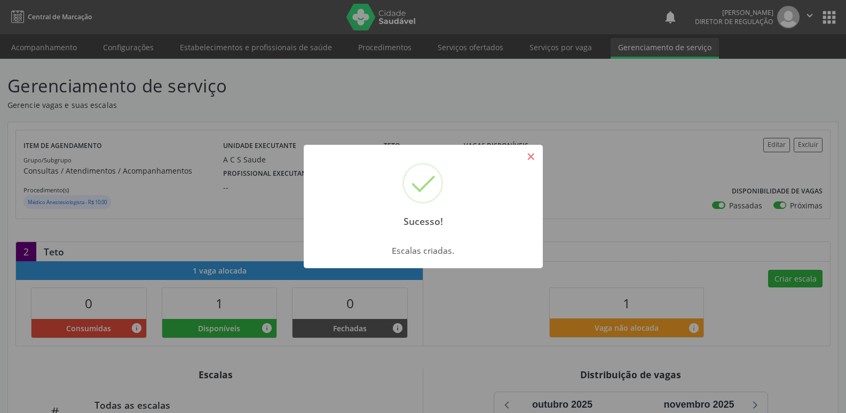
click at [532, 156] on button "×" at bounding box center [531, 156] width 18 height 18
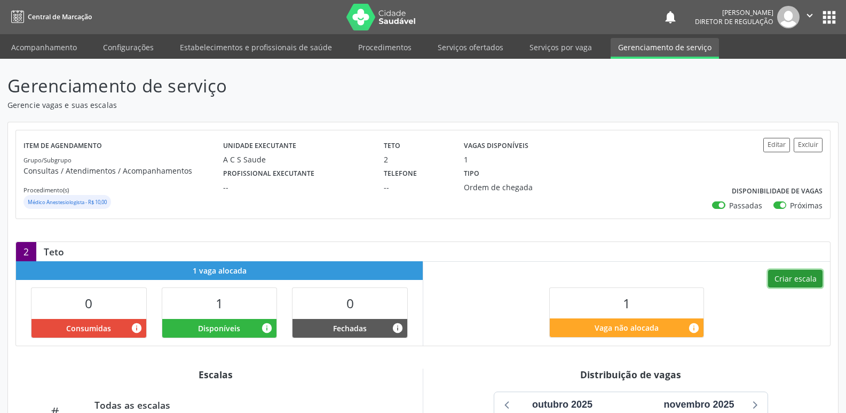
click at [788, 280] on button "Criar escala" at bounding box center [795, 279] width 54 height 18
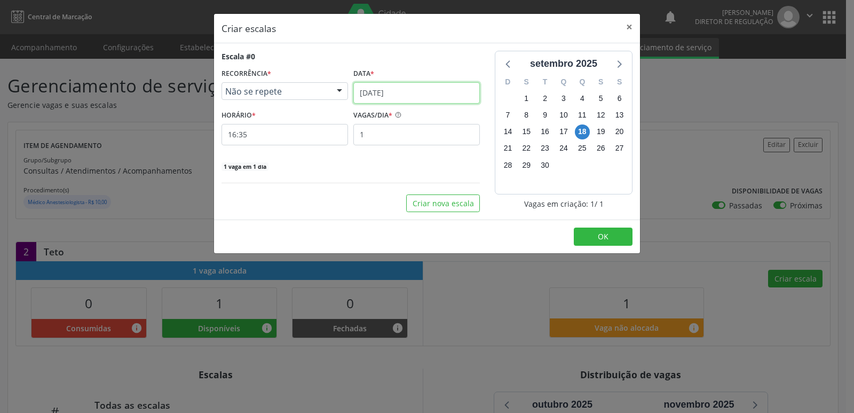
click at [422, 89] on input "[DATE]" at bounding box center [416, 92] width 127 height 21
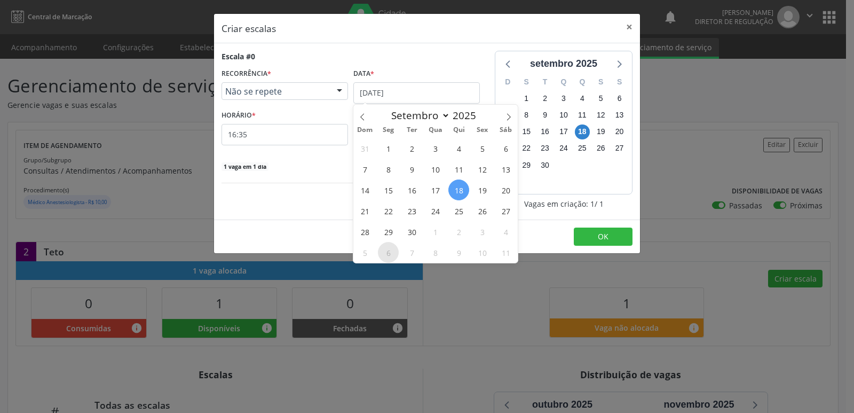
click at [390, 250] on span "6" at bounding box center [388, 252] width 21 height 21
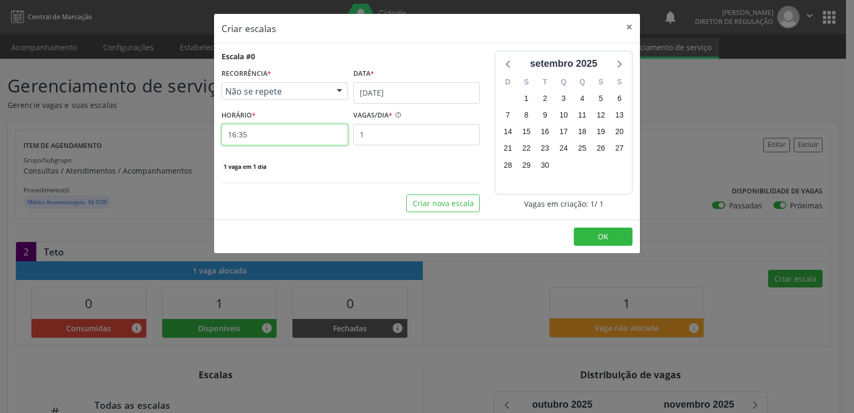
click at [269, 133] on input "16:35" at bounding box center [285, 134] width 127 height 21
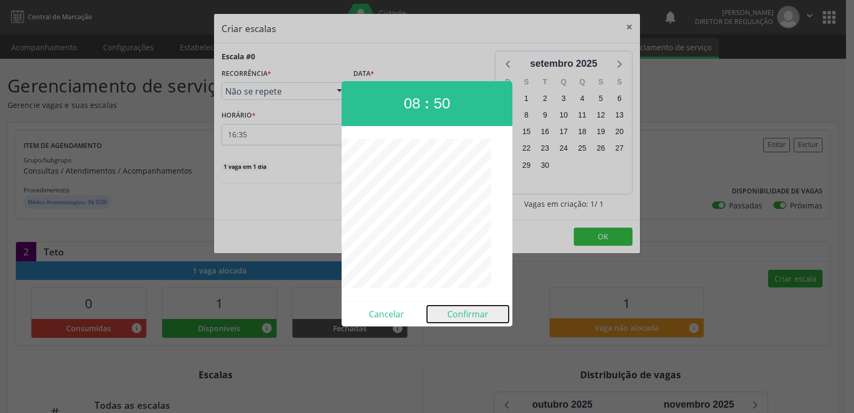
click at [471, 318] on button "Confirmar" at bounding box center [468, 313] width 82 height 17
type input "08:50"
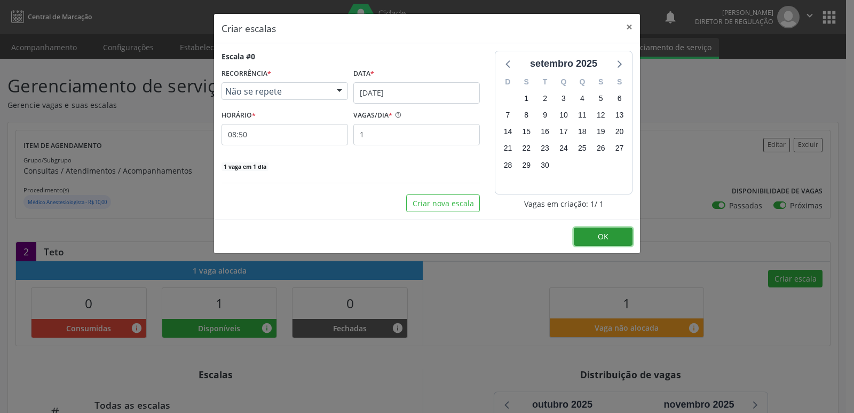
click at [598, 235] on span "OK" at bounding box center [603, 236] width 11 height 10
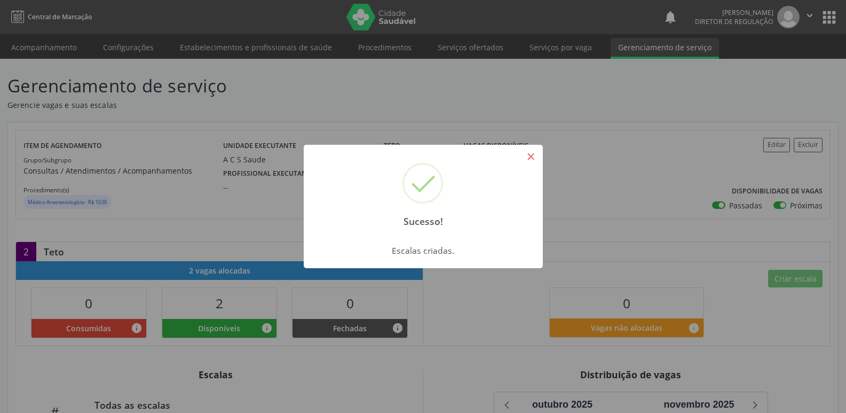
click at [534, 161] on button "×" at bounding box center [531, 156] width 18 height 18
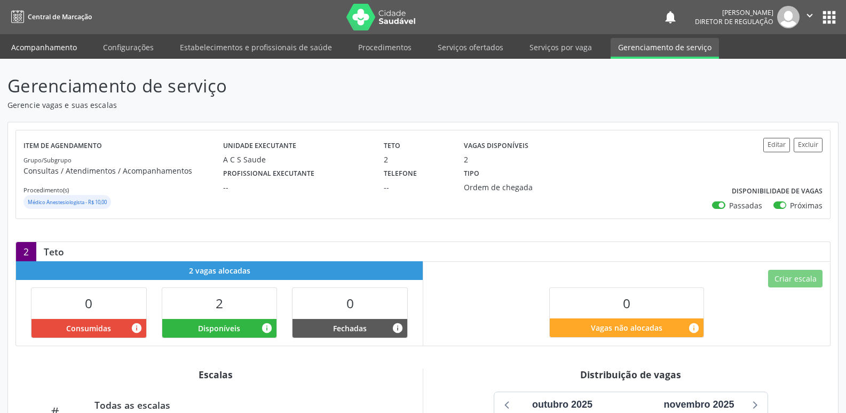
click at [50, 48] on link "Acompanhamento" at bounding box center [44, 47] width 81 height 19
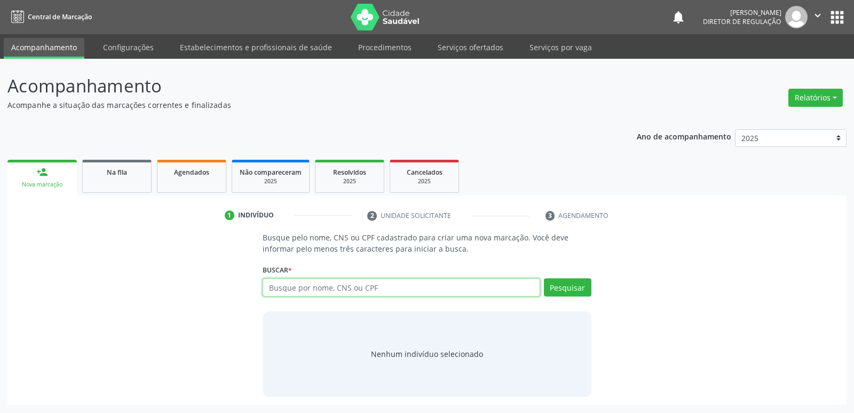
click at [306, 282] on input "text" at bounding box center [401, 287] width 277 height 18
type input "[PERSON_NAME]"
click at [558, 285] on button "Pesquisar" at bounding box center [568, 287] width 48 height 18
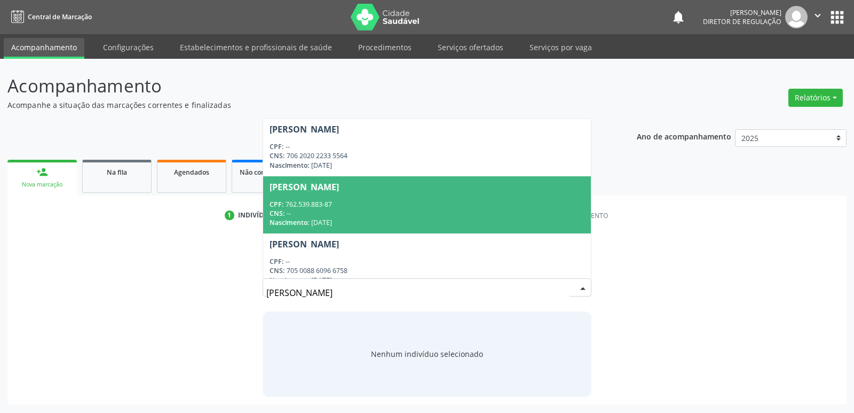
click at [414, 202] on div "CPF: 762.539.883-87" at bounding box center [427, 204] width 314 height 9
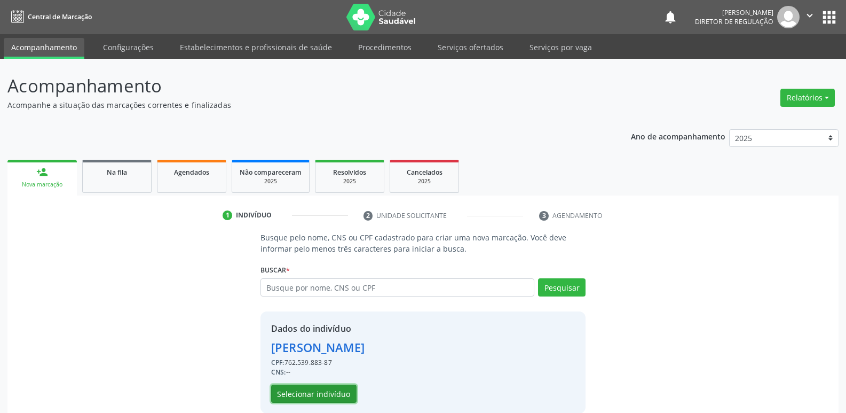
click at [333, 392] on button "Selecionar indivíduo" at bounding box center [313, 393] width 85 height 18
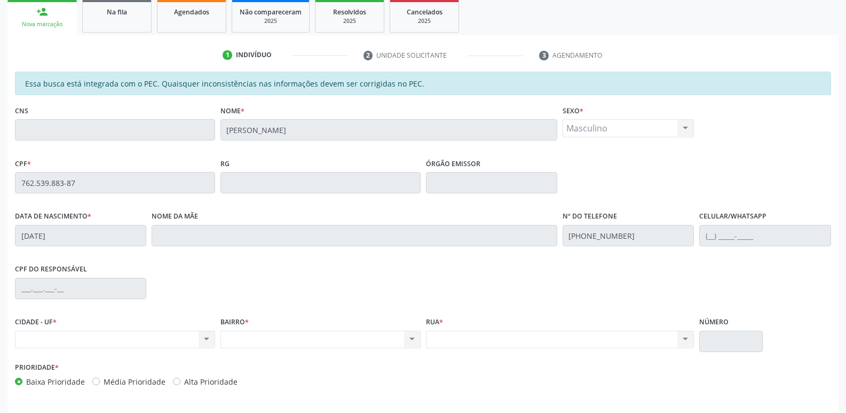
scroll to position [197, 0]
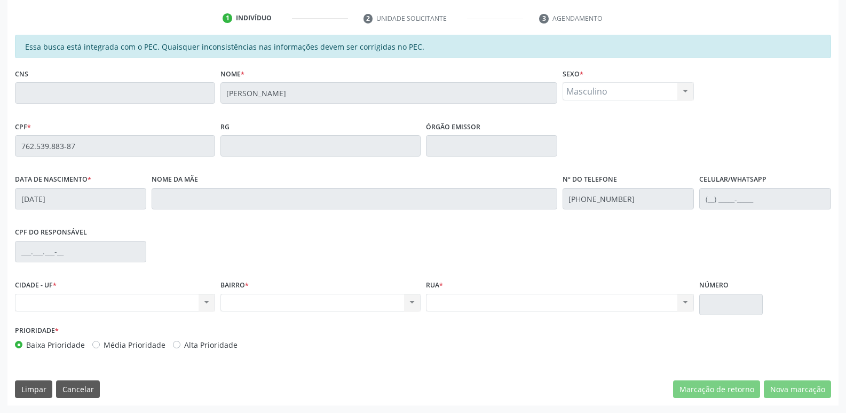
click at [2, 142] on div "Acompanhamento Acompanhe a situação das marcações correntes e finalizadas Relat…" at bounding box center [423, 137] width 846 height 551
